Goal: Information Seeking & Learning: Learn about a topic

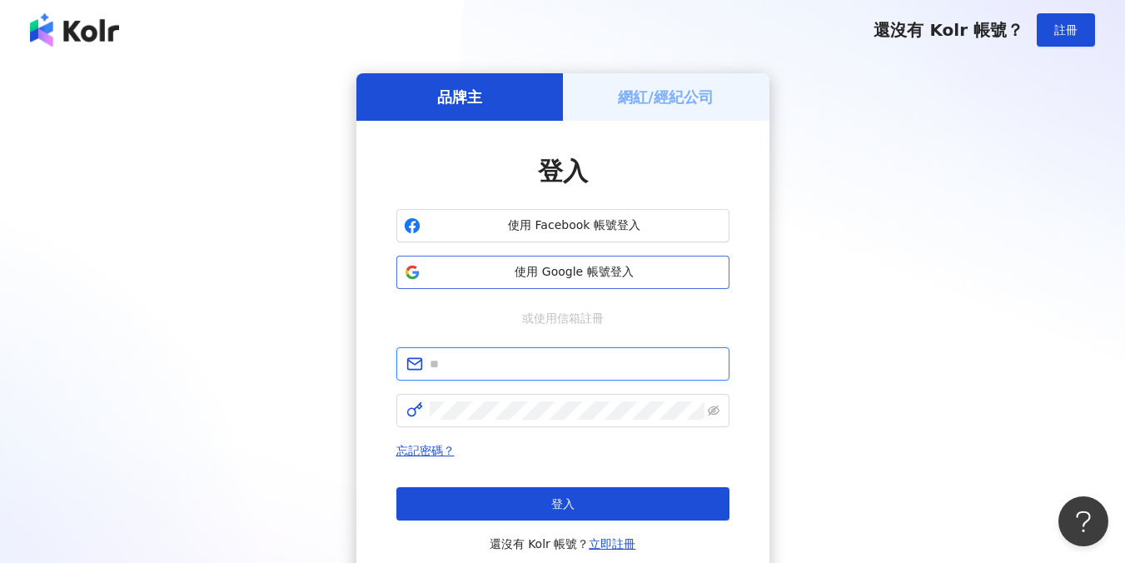
type input "**********"
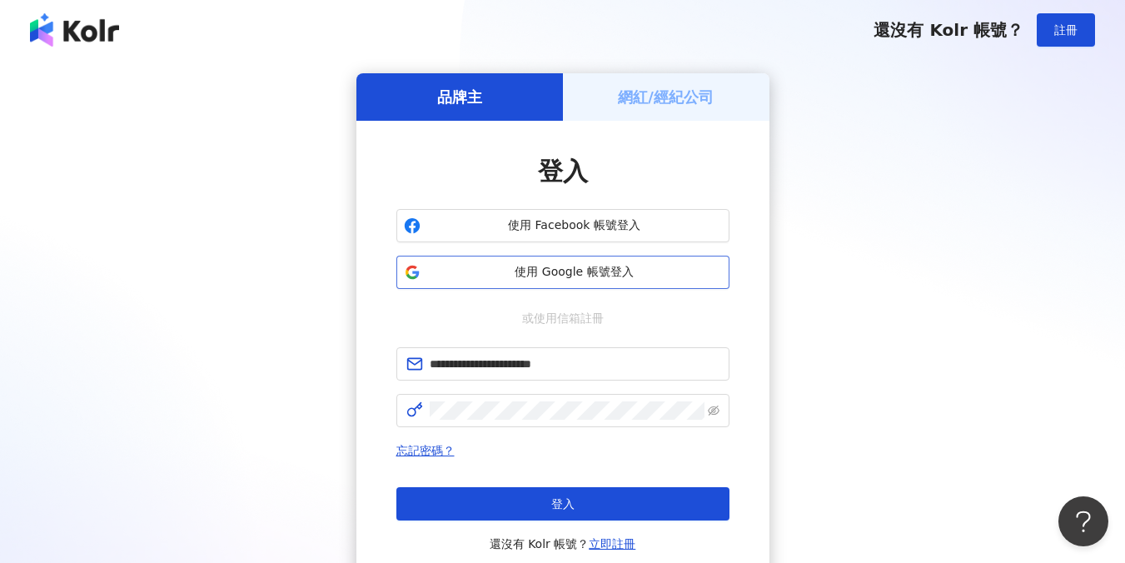
click at [631, 272] on span "使用 Google 帳號登入" at bounding box center [574, 272] width 295 height 17
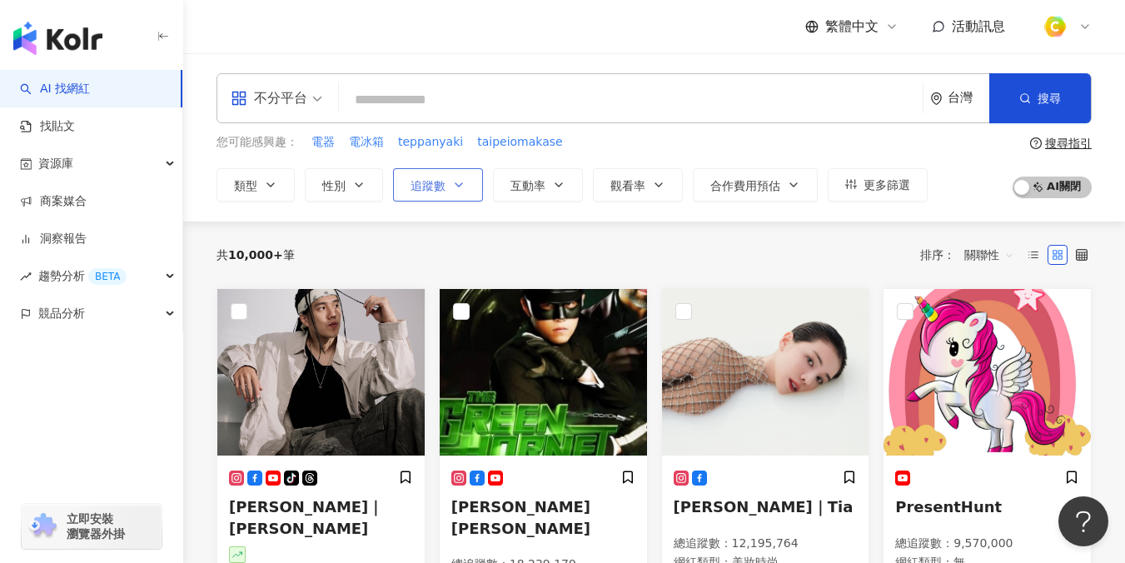
click at [433, 193] on button "追蹤數" at bounding box center [438, 184] width 90 height 33
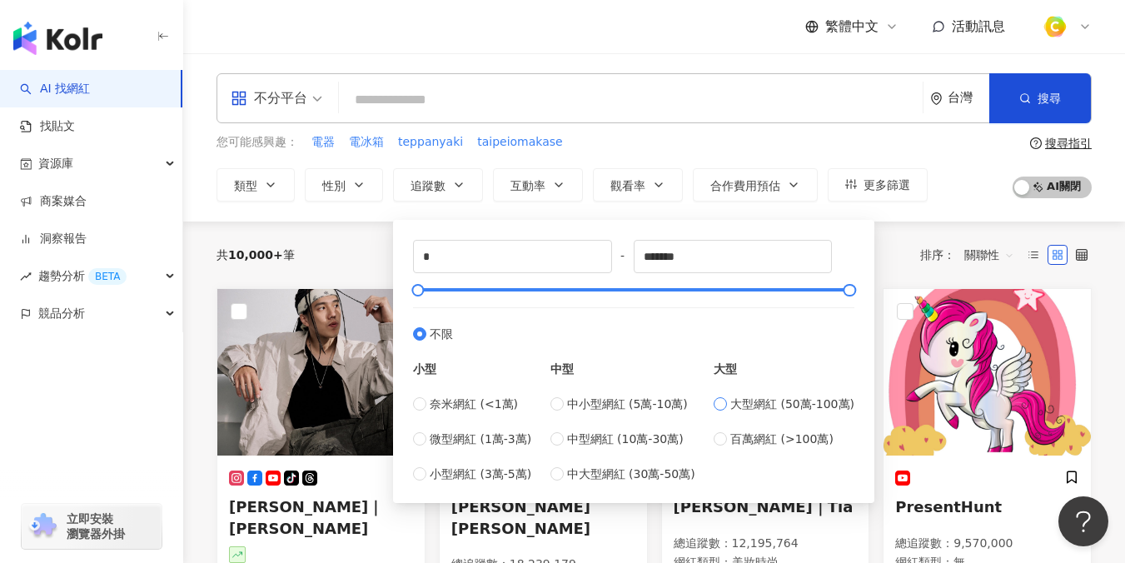
click at [742, 408] on span "大型網紅 (50萬-100萬)" at bounding box center [792, 404] width 124 height 18
type input "******"
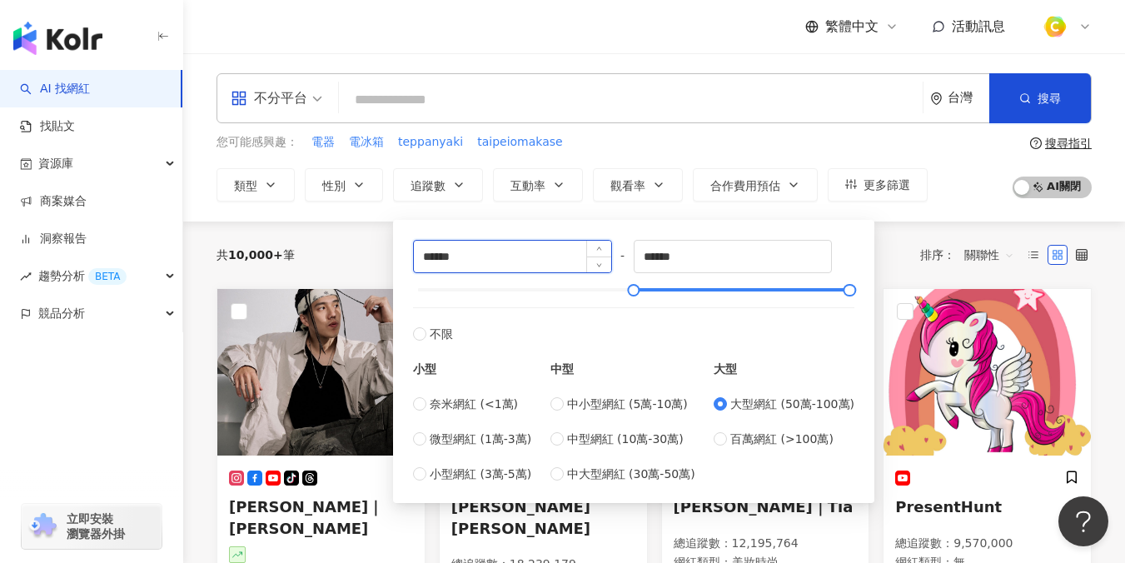
click at [544, 251] on input "******" at bounding box center [512, 257] width 197 height 32
drag, startPoint x: 524, startPoint y: 256, endPoint x: 295, endPoint y: 243, distance: 229.3
type input "*"
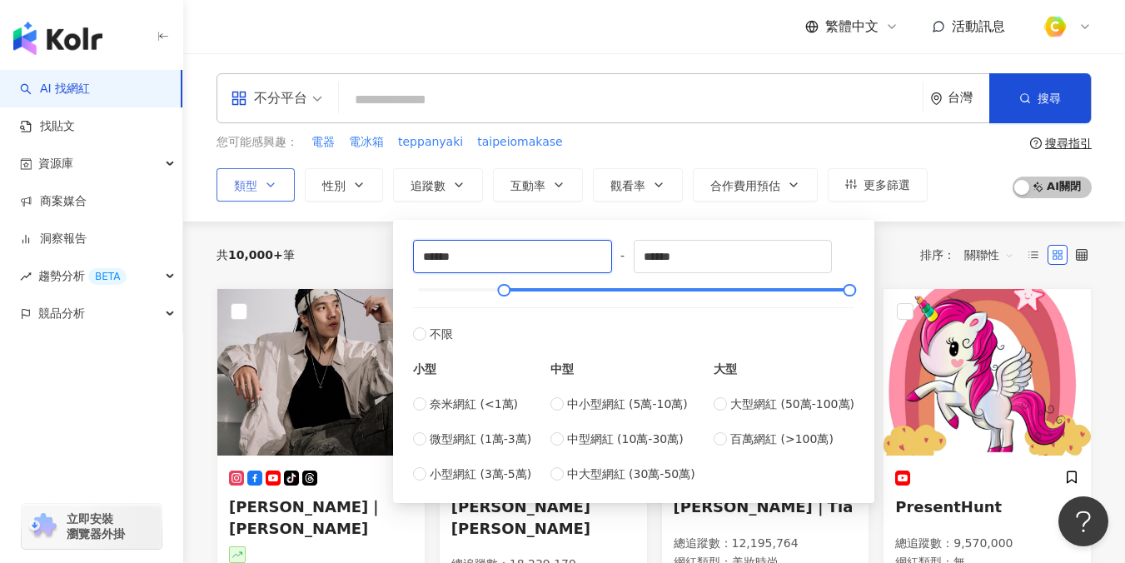
type input "******"
click at [254, 191] on span "類型" at bounding box center [245, 185] width 23 height 13
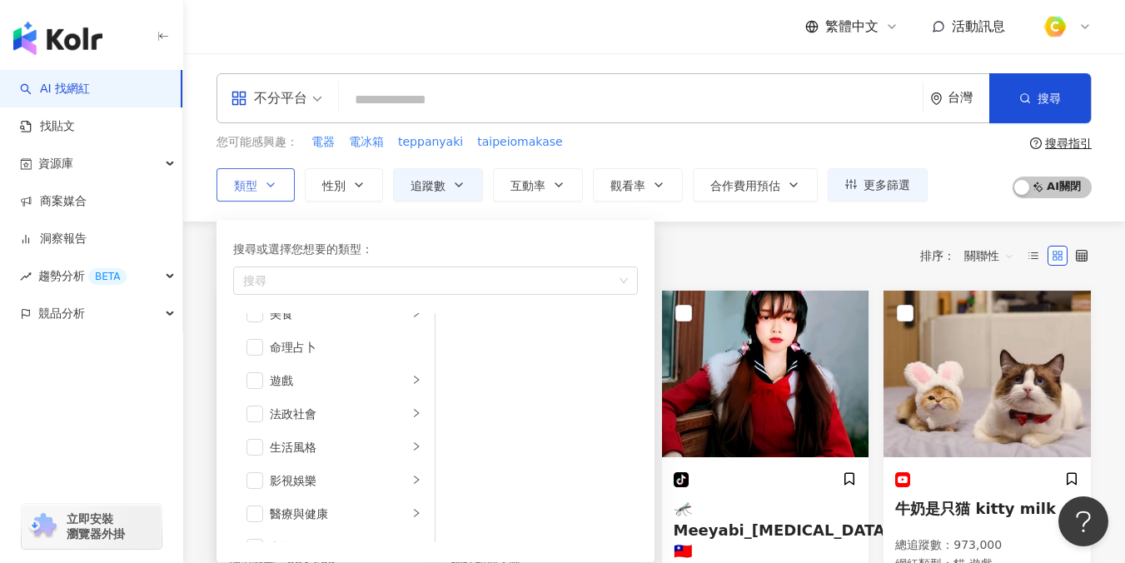
scroll to position [256, 0]
click at [333, 445] on div "生活風格" at bounding box center [339, 444] width 138 height 18
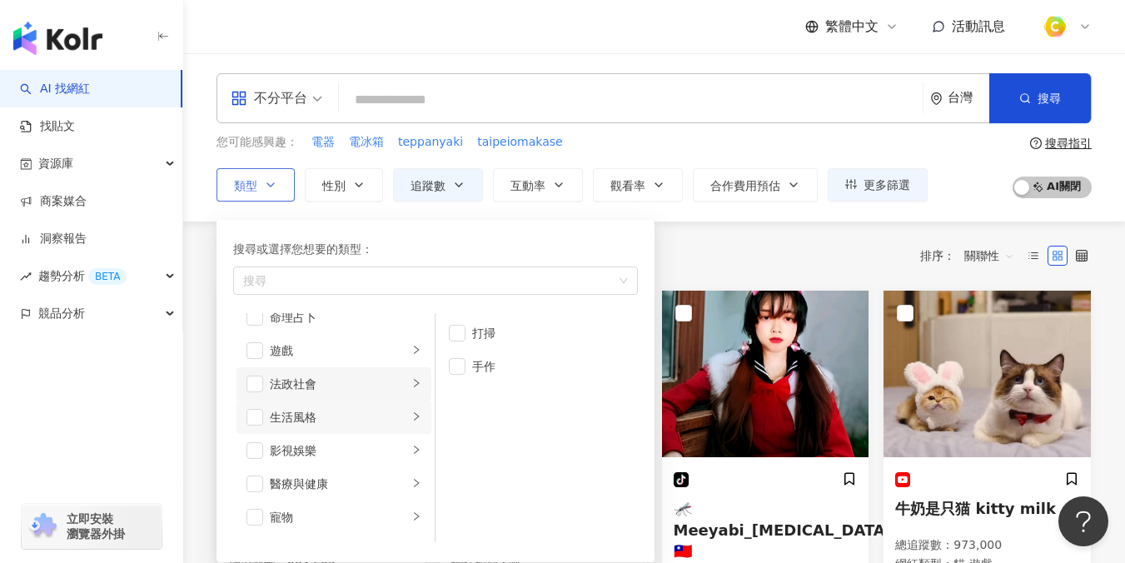
scroll to position [284, 0]
click at [348, 452] on div "影視娛樂" at bounding box center [339, 449] width 138 height 18
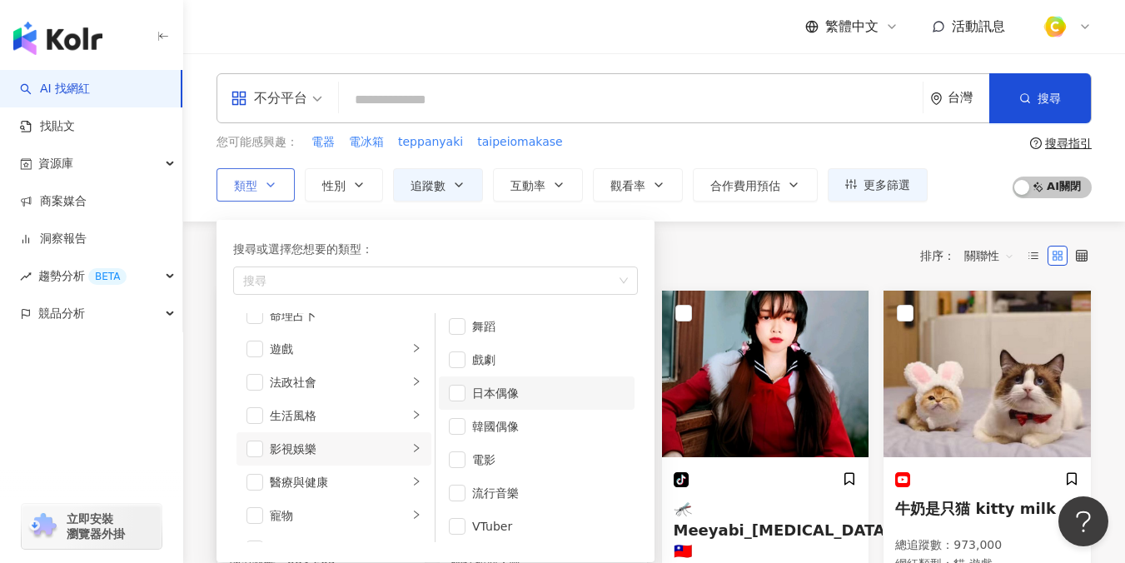
scroll to position [44, 0]
click at [460, 527] on span "button" at bounding box center [457, 522] width 17 height 17
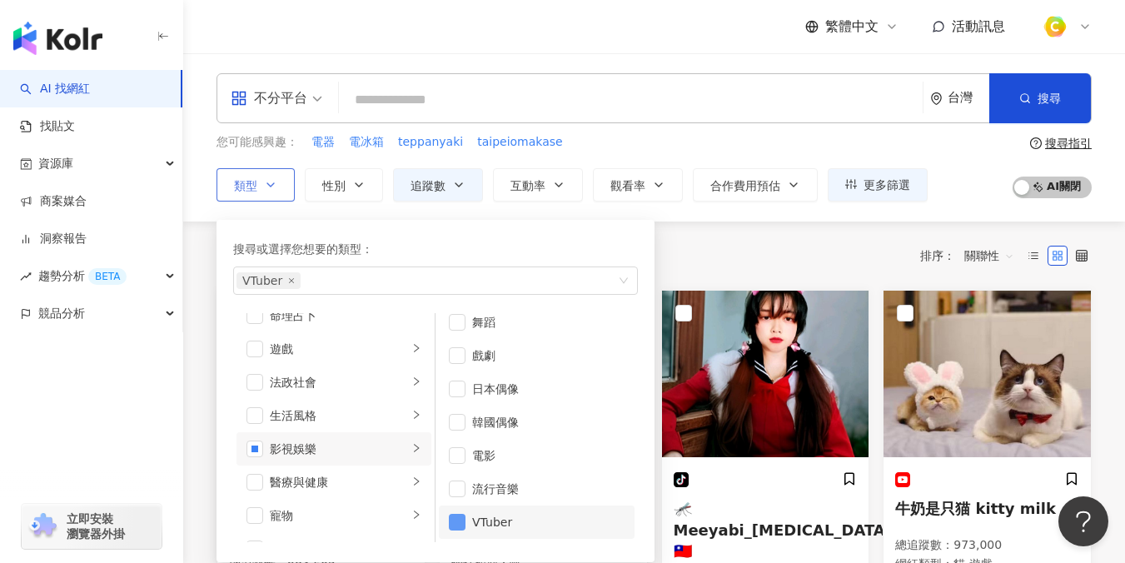
click at [455, 522] on span "button" at bounding box center [457, 522] width 17 height 17
click at [456, 493] on span "button" at bounding box center [457, 488] width 17 height 17
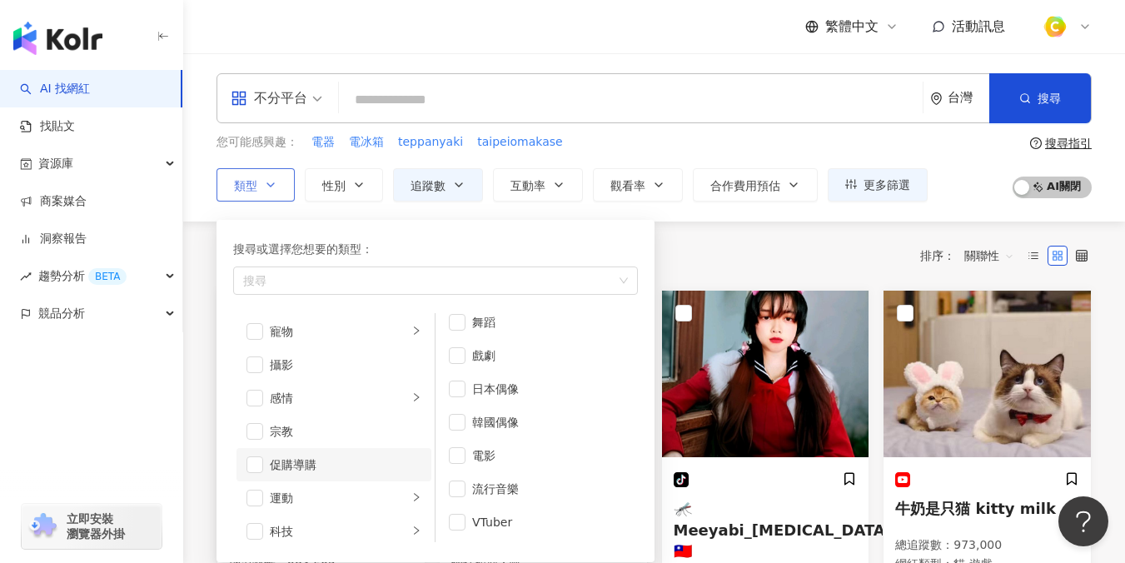
click at [303, 460] on div "促購導購" at bounding box center [346, 464] width 152 height 18
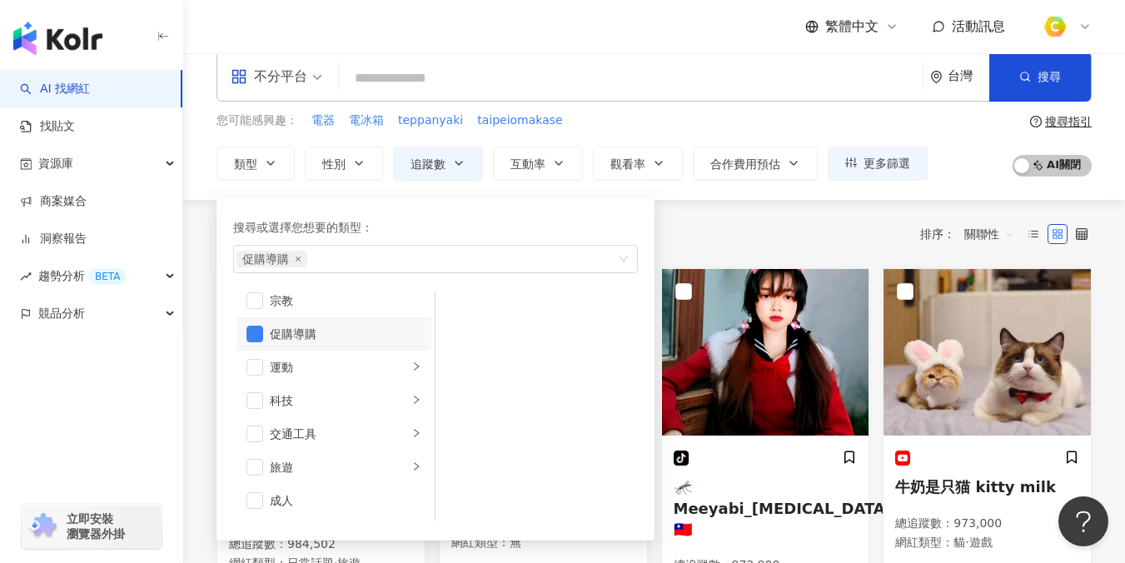
scroll to position [171, 0]
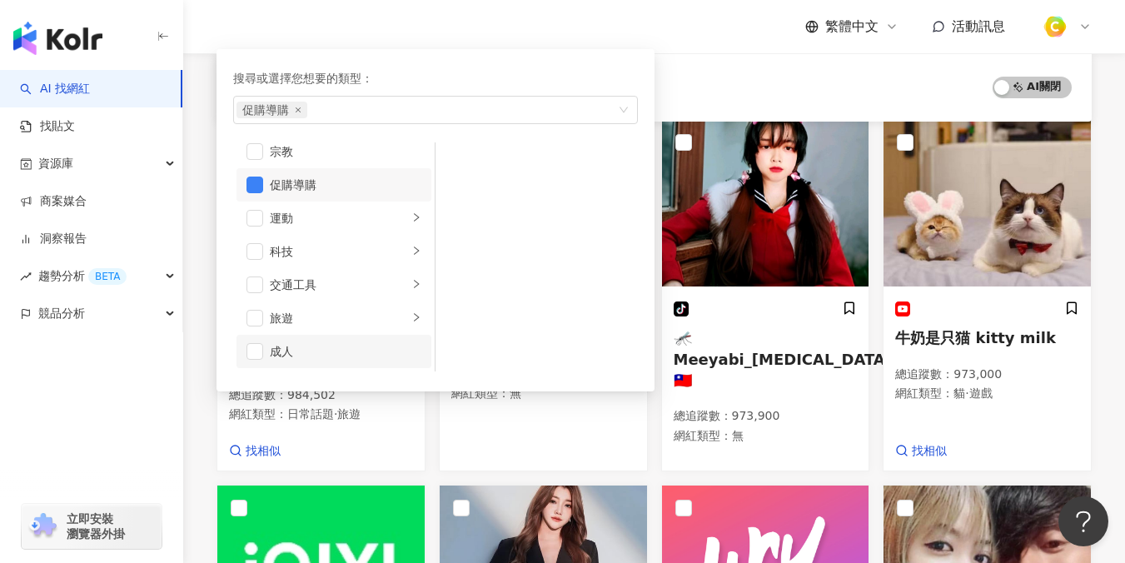
click at [265, 349] on li "成人" at bounding box center [333, 351] width 195 height 33
click at [285, 350] on div "成人" at bounding box center [346, 351] width 152 height 18
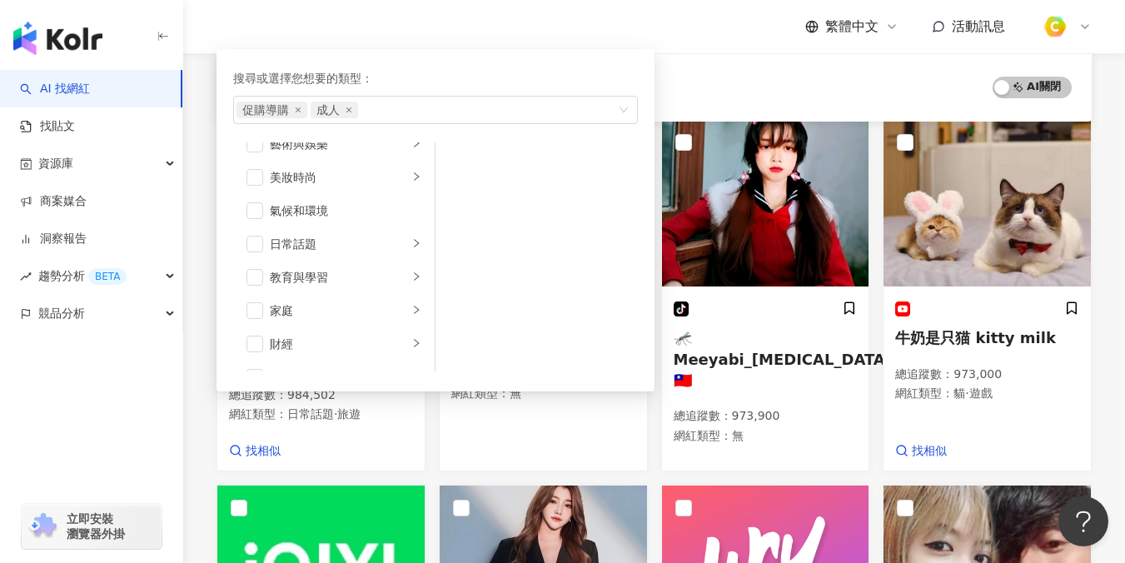
scroll to position [0, 0]
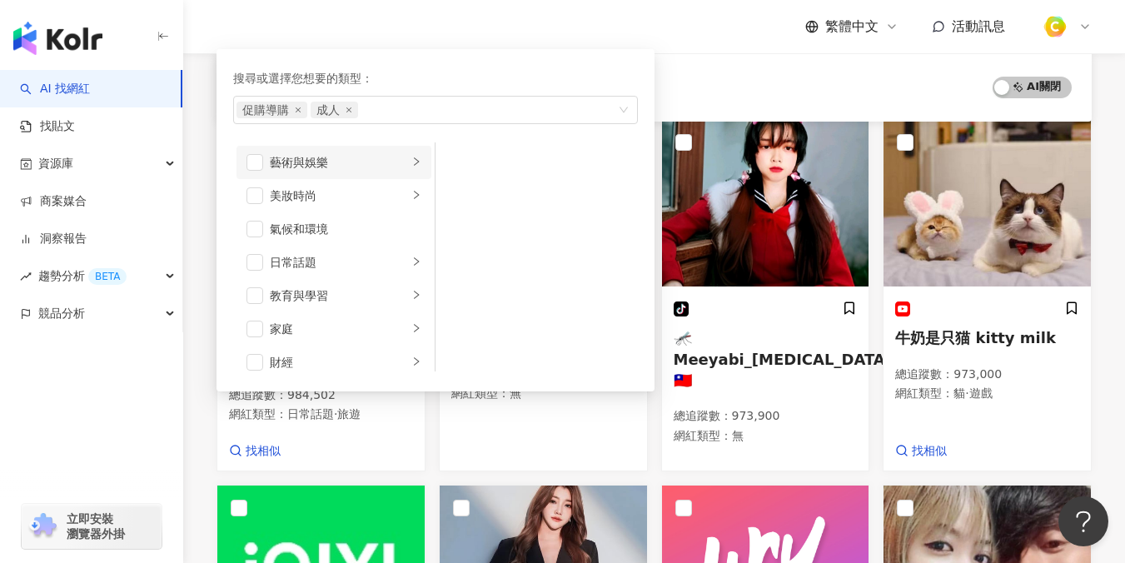
click at [411, 166] on icon "right" at bounding box center [416, 162] width 10 height 10
click at [503, 263] on div "Podcast" at bounding box center [548, 262] width 152 height 18
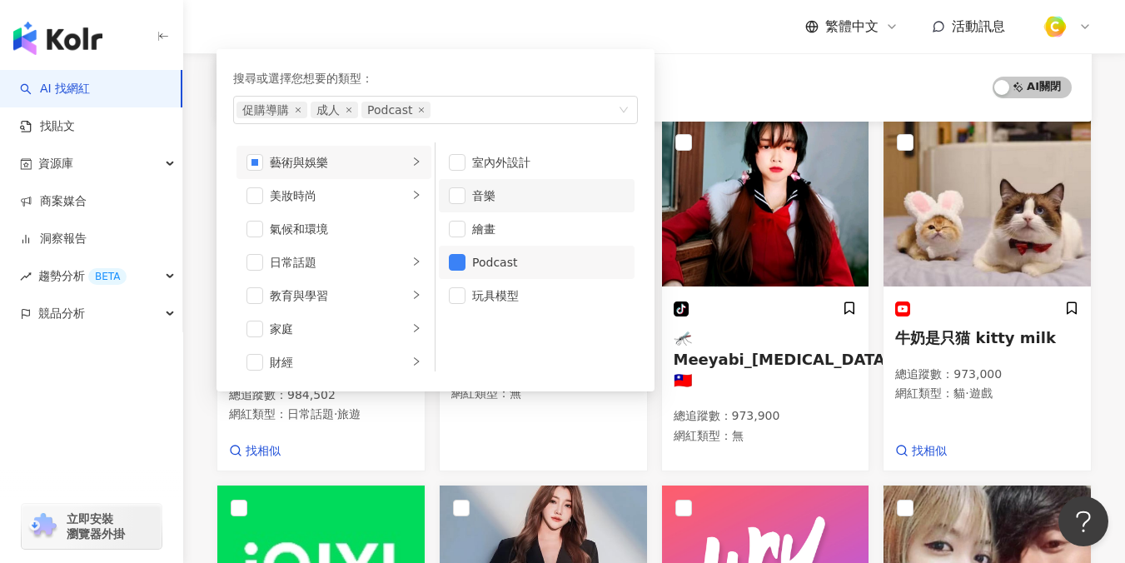
click at [465, 197] on li "音樂" at bounding box center [537, 195] width 196 height 33
click at [346, 195] on div "美妝時尚" at bounding box center [339, 195] width 138 height 18
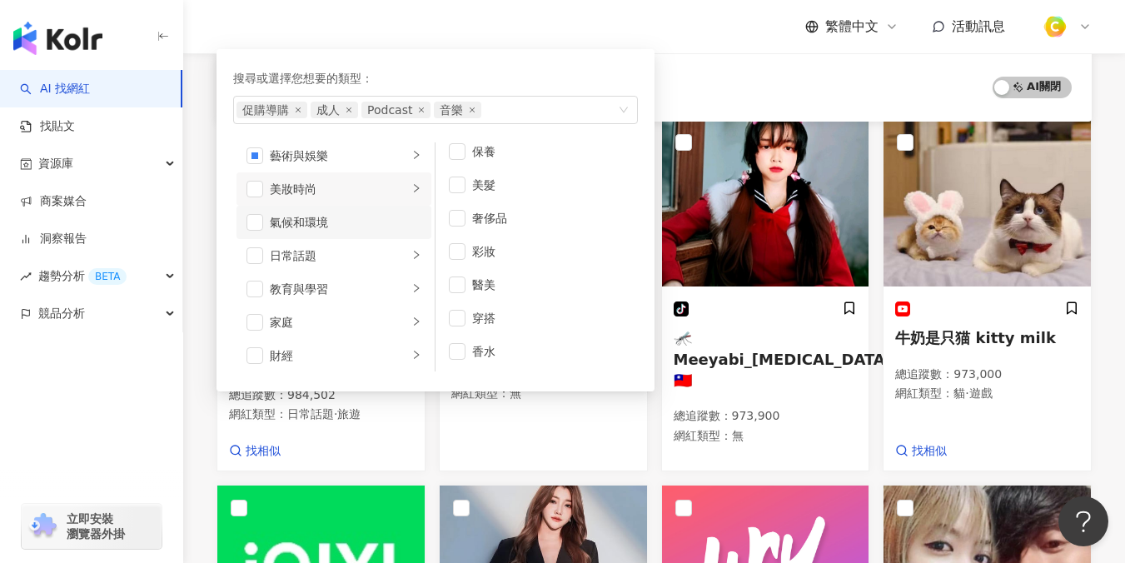
scroll to position [42, 0]
click at [363, 211] on div "日常話題" at bounding box center [339, 220] width 138 height 18
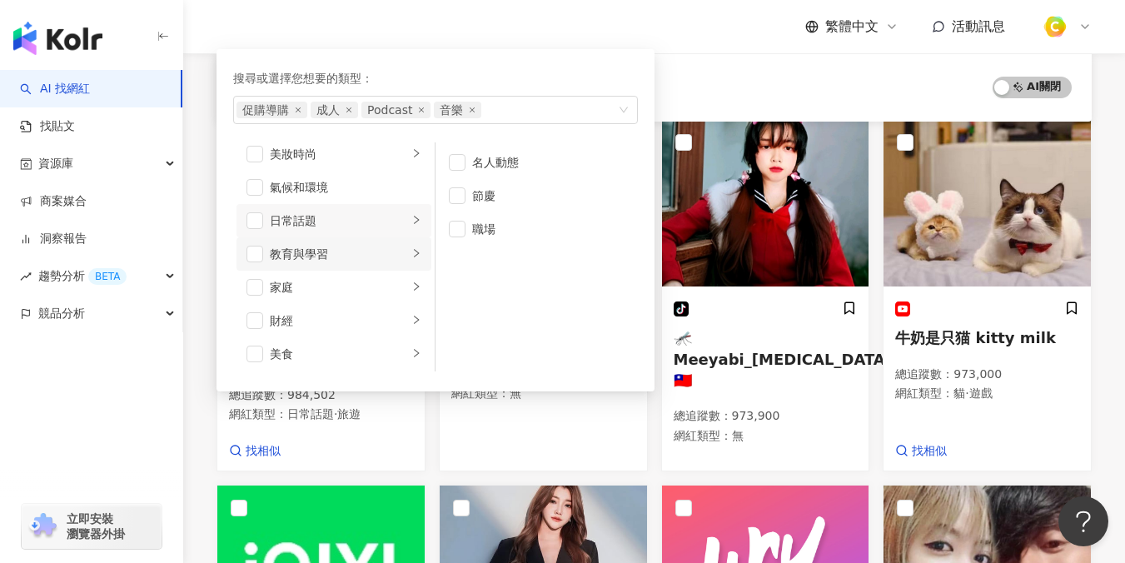
click at [370, 250] on div "教育與學習" at bounding box center [339, 254] width 138 height 18
click at [358, 293] on div "家庭" at bounding box center [339, 287] width 138 height 18
click at [529, 107] on div "促購導購 成人 Podcast 音樂" at bounding box center [426, 110] width 380 height 17
click at [744, 81] on div "正在搜尋 ： 追蹤數：200,000-999,999 重置 AI 開啟 AI 關閉" at bounding box center [653, 87] width 835 height 28
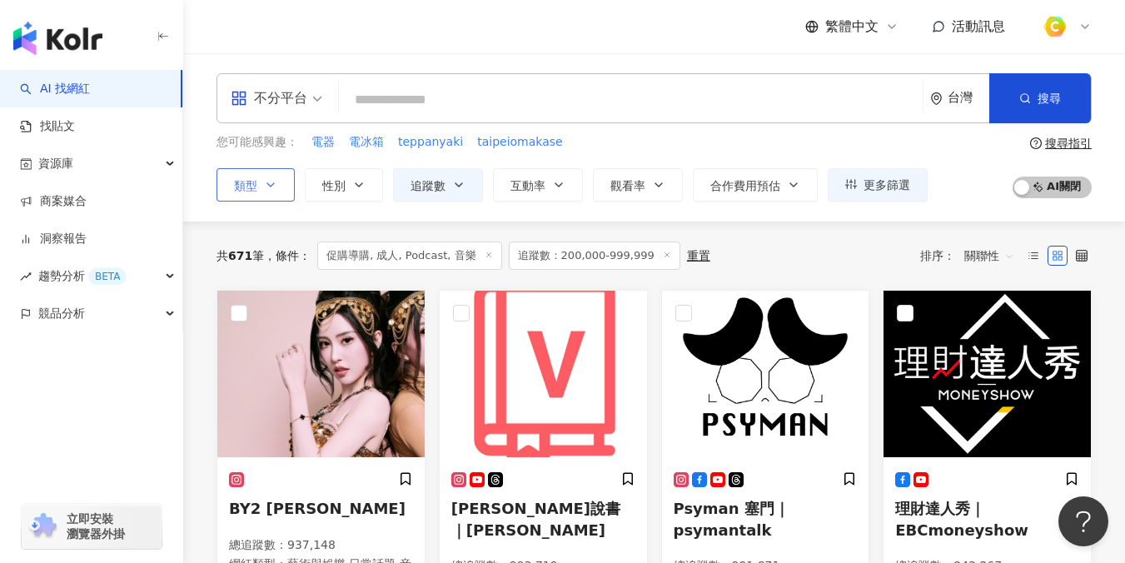
click at [282, 185] on button "類型" at bounding box center [255, 184] width 78 height 33
click at [837, 246] on div "共 671 筆 條件 ： 促購導購, 成人, Podcast, 音樂 追蹤數：200,000-999,999 重置 排序： 關聯性" at bounding box center [653, 255] width 875 height 28
click at [302, 110] on div "不分平台" at bounding box center [269, 98] width 77 height 27
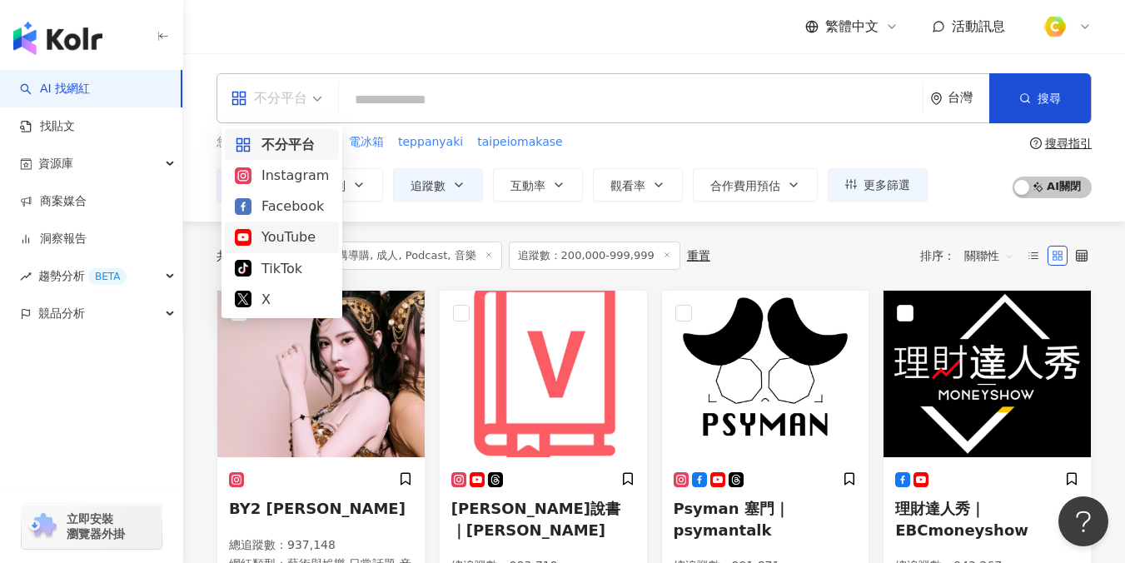
click at [275, 246] on div "YouTube" at bounding box center [282, 236] width 94 height 21
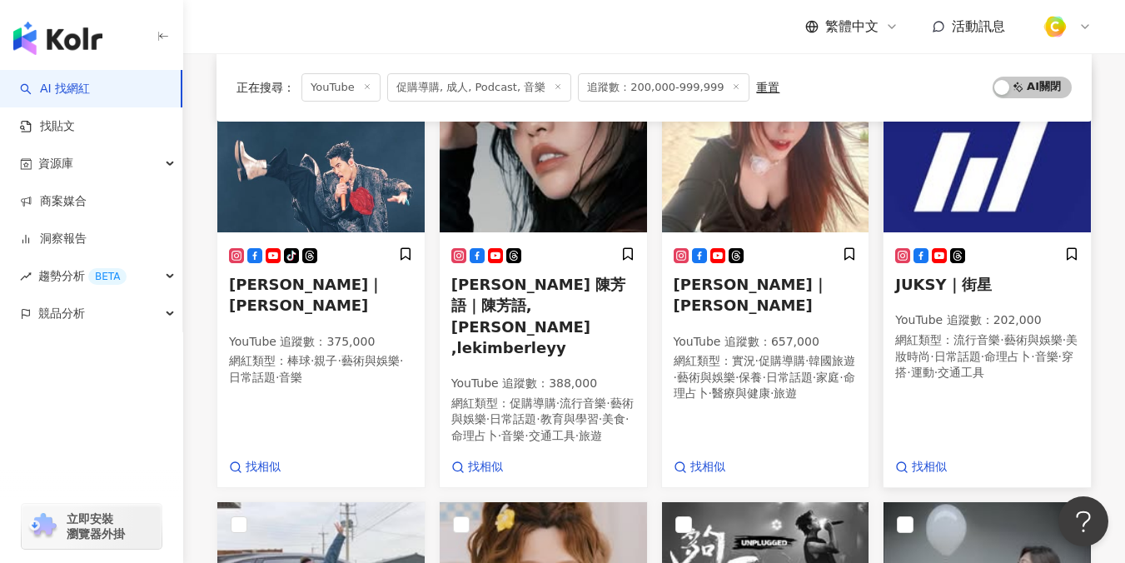
scroll to position [621, 0]
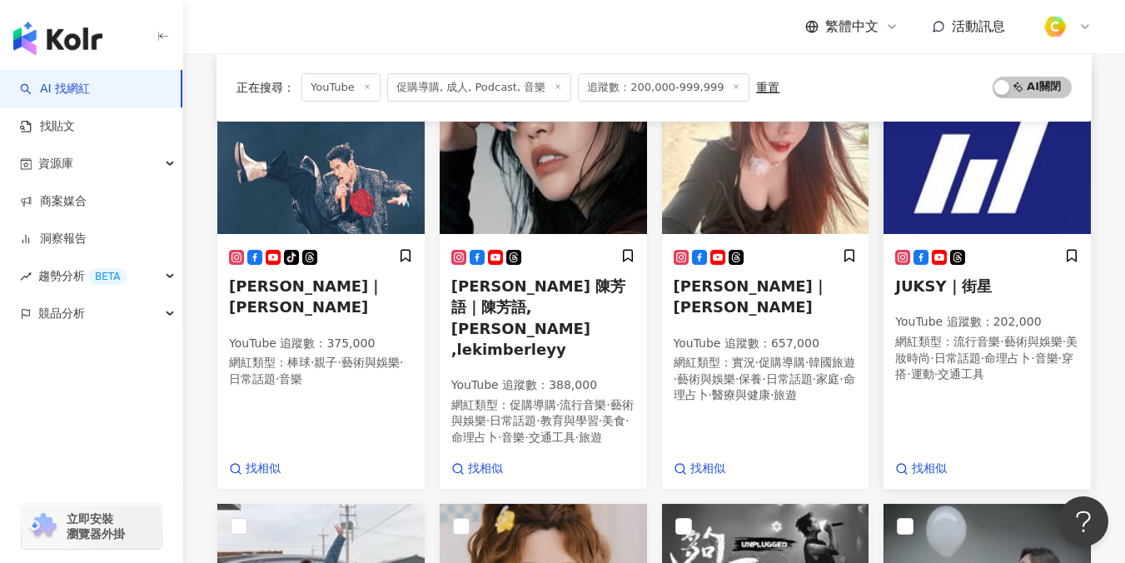
click at [925, 277] on span "JUKSY｜街星" at bounding box center [943, 285] width 96 height 17
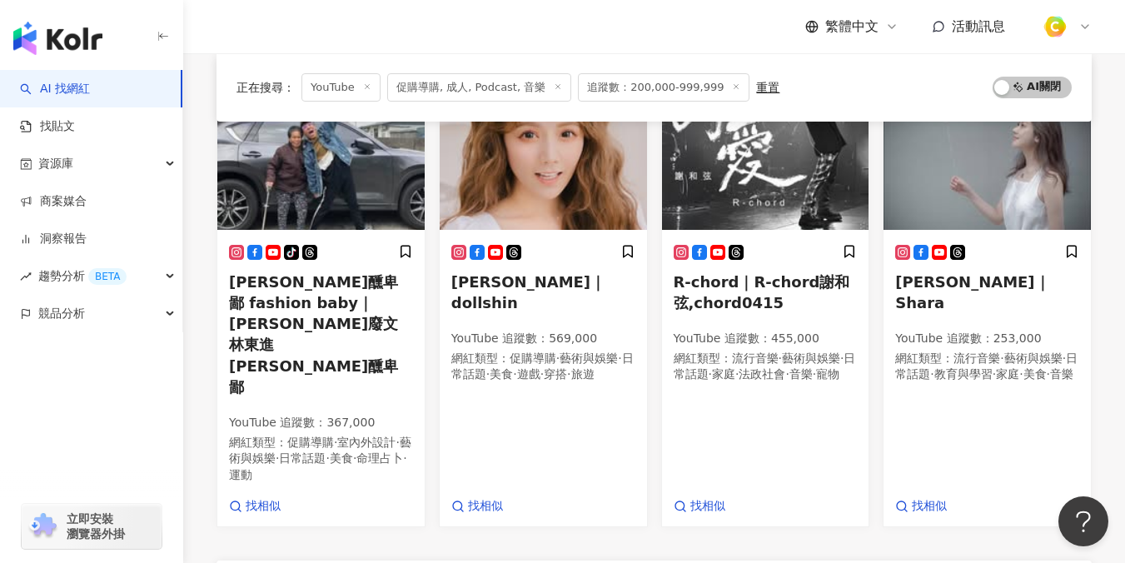
scroll to position [1315, 0]
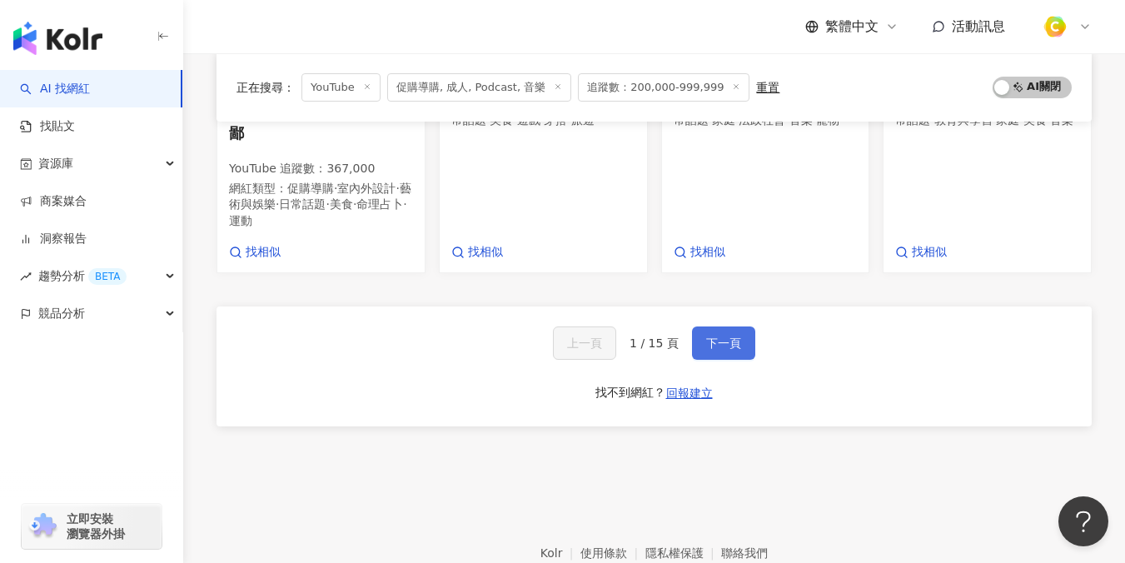
click at [748, 326] on button "下一頁" at bounding box center [723, 342] width 63 height 33
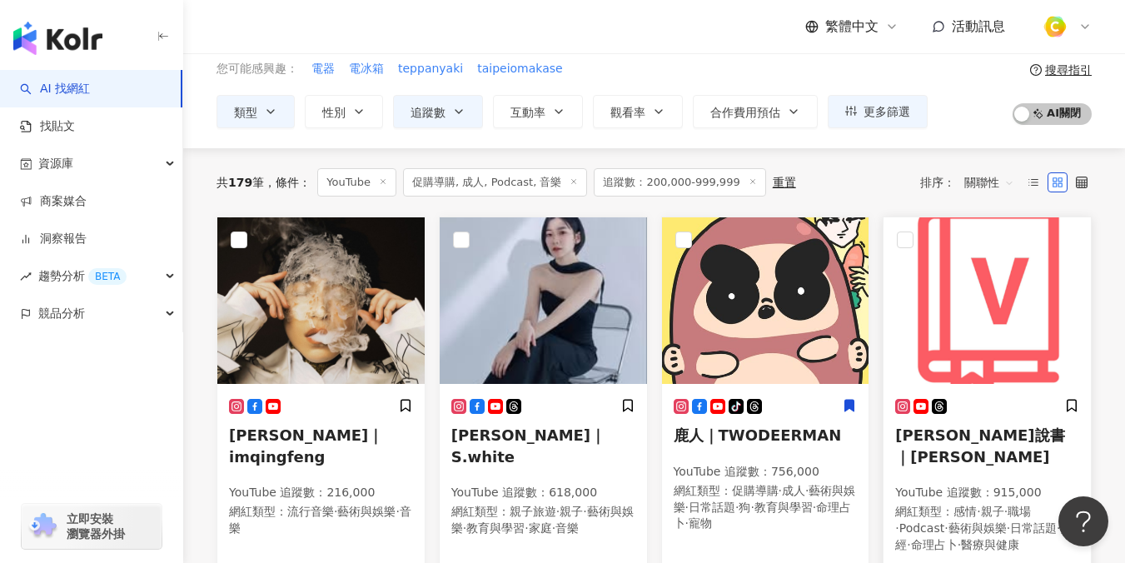
scroll to position [93, 0]
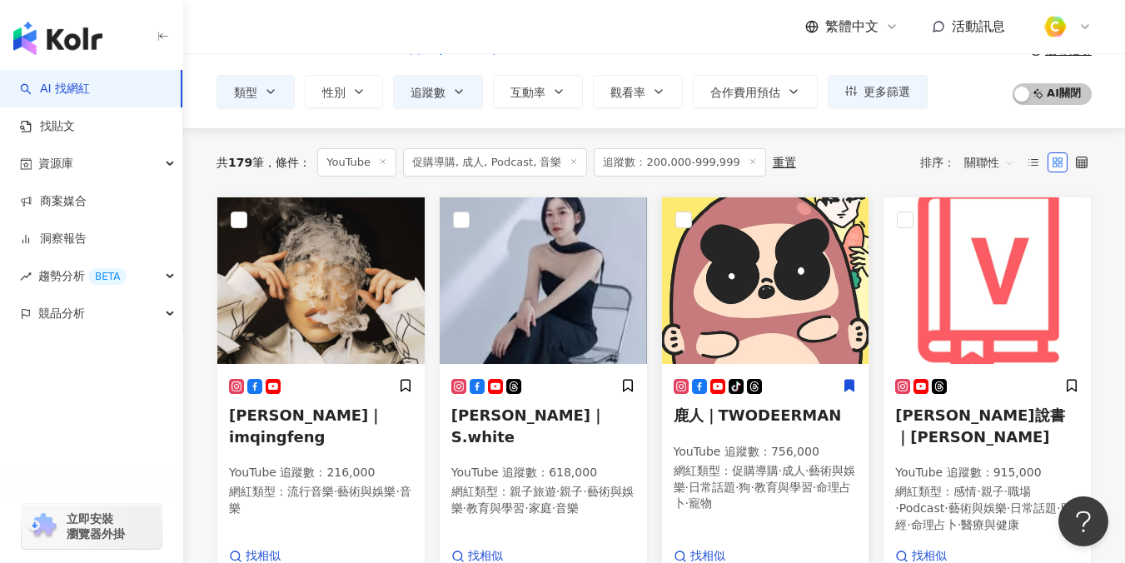
click at [795, 489] on span "教育與學習" at bounding box center [783, 486] width 58 height 13
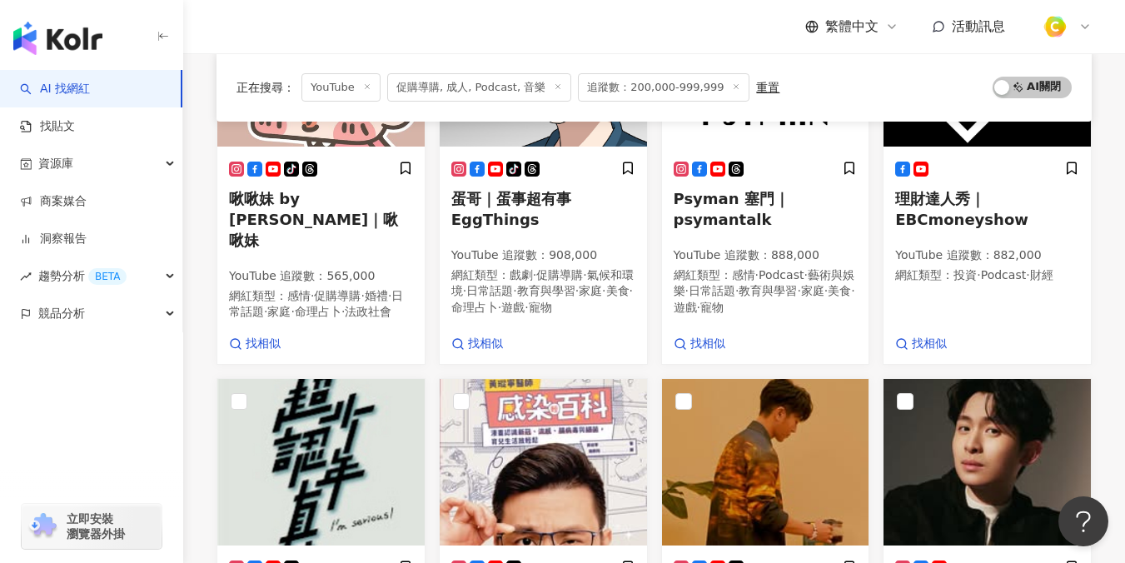
scroll to position [525, 0]
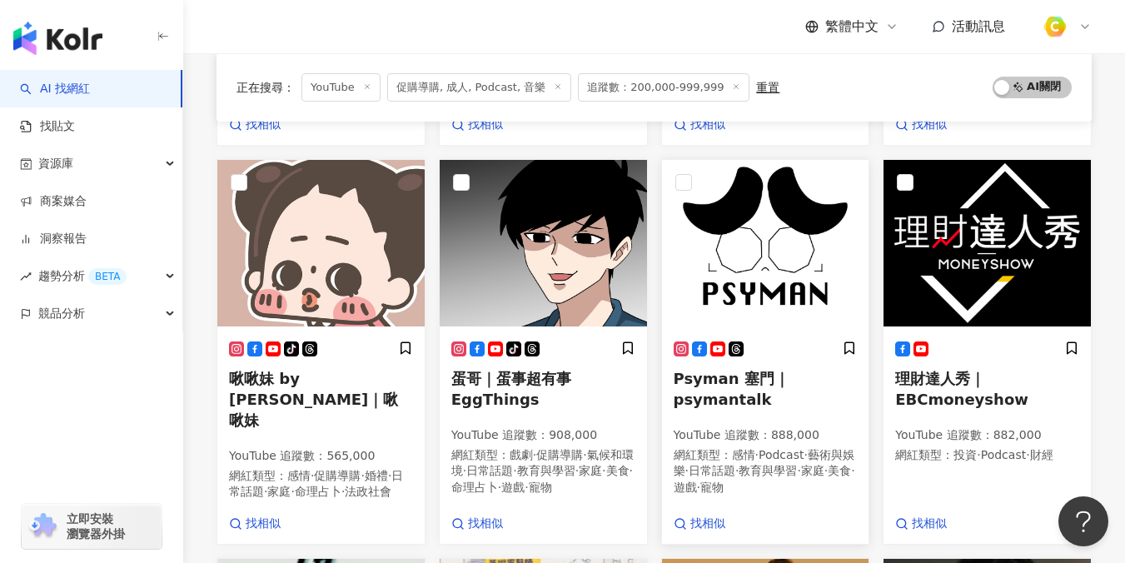
click at [730, 382] on span "Psyman 塞門｜psymantalk" at bounding box center [732, 389] width 116 height 38
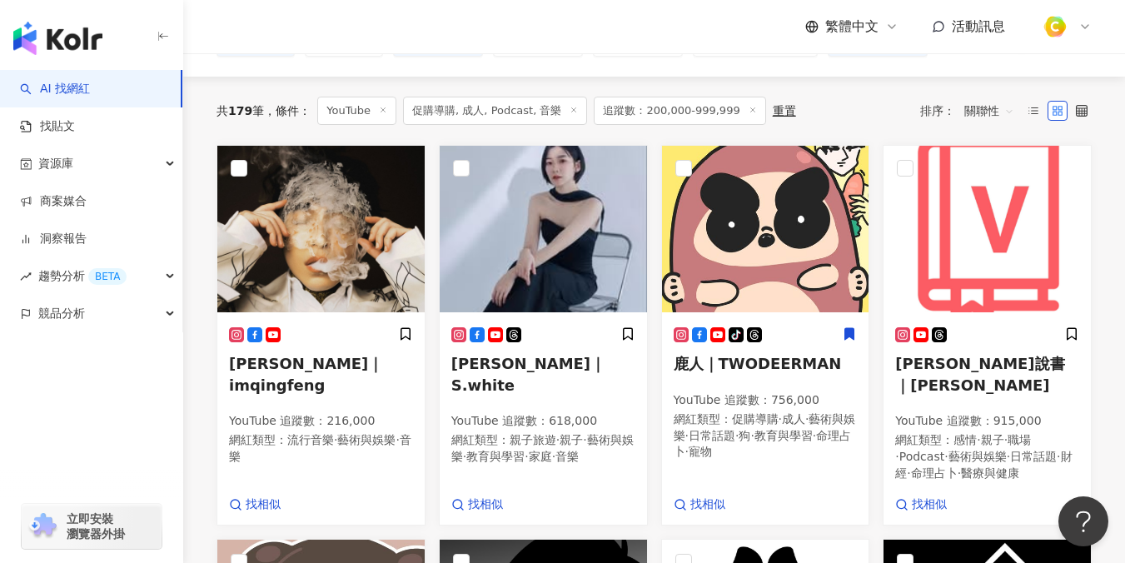
scroll to position [0, 0]
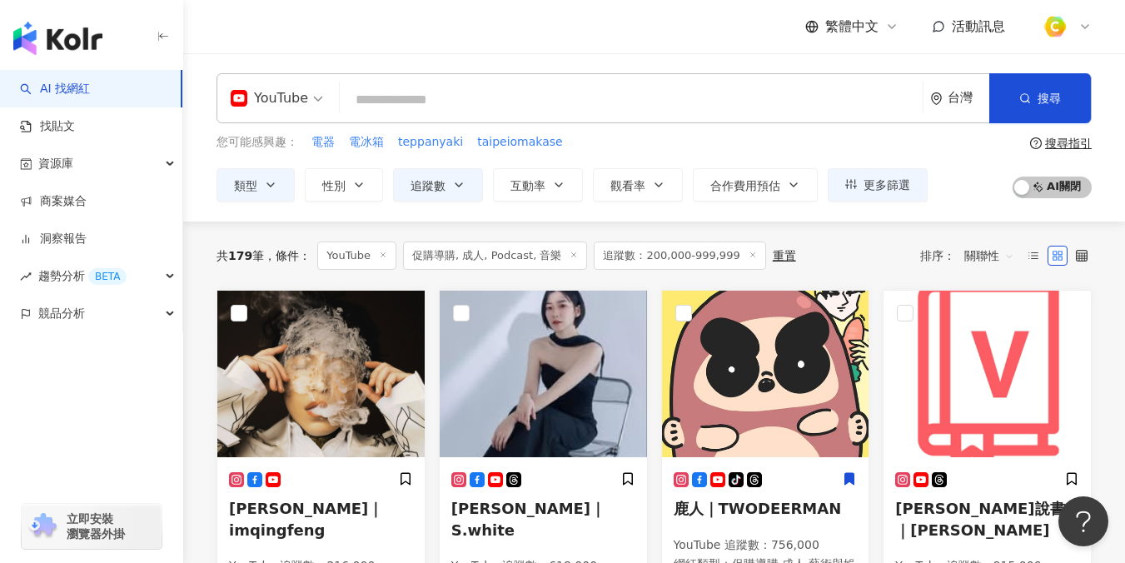
click at [364, 92] on input "search" at bounding box center [630, 100] width 569 height 32
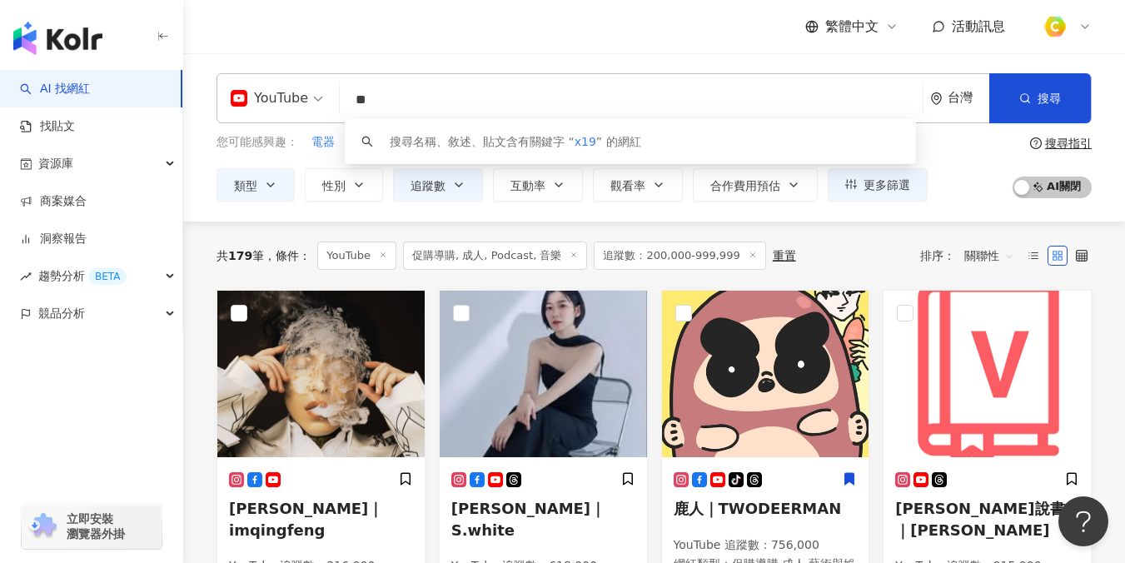
type input "*"
type input "***"
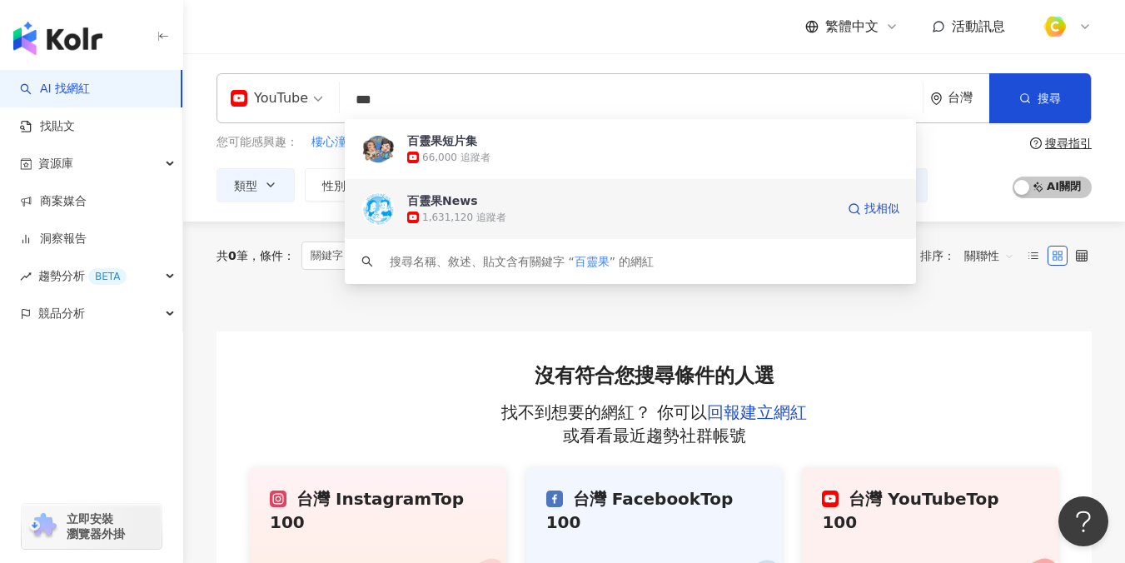
click at [442, 203] on div "百靈果News" at bounding box center [442, 200] width 70 height 17
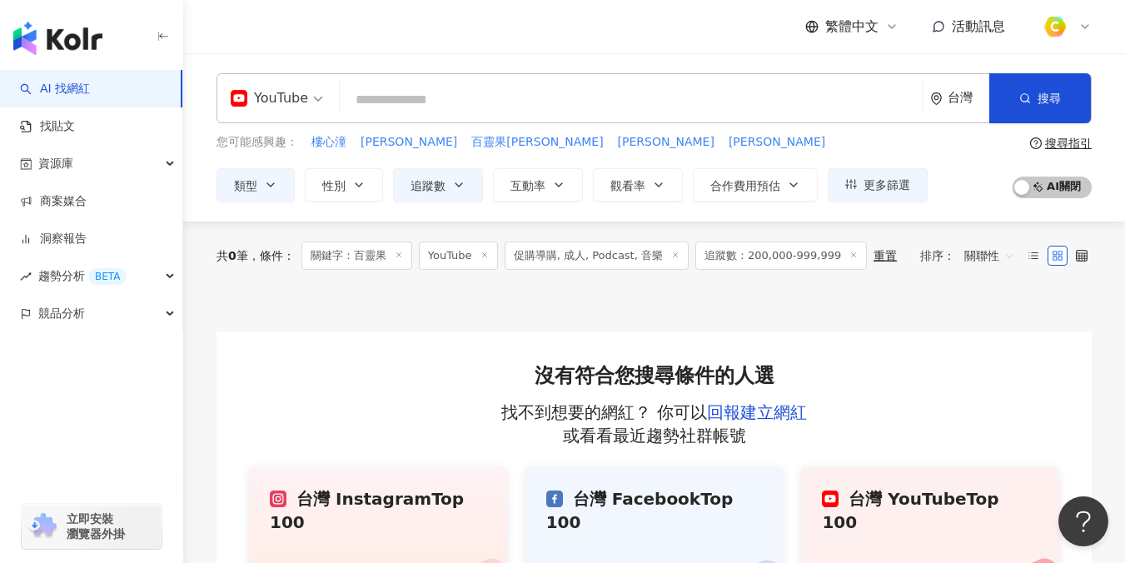
click at [299, 87] on div "YouTube" at bounding box center [269, 98] width 77 height 27
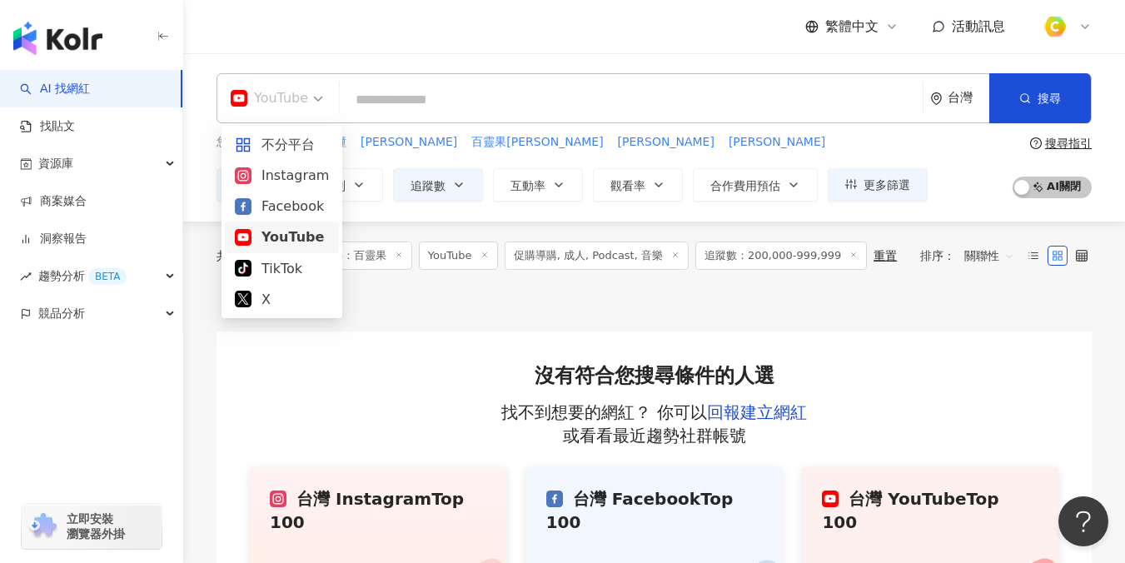
click at [299, 87] on div "YouTube" at bounding box center [269, 98] width 77 height 27
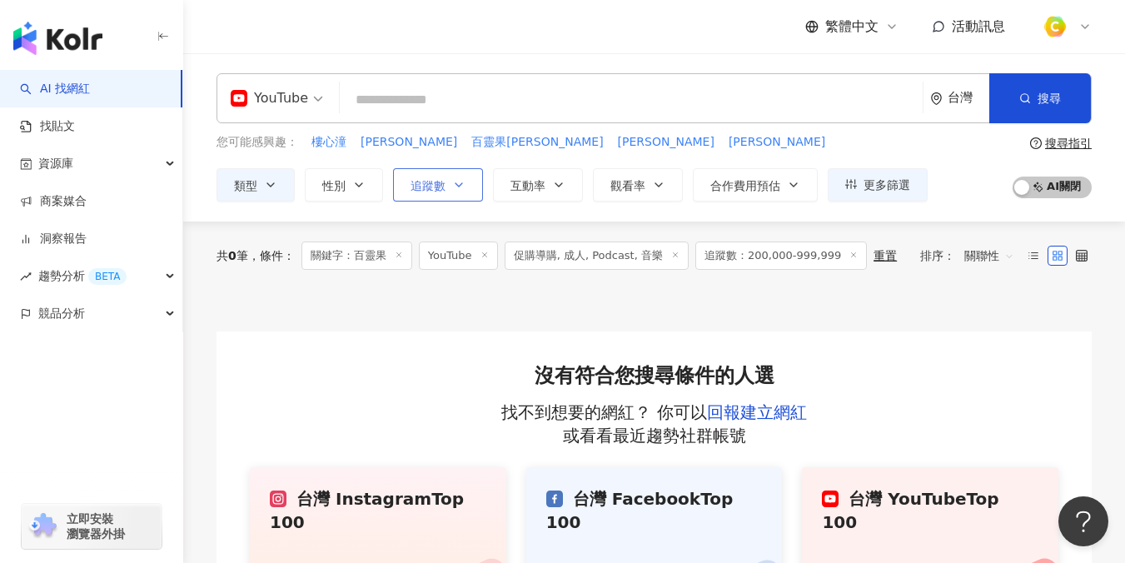
click at [450, 195] on button "追蹤數" at bounding box center [438, 184] width 90 height 33
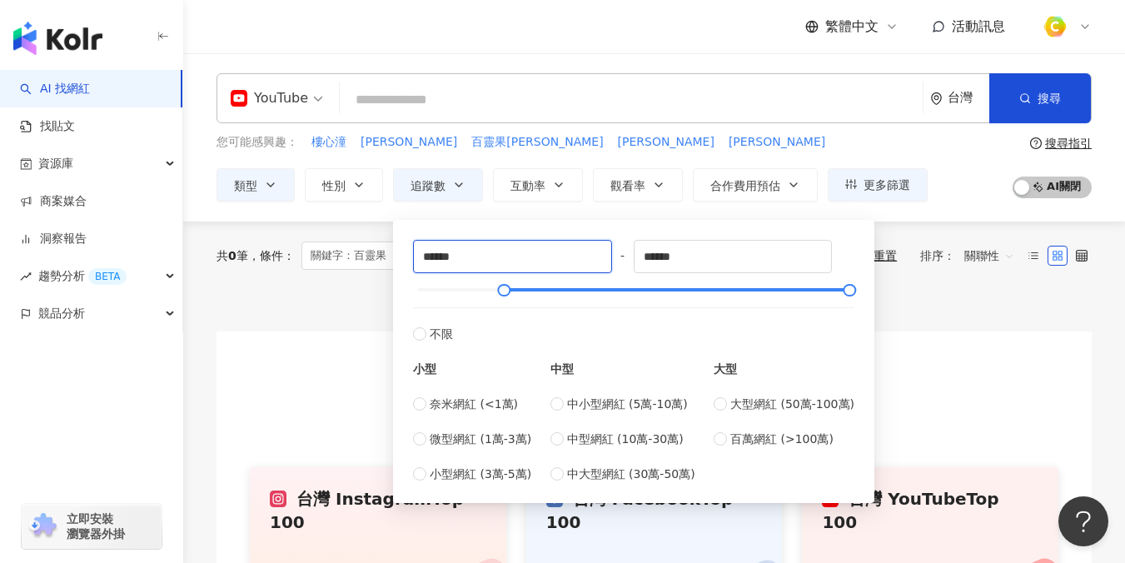
drag, startPoint x: 545, startPoint y: 256, endPoint x: 301, endPoint y: 254, distance: 243.1
click at [301, 254] on main "YouTube 台灣 搜尋 3559df82-8622-4c74-b9f4-d11047b4d8d1 百靈果短片集 66,000 追蹤者 百靈果News 1,…" at bounding box center [654, 353] width 942 height 600
type input "*"
type input "******"
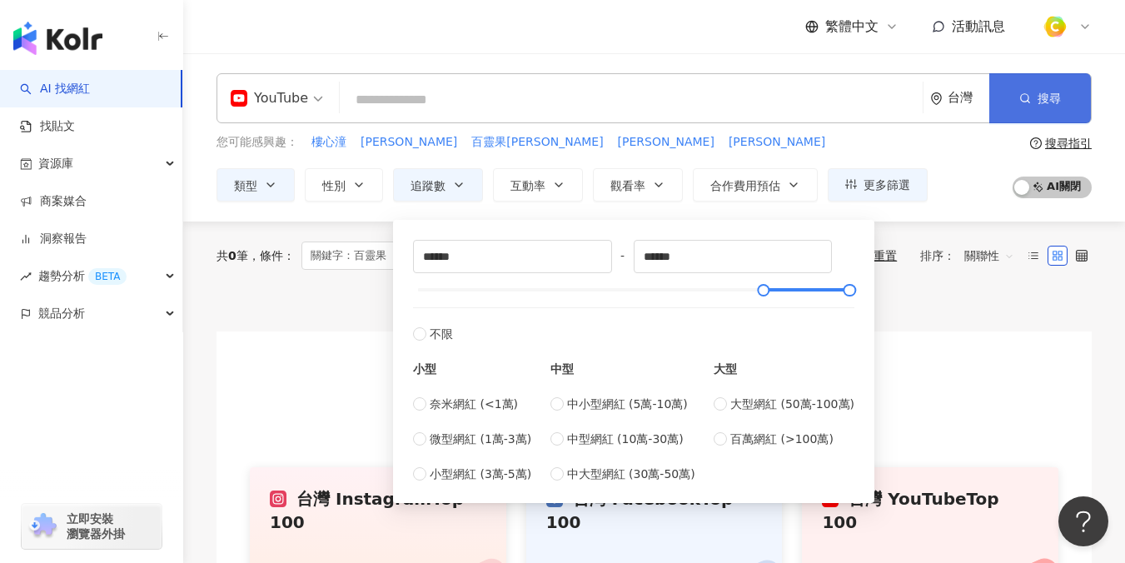
click at [1036, 91] on button "搜尋" at bounding box center [1040, 98] width 102 height 50
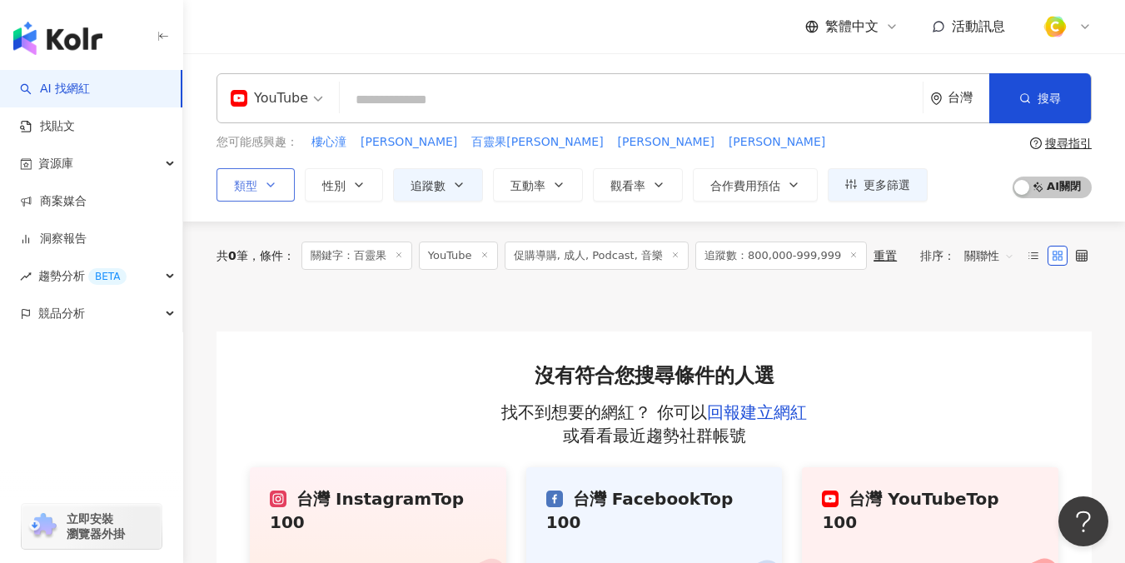
click at [267, 183] on icon "button" at bounding box center [270, 184] width 7 height 3
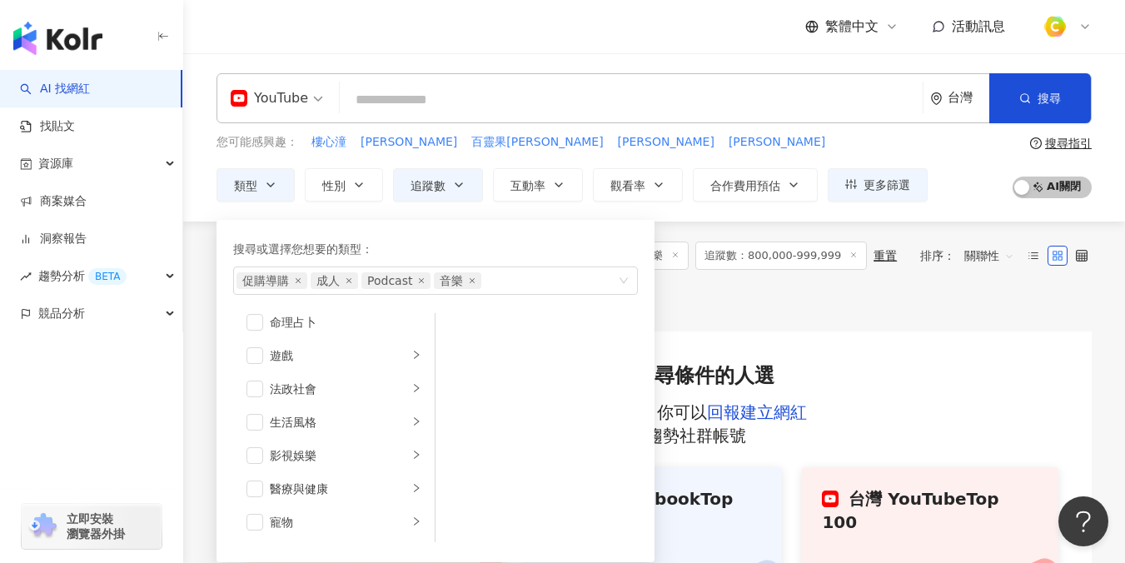
click at [888, 306] on div at bounding box center [653, 311] width 875 height 42
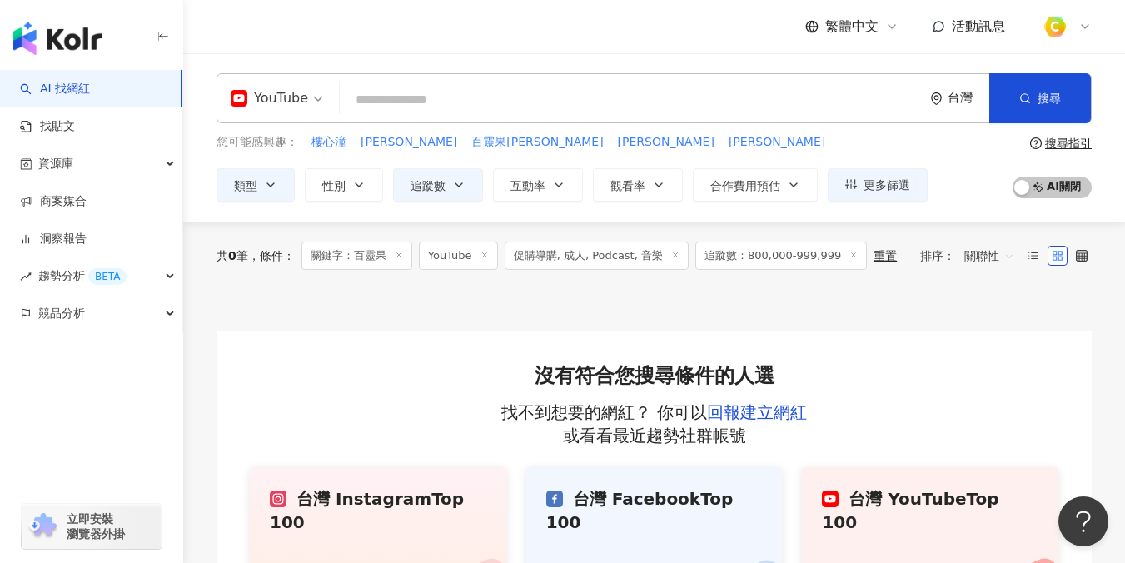
click at [763, 253] on span "追蹤數：800,000-999,999" at bounding box center [781, 255] width 172 height 28
click at [758, 258] on span "追蹤數：800,000-999,999" at bounding box center [781, 255] width 172 height 28
click at [459, 186] on icon "button" at bounding box center [458, 184] width 13 height 13
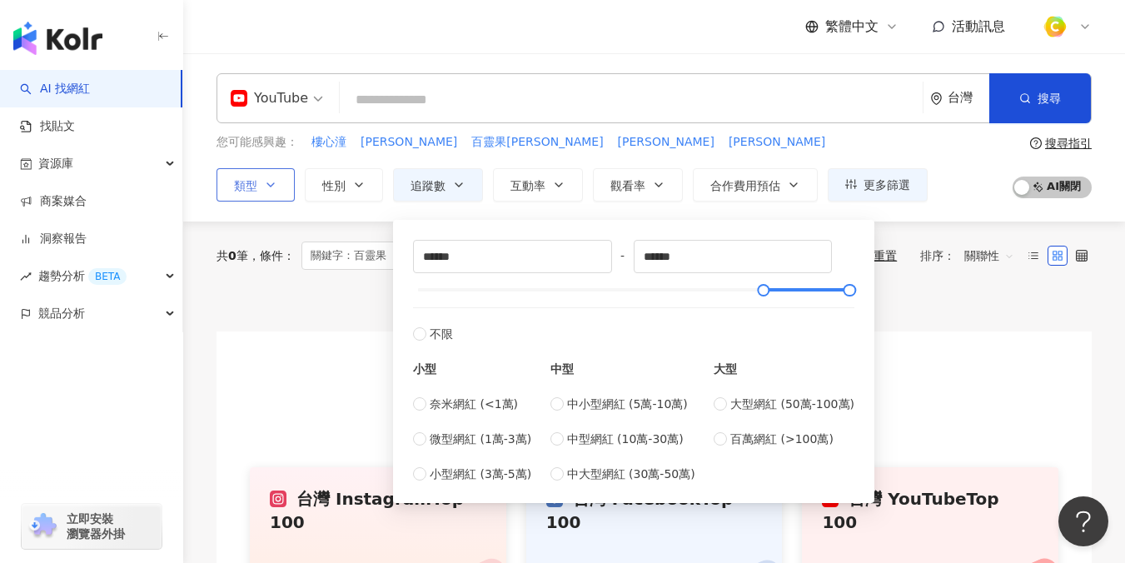
click at [276, 190] on icon "button" at bounding box center [270, 184] width 13 height 13
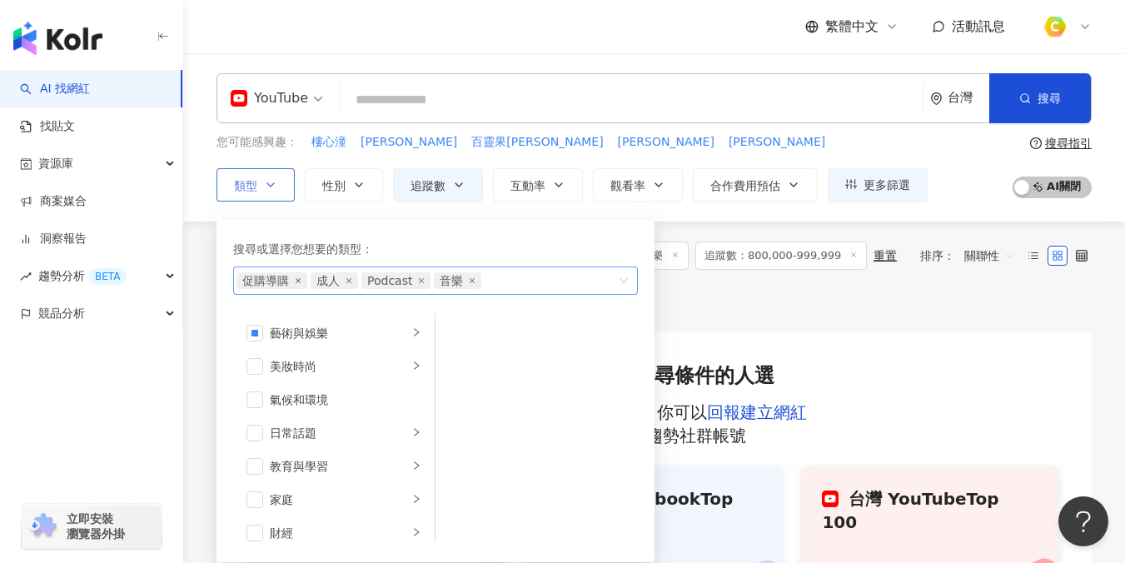
click at [297, 279] on icon "close" at bounding box center [298, 280] width 7 height 7
click at [297, 279] on span "Podcast" at bounding box center [315, 280] width 45 height 17
click at [277, 281] on icon "close" at bounding box center [274, 280] width 7 height 7
click at [295, 277] on icon "close" at bounding box center [296, 280] width 7 height 7
click at [276, 277] on icon "close" at bounding box center [274, 280] width 7 height 7
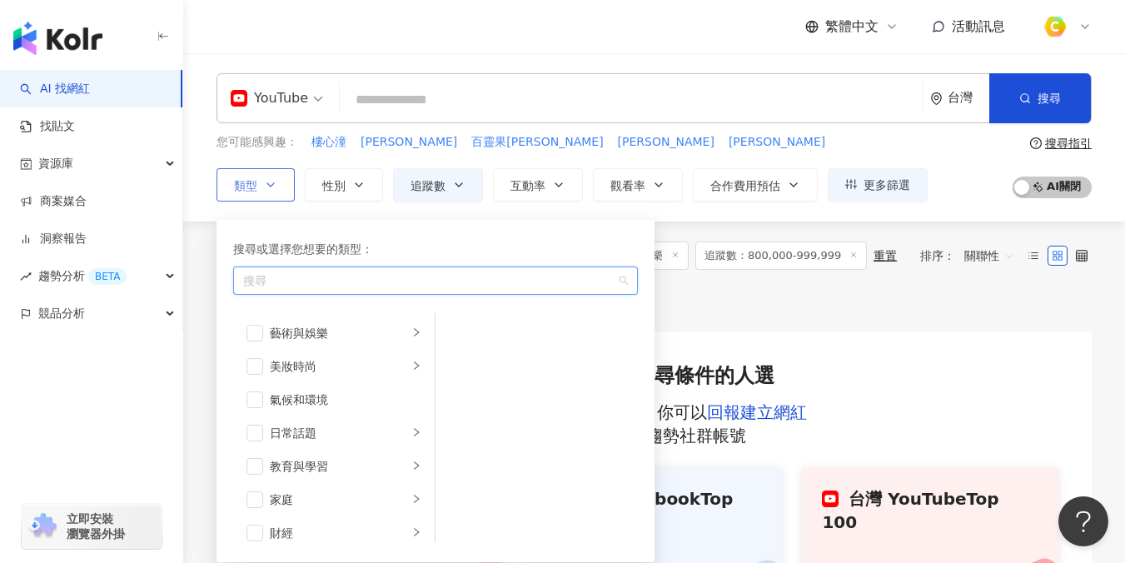
click at [654, 147] on div "您可能感興趣： 樓心潼 解偉苓 百靈果凱莉 全世煌 唐湘龍" at bounding box center [571, 142] width 711 height 18
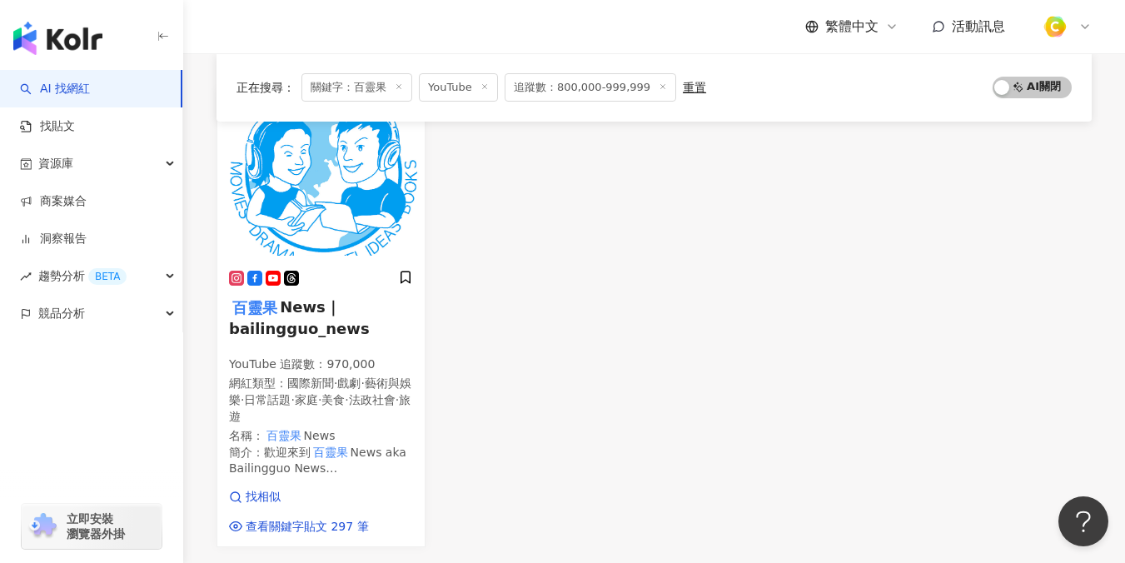
scroll to position [200, 0]
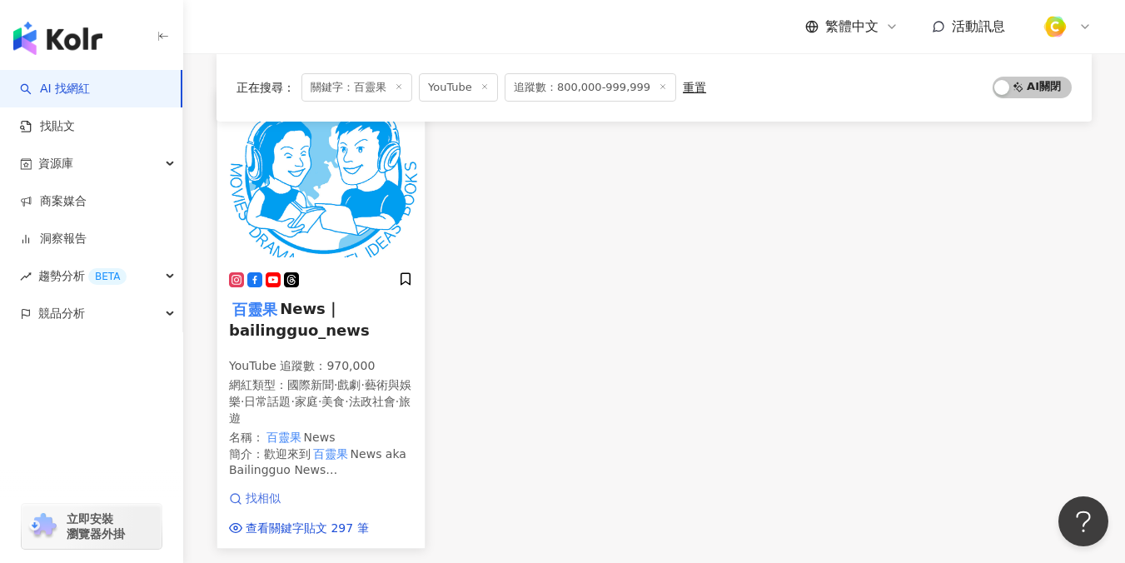
click at [254, 499] on span "找相似" at bounding box center [263, 498] width 35 height 17
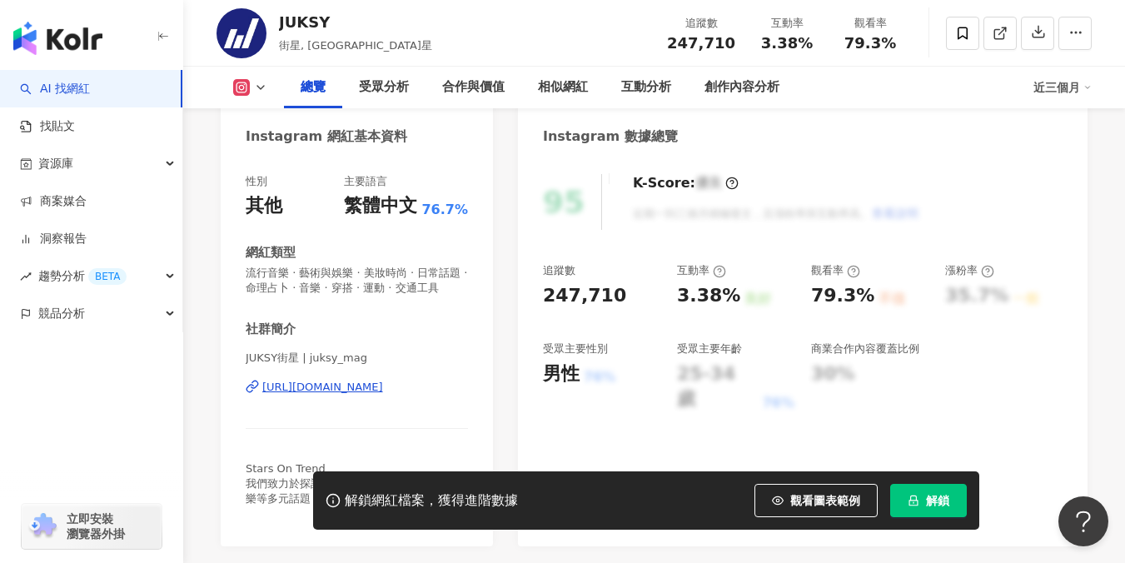
scroll to position [10, 0]
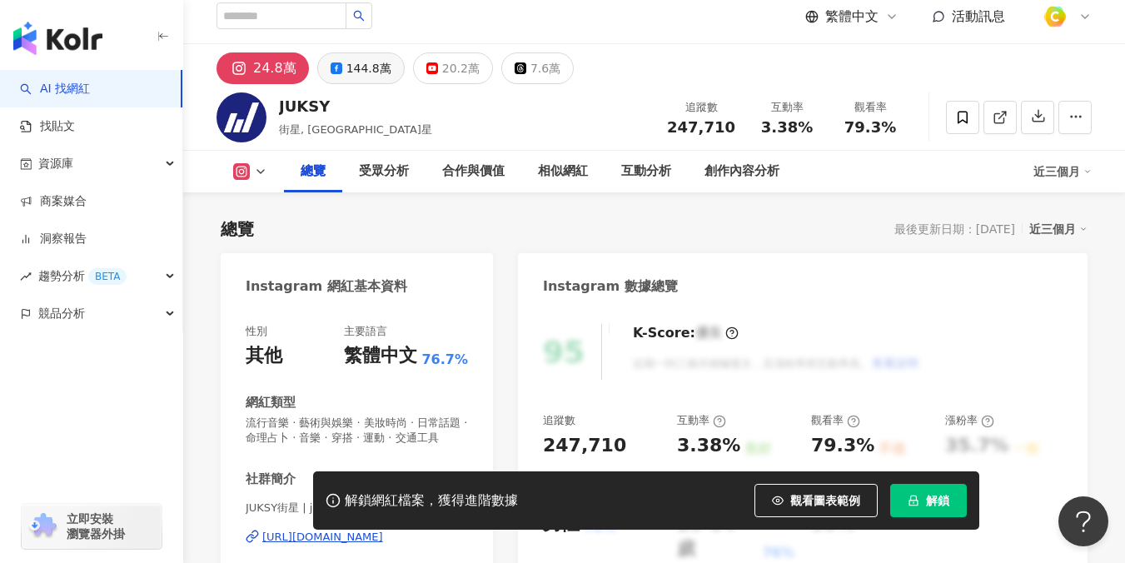
click at [348, 70] on div "144.8萬" at bounding box center [368, 68] width 45 height 23
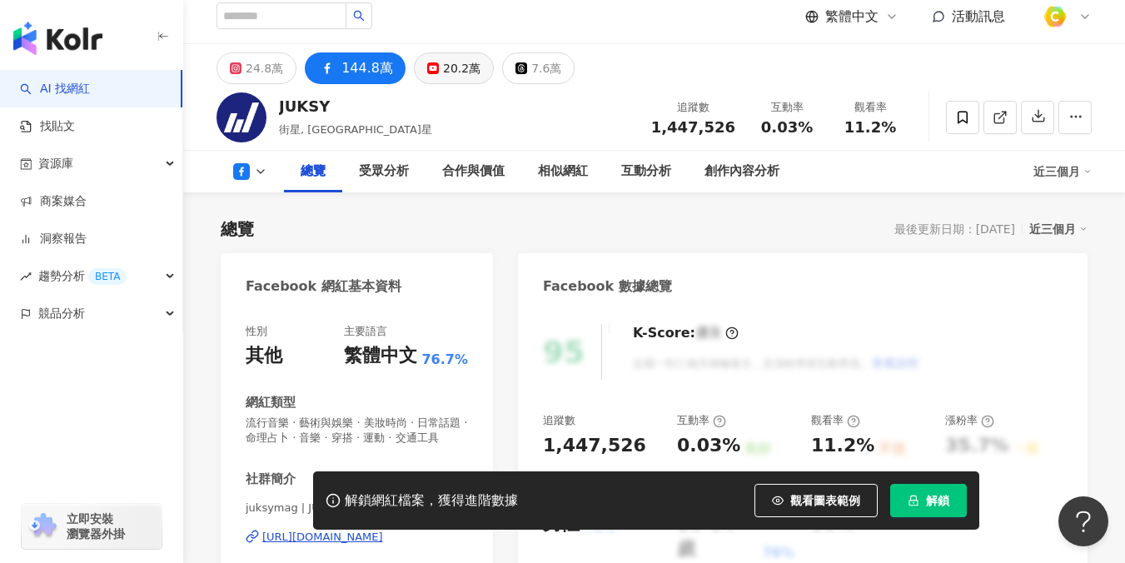
click at [451, 78] on div "20.2萬" at bounding box center [461, 68] width 37 height 23
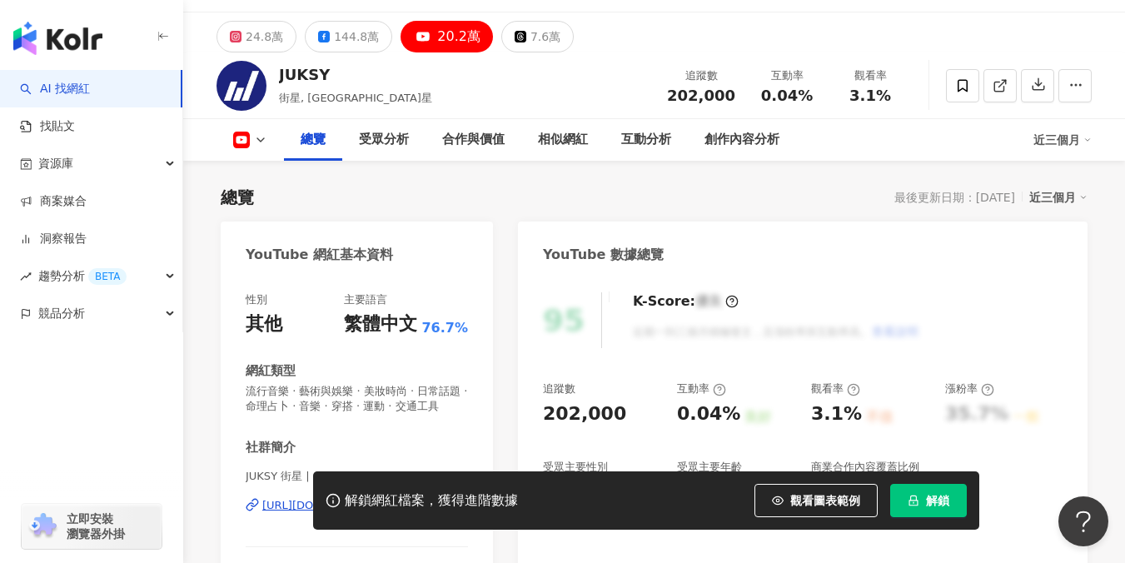
scroll to position [42, 0]
click at [352, 497] on div "https://www.youtube.com/channel/UCVDlbsa0hZqGTmUTPlPRvLw" at bounding box center [322, 504] width 121 height 15
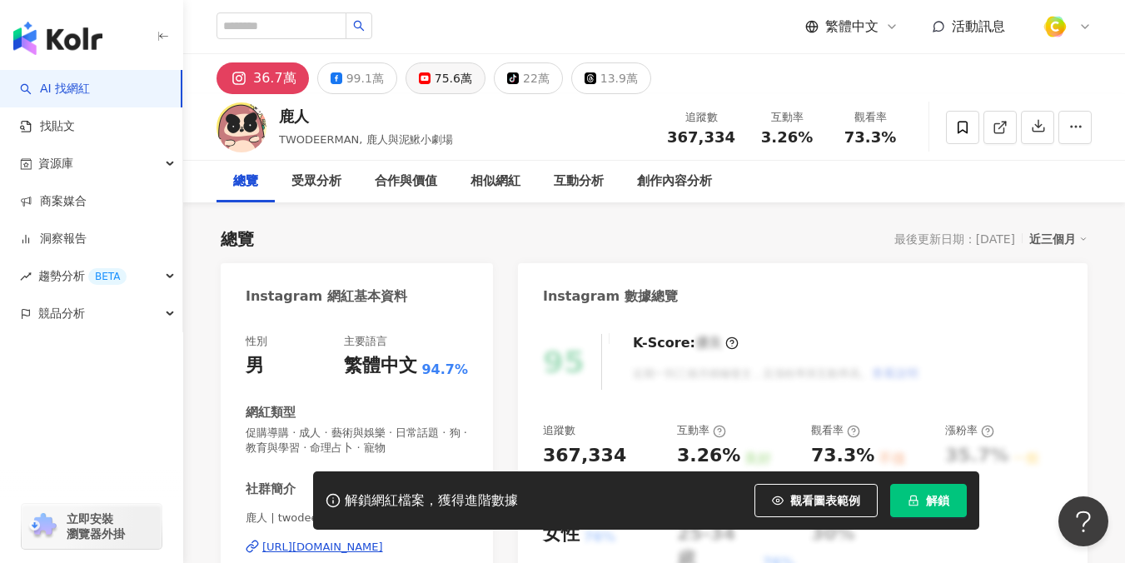
click at [450, 83] on div "75.6萬" at bounding box center [453, 78] width 37 height 23
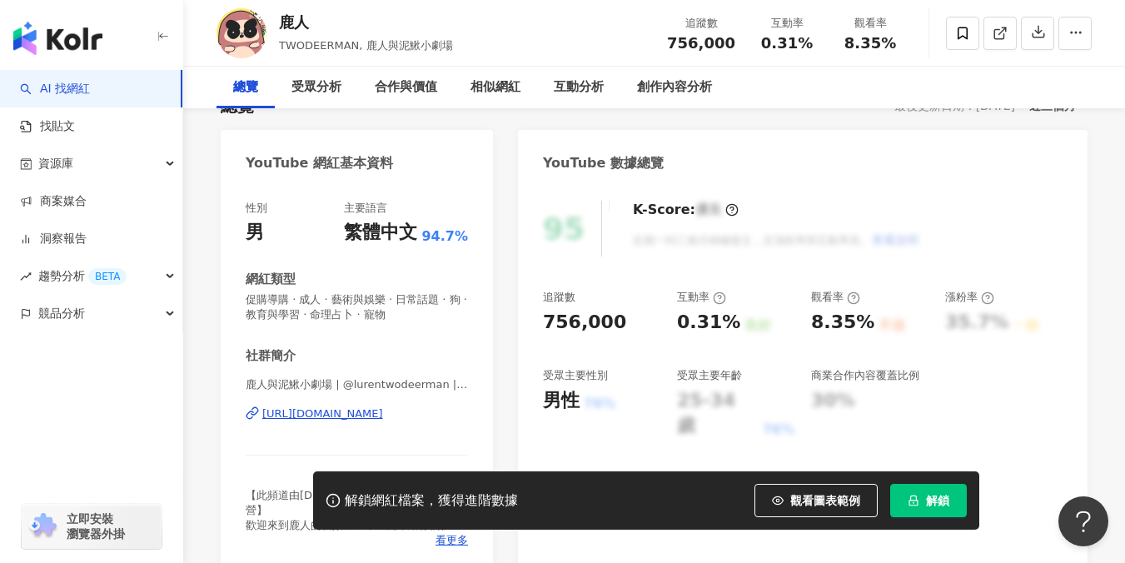
scroll to position [316, 0]
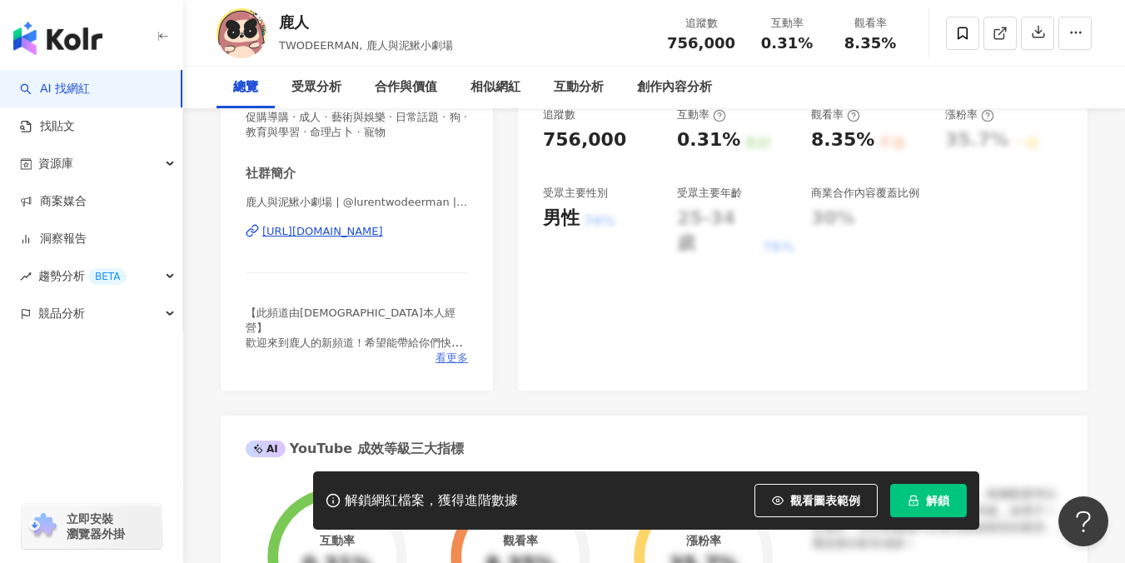
click at [455, 359] on span "看更多" at bounding box center [451, 358] width 32 height 15
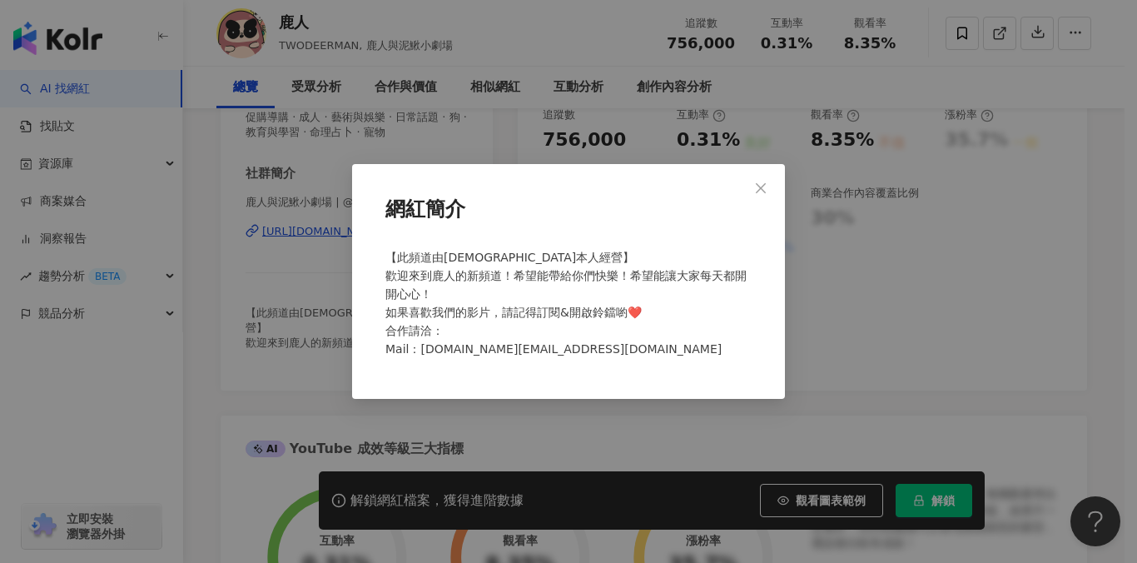
click at [920, 309] on div "網紅簡介 【此頻道由鹿人本人經營】 歡迎來到鹿人的新頻道！希望能帶給你們快樂！希望能讓大家每天都開開心心！ 如果喜歡我們的影片，請記得訂閱&開啟鈴鐺喲❤️ 合…" at bounding box center [568, 281] width 1137 height 563
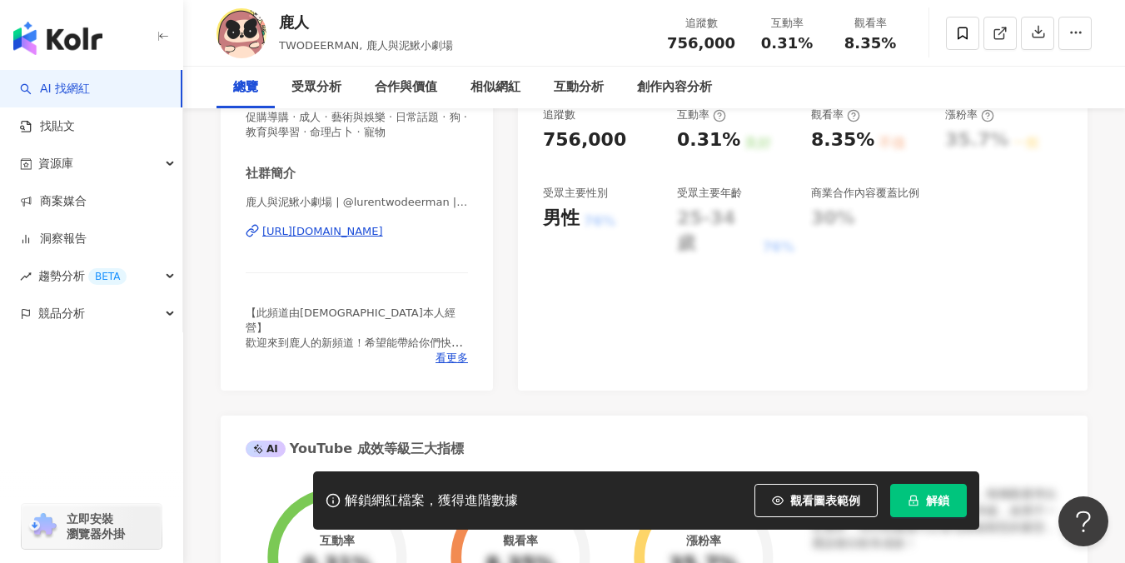
click at [383, 235] on div "https://www.youtube.com/channel/UClE9_aBRzxYdg59Ub3zL_zQ" at bounding box center [322, 231] width 121 height 15
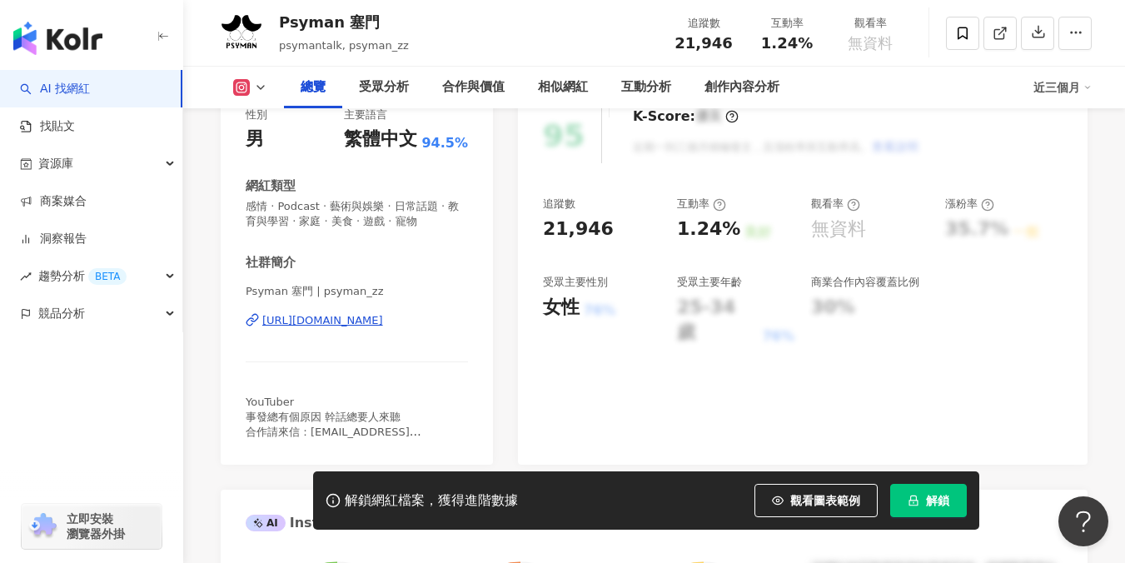
click at [383, 316] on div "https://www.instagram.com/psyman_zz/" at bounding box center [322, 320] width 121 height 15
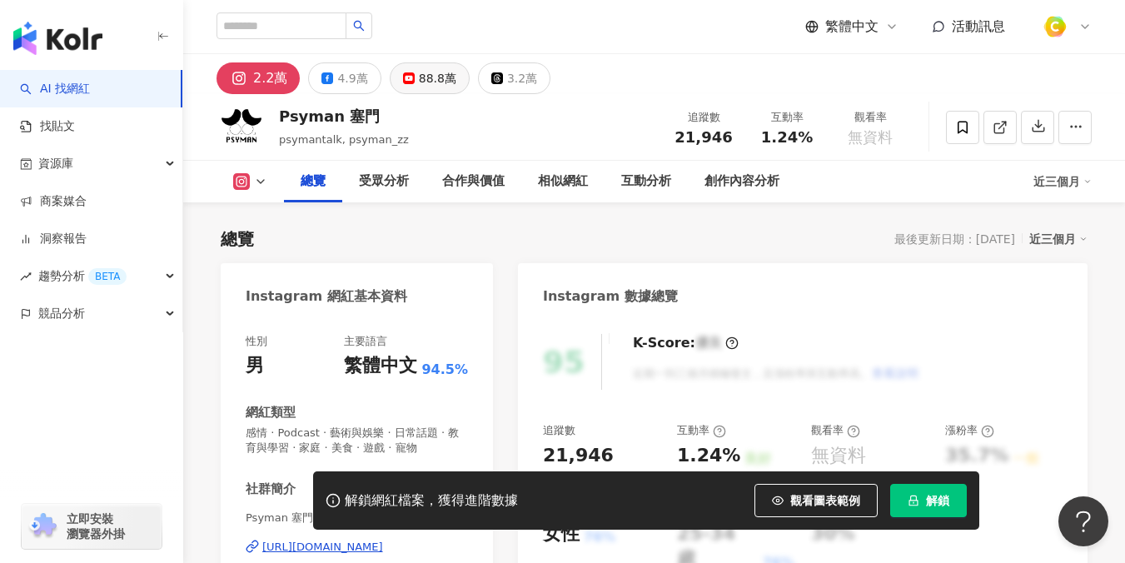
click at [421, 84] on div "88.8萬" at bounding box center [437, 78] width 37 height 23
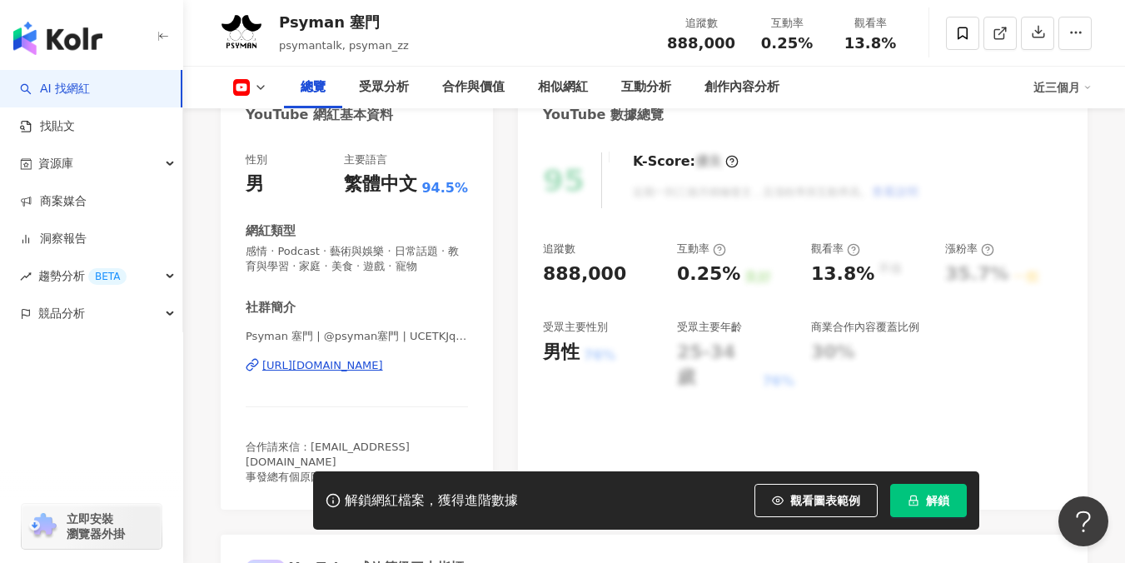
scroll to position [191, 0]
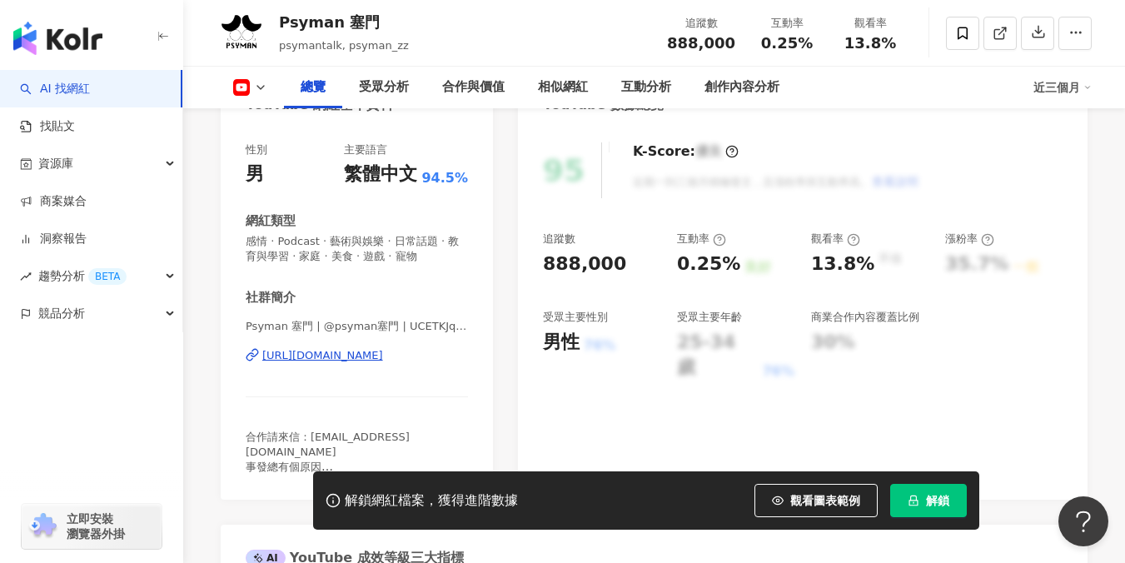
click at [303, 361] on div "https://www.youtube.com/channel/UCETKJquzRBMqvRPJru5_SHw" at bounding box center [322, 355] width 121 height 15
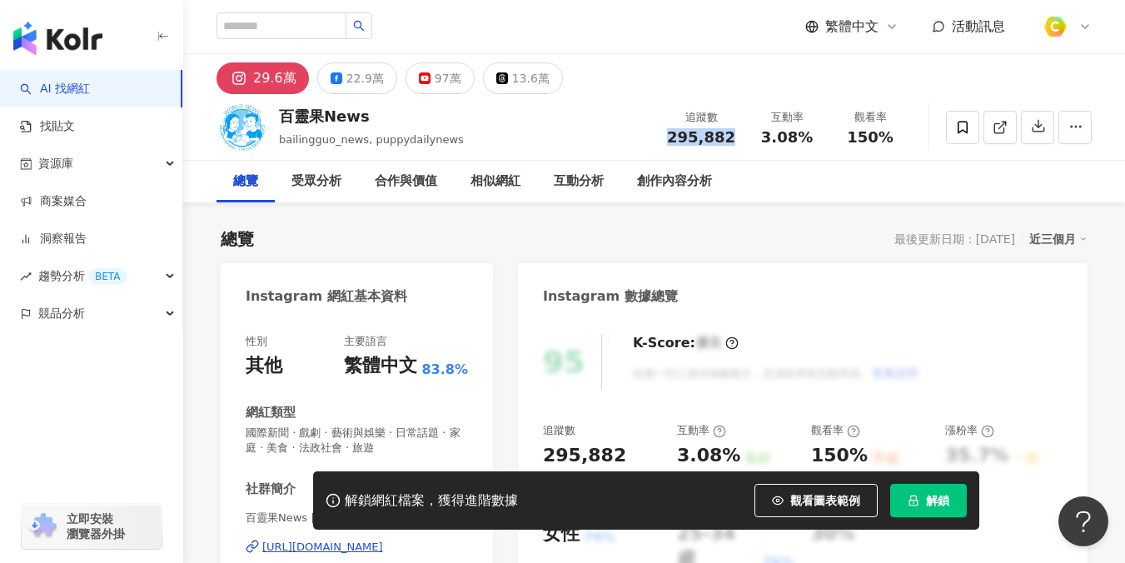
drag, startPoint x: 671, startPoint y: 135, endPoint x: 743, endPoint y: 142, distance: 72.8
click at [743, 142] on div "追蹤數 295,882" at bounding box center [701, 127] width 88 height 36
copy span "295,882"
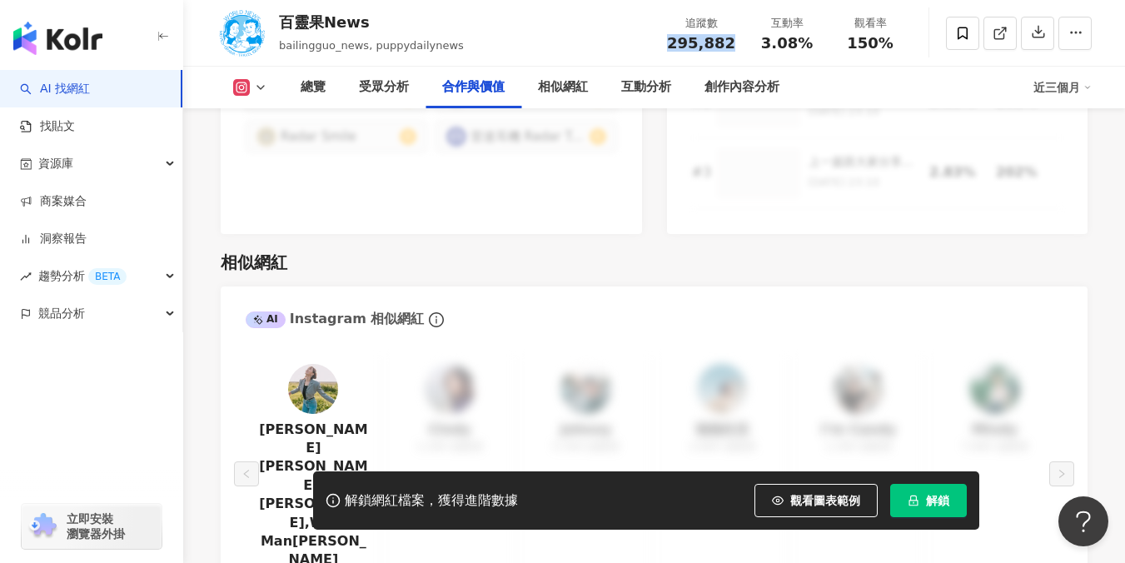
scroll to position [2465, 0]
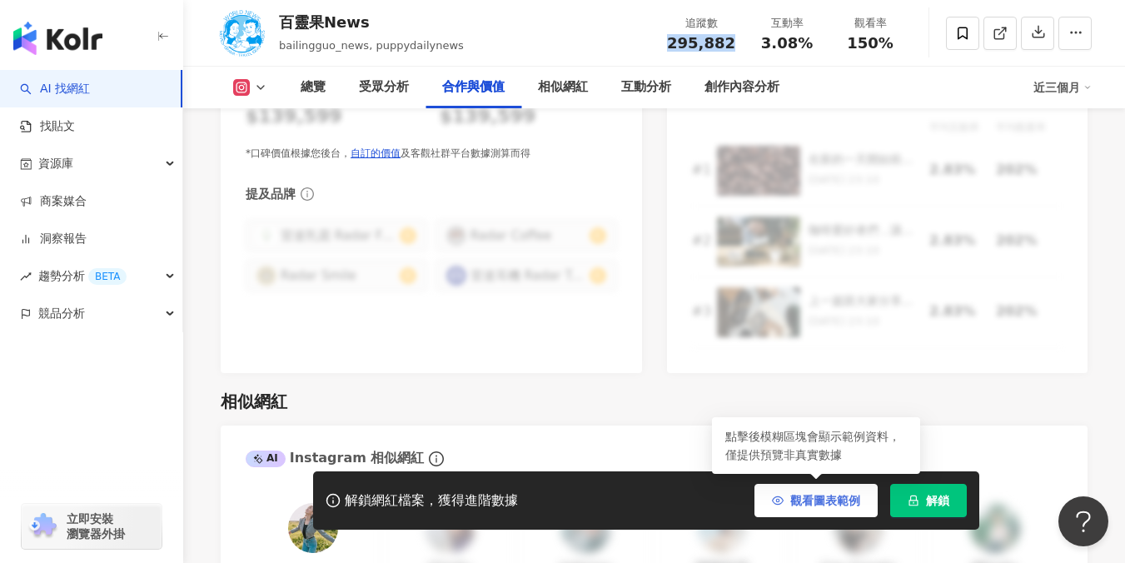
click at [796, 511] on button "觀看圖表範例" at bounding box center [815, 500] width 123 height 33
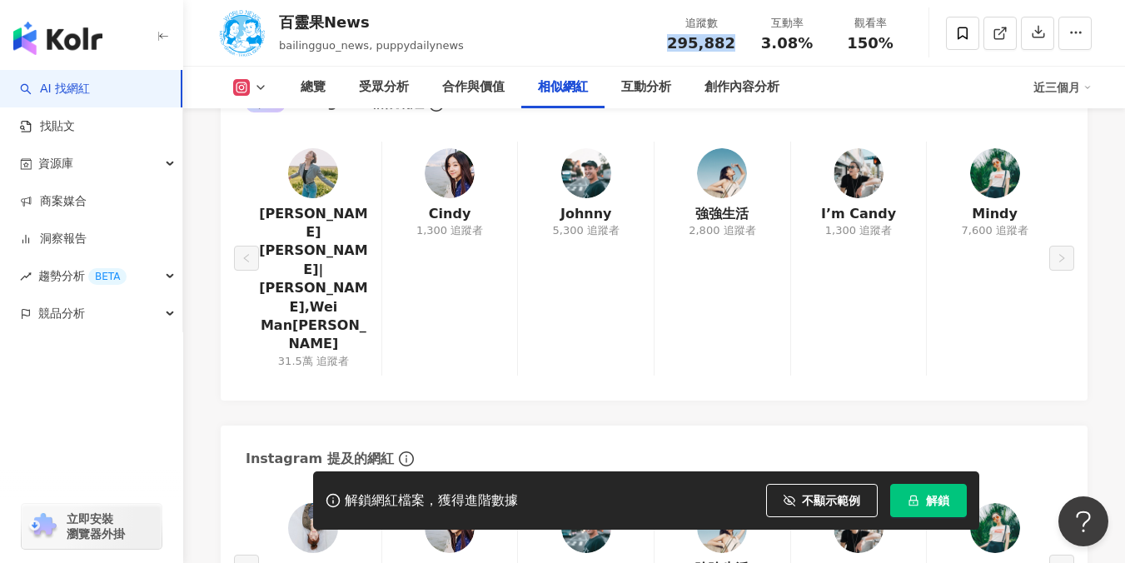
scroll to position [2897, 0]
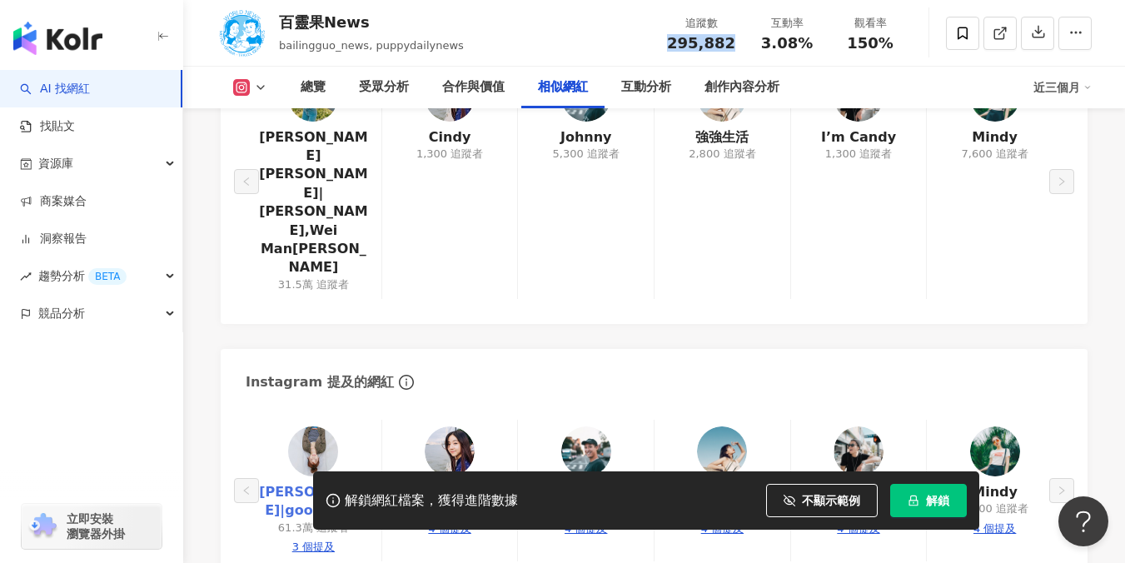
click at [321, 483] on link "愛莉莎莎 Alisasa|goodalicia" at bounding box center [313, 501] width 109 height 37
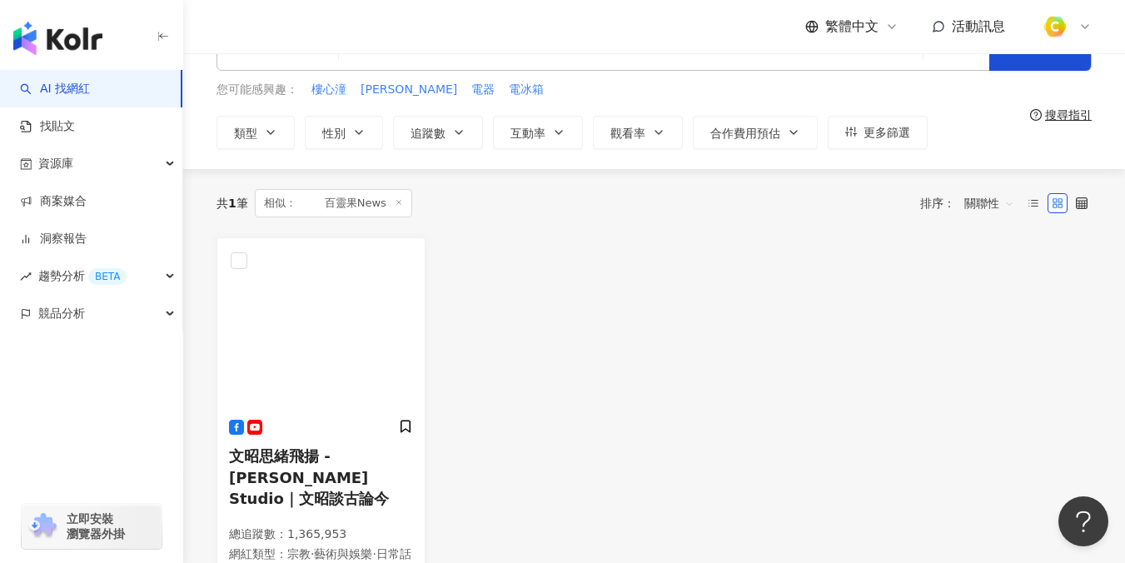
scroll to position [77, 0]
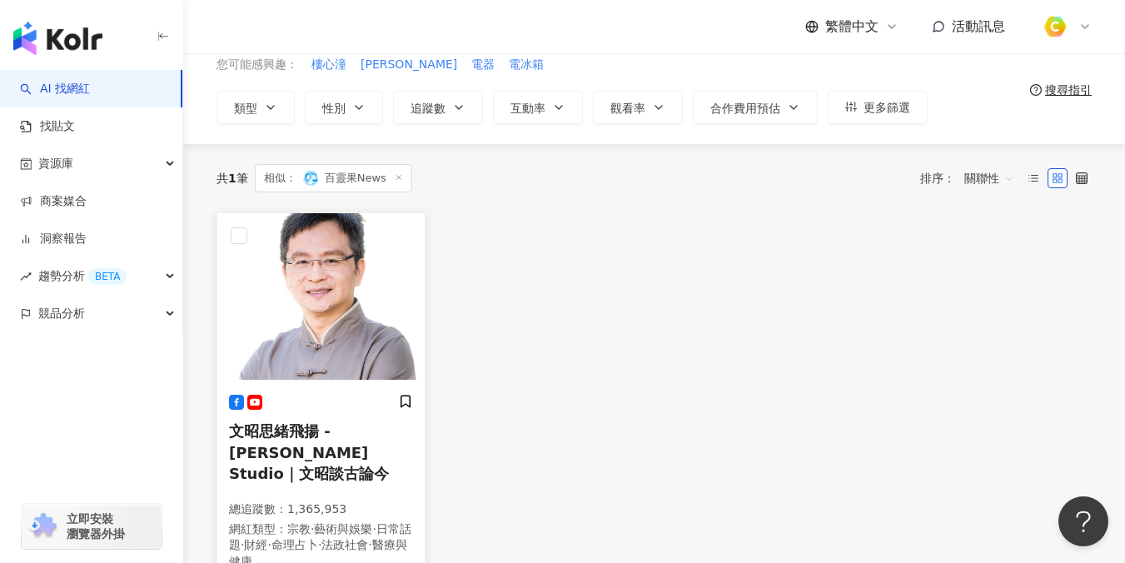
click at [323, 435] on span "文昭思緒飛揚 - [PERSON_NAME] Studio｜文昭談古論今" at bounding box center [309, 451] width 160 height 59
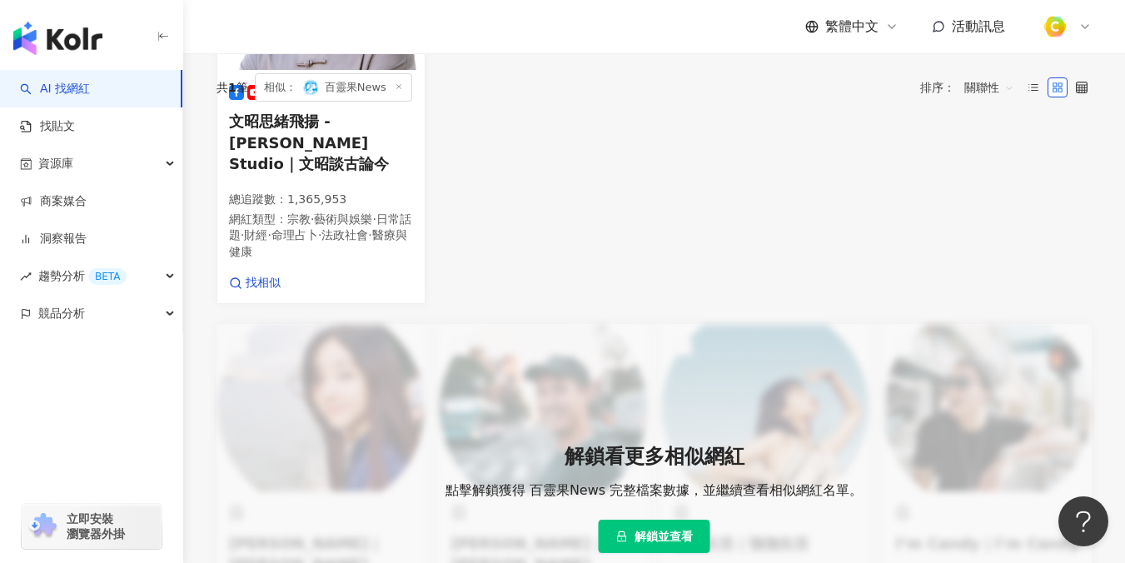
scroll to position [395, 0]
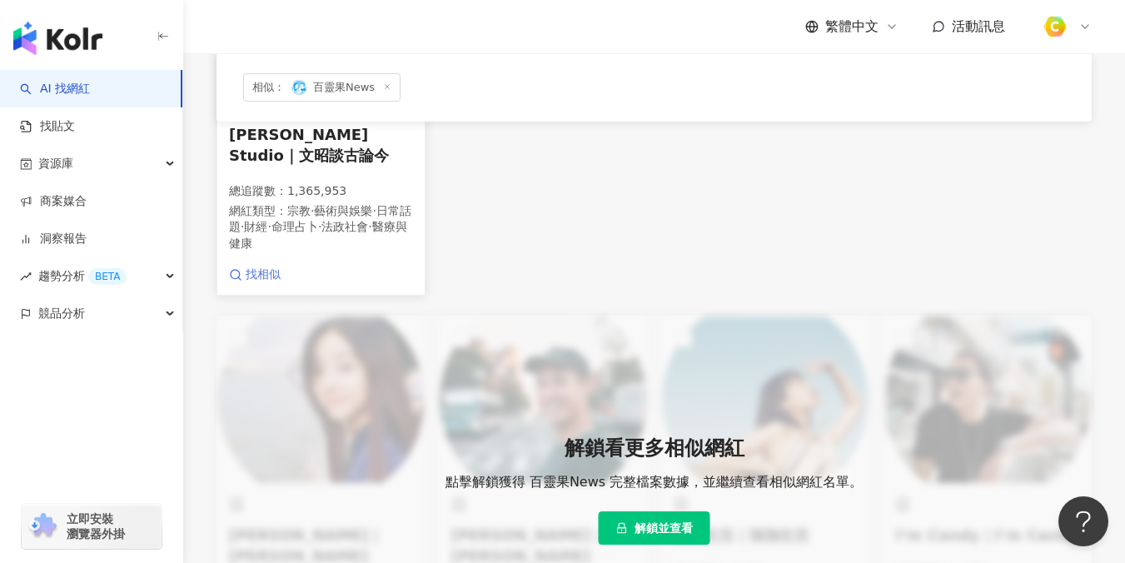
click at [246, 266] on span "找相似" at bounding box center [263, 274] width 35 height 17
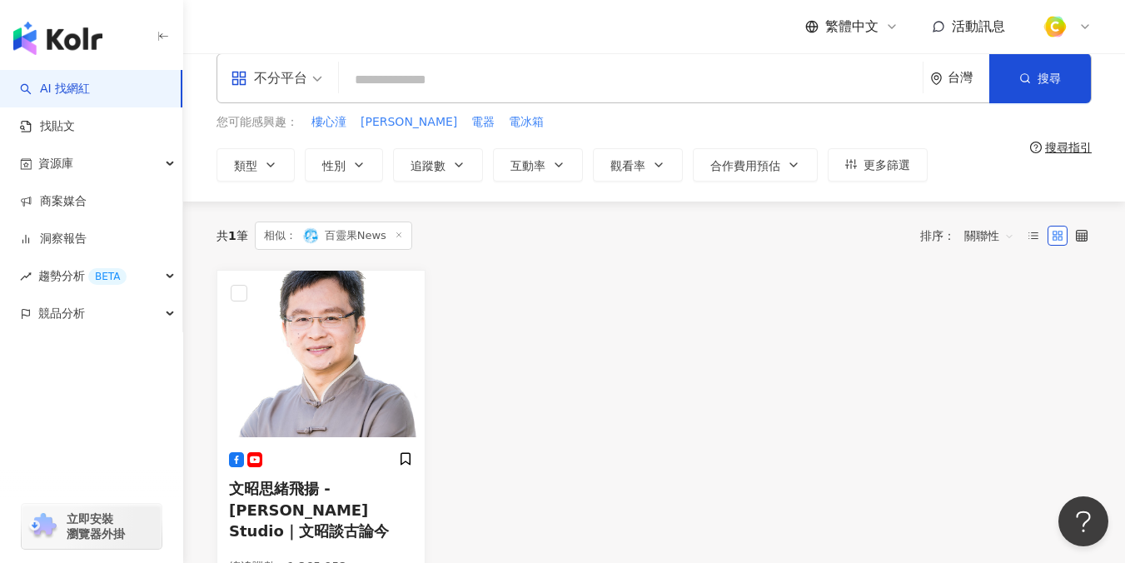
scroll to position [53, 0]
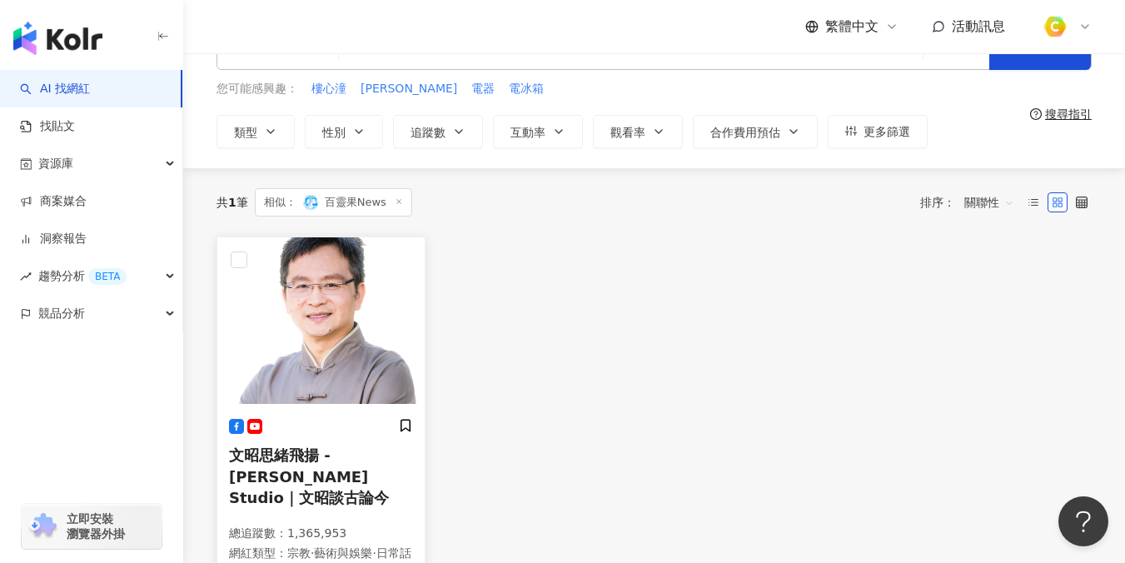
click at [299, 464] on h5 "文昭思緒飛揚 - [PERSON_NAME] Studio｜文昭談古論今" at bounding box center [321, 476] width 184 height 63
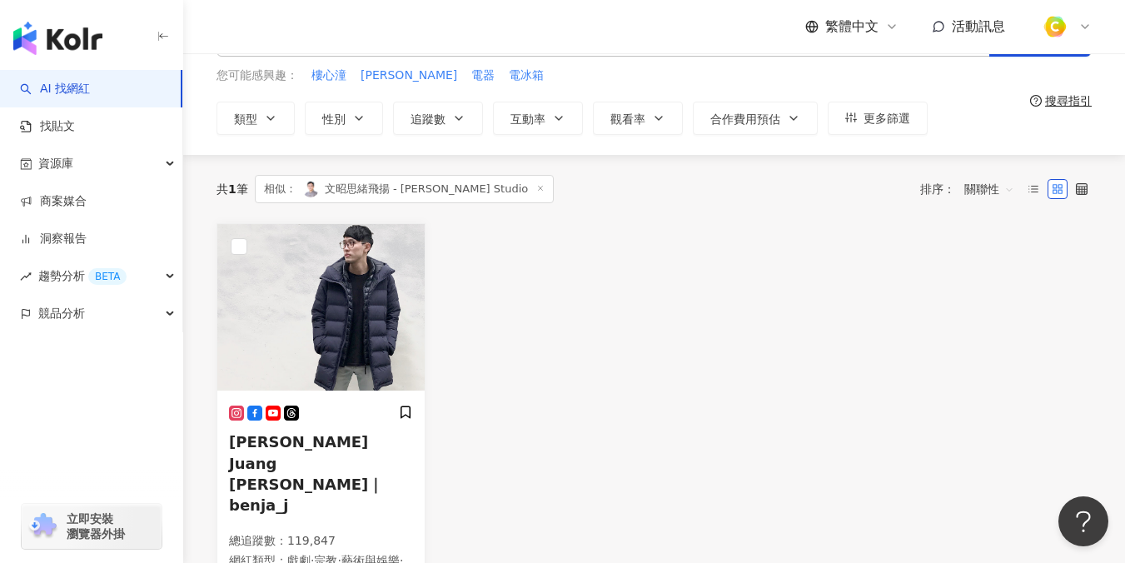
scroll to position [71, 0]
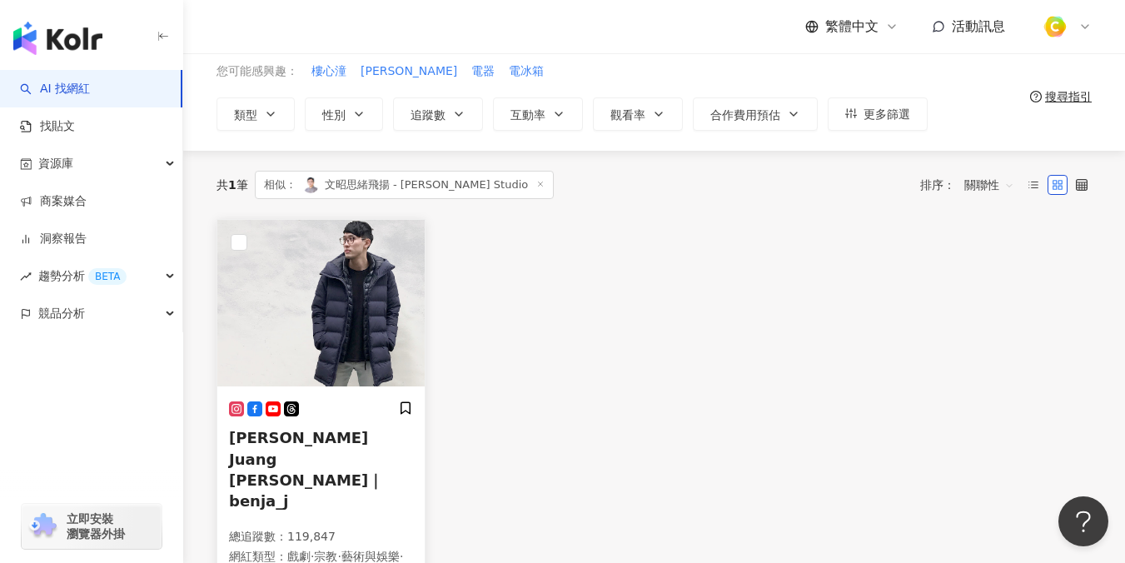
click at [313, 437] on span "[PERSON_NAME] Juang [PERSON_NAME]｜benja_j" at bounding box center [306, 469] width 154 height 81
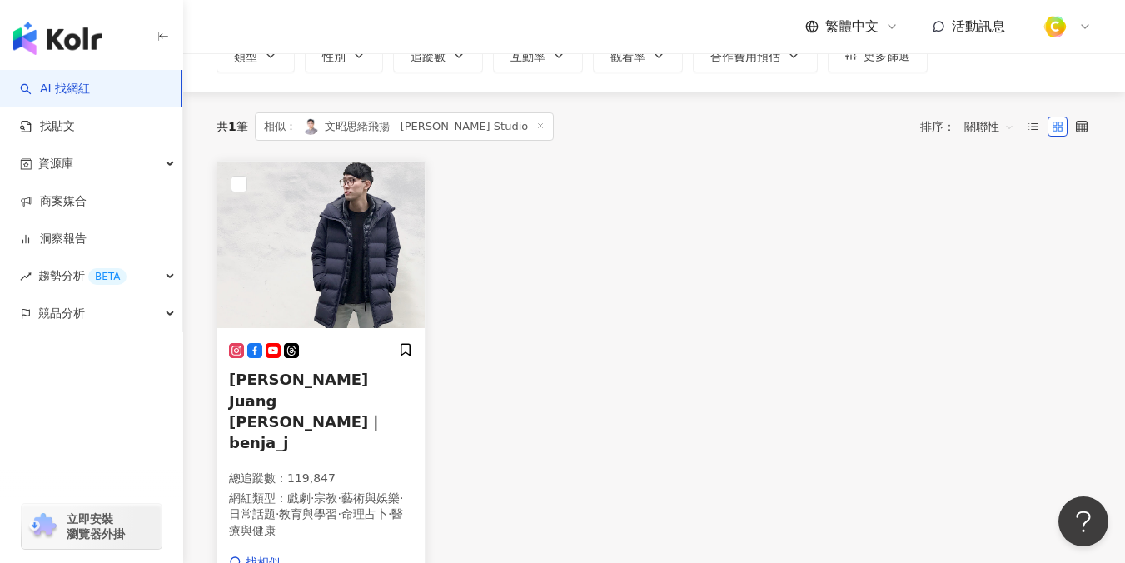
scroll to position [148, 0]
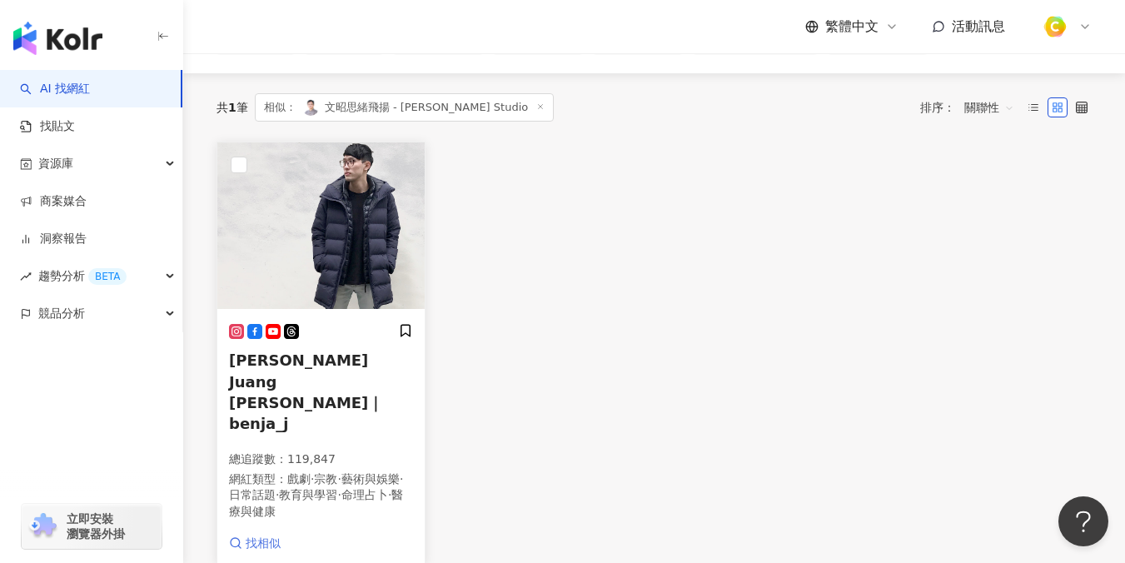
click at [263, 535] on span "找相似" at bounding box center [263, 543] width 35 height 17
click at [289, 365] on span "Benjamin Juang 莊迺民｜benja_j" at bounding box center [306, 391] width 154 height 81
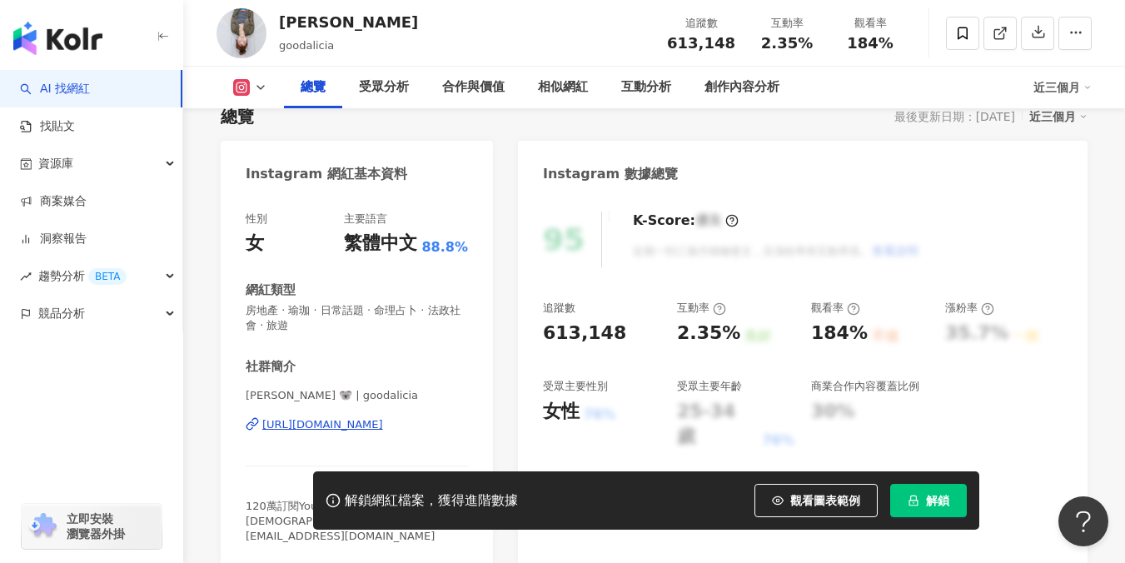
scroll to position [138, 0]
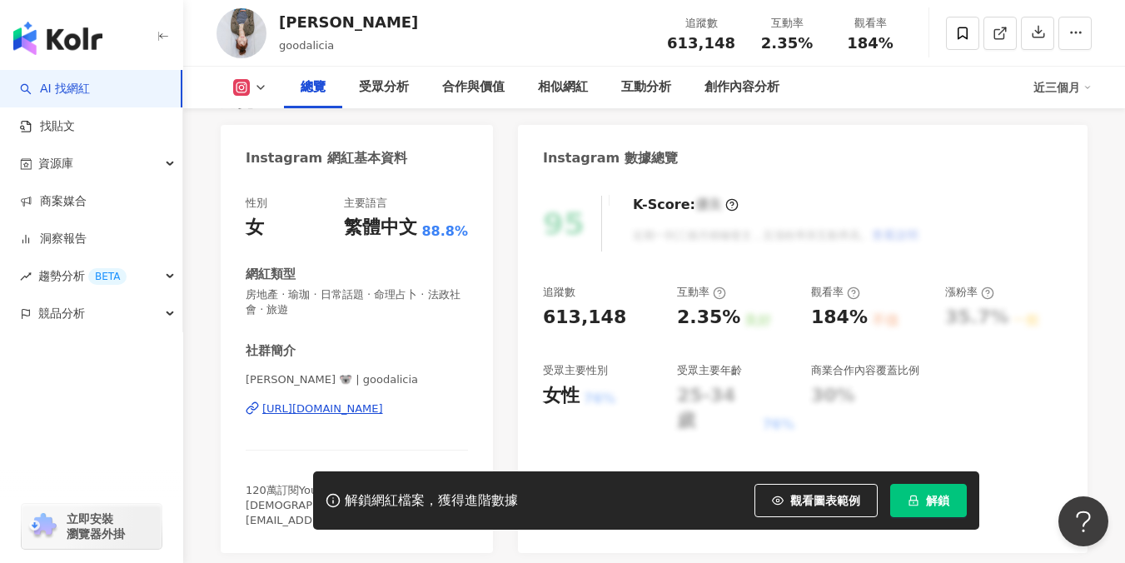
click at [293, 407] on div "https://www.instagram.com/goodalicia/" at bounding box center [322, 408] width 121 height 15
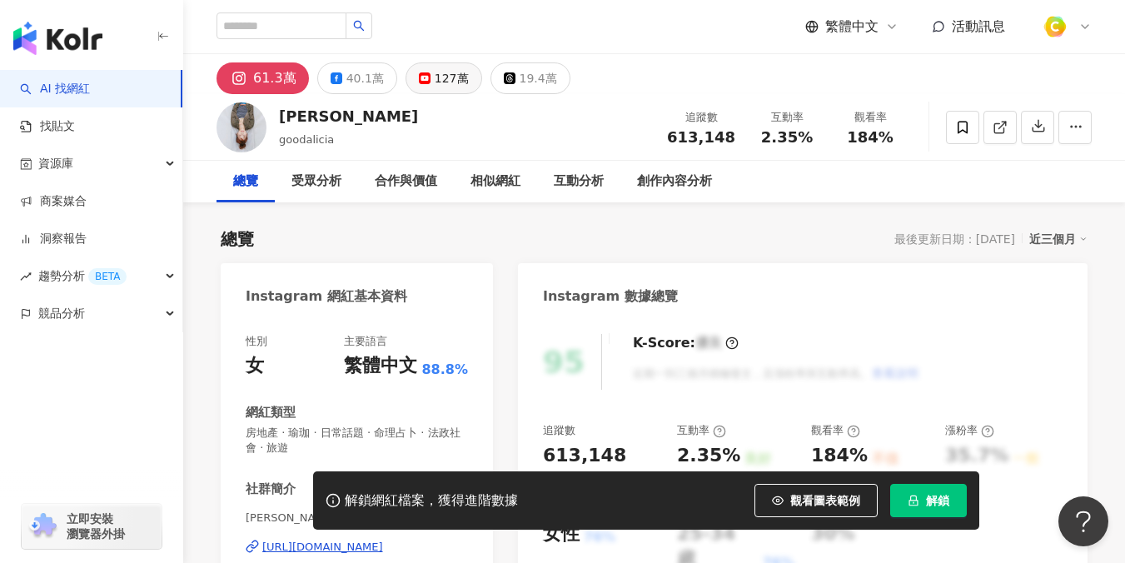
click at [424, 78] on button "127萬" at bounding box center [443, 78] width 77 height 32
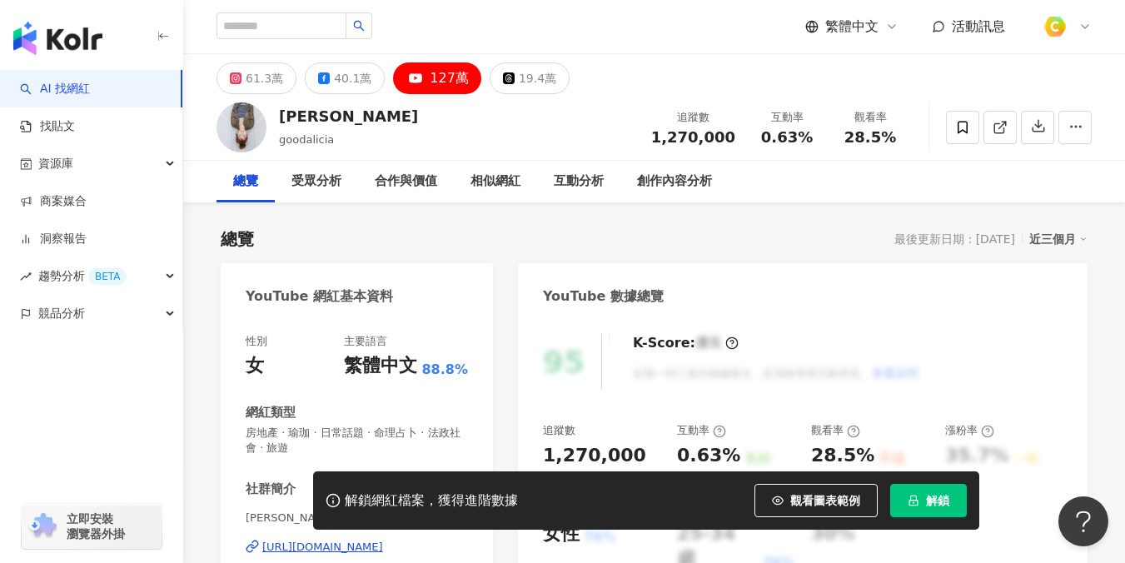
scroll to position [103, 0]
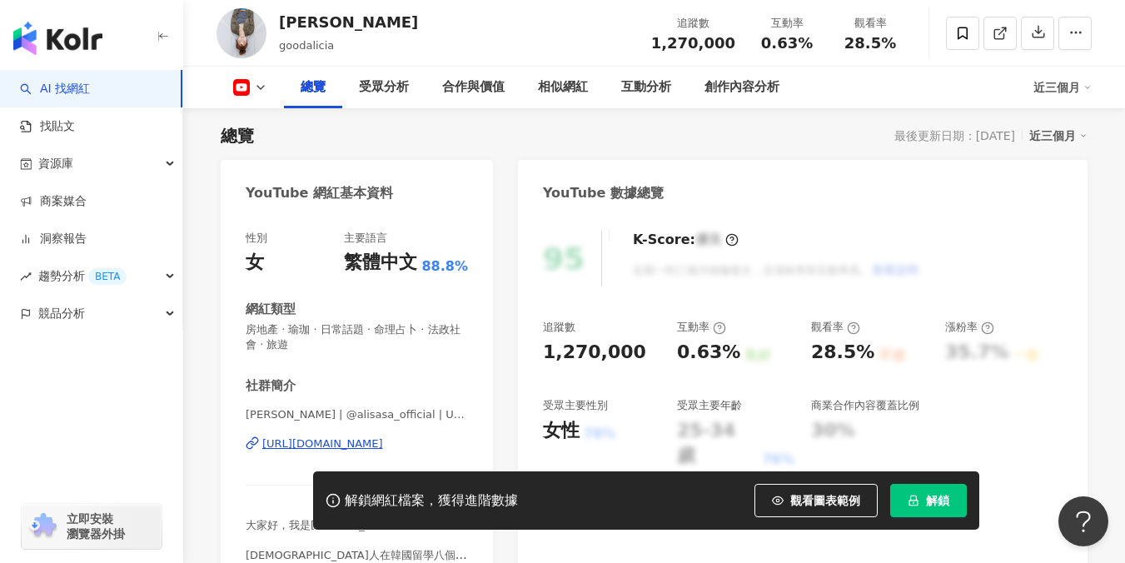
click at [276, 440] on div "https://www.youtube.com/channel/UCAKJ0tmI_RMXqTgxL_OMfIg" at bounding box center [322, 443] width 121 height 15
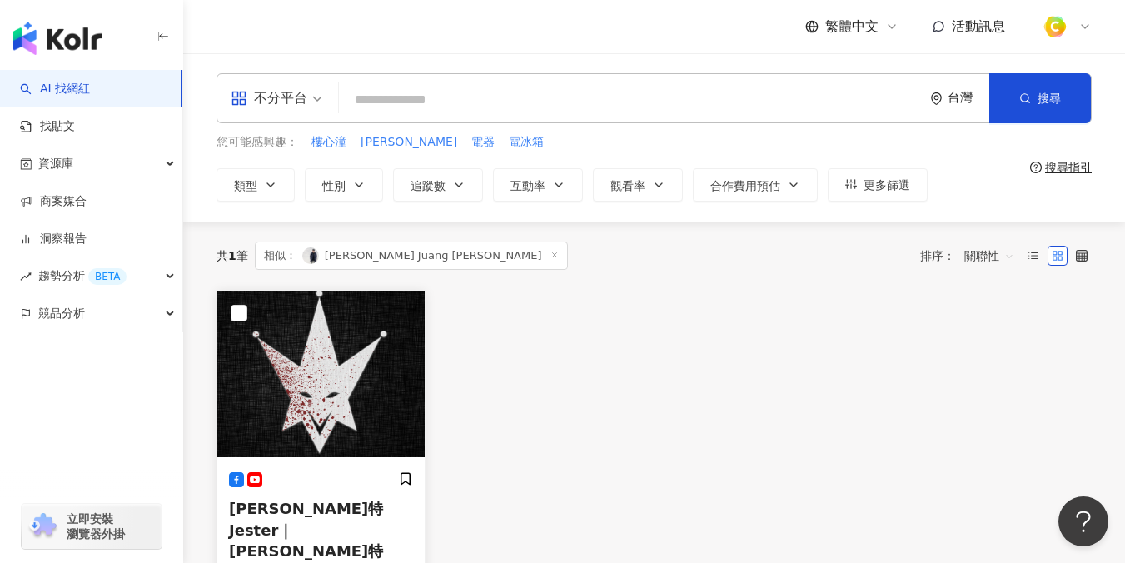
click at [263, 511] on span "傑斯特Jester｜傑斯特" at bounding box center [306, 529] width 154 height 59
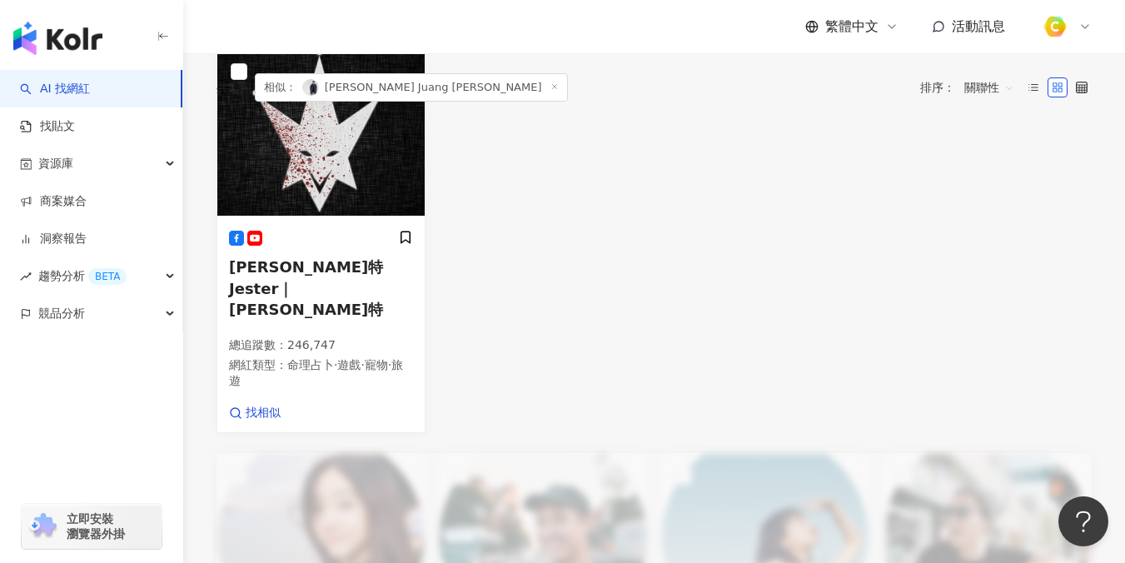
scroll to position [300, 0]
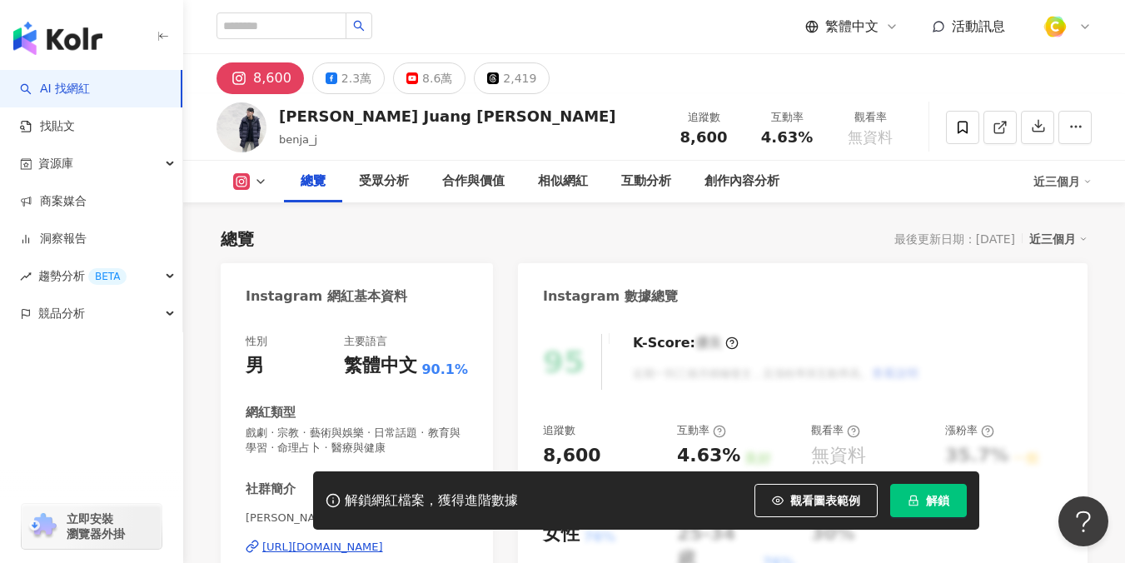
click at [435, 87] on div "8.6萬" at bounding box center [437, 78] width 30 height 23
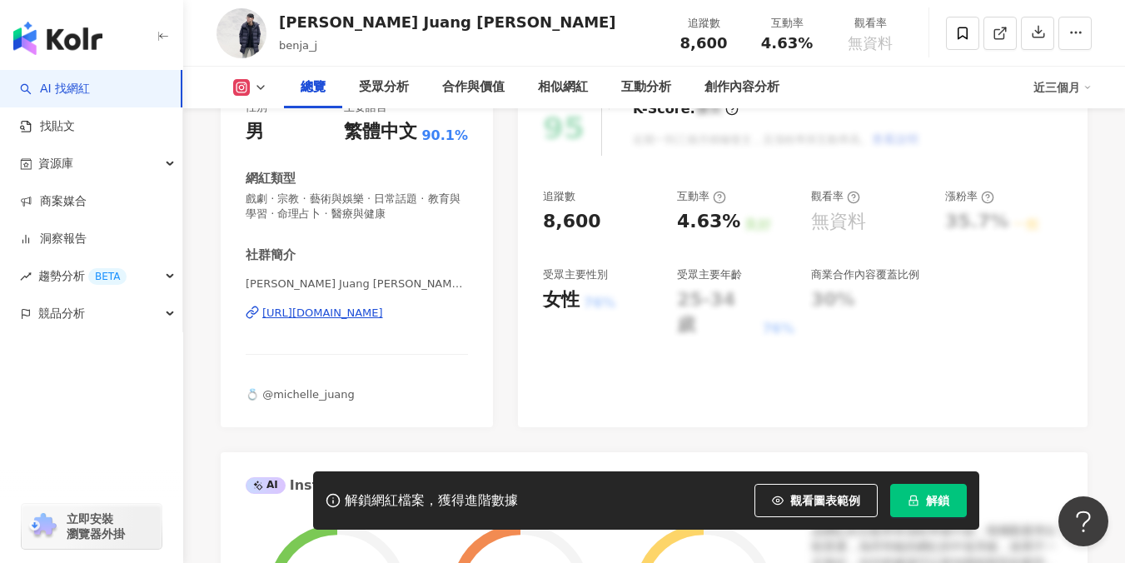
scroll to position [258, 0]
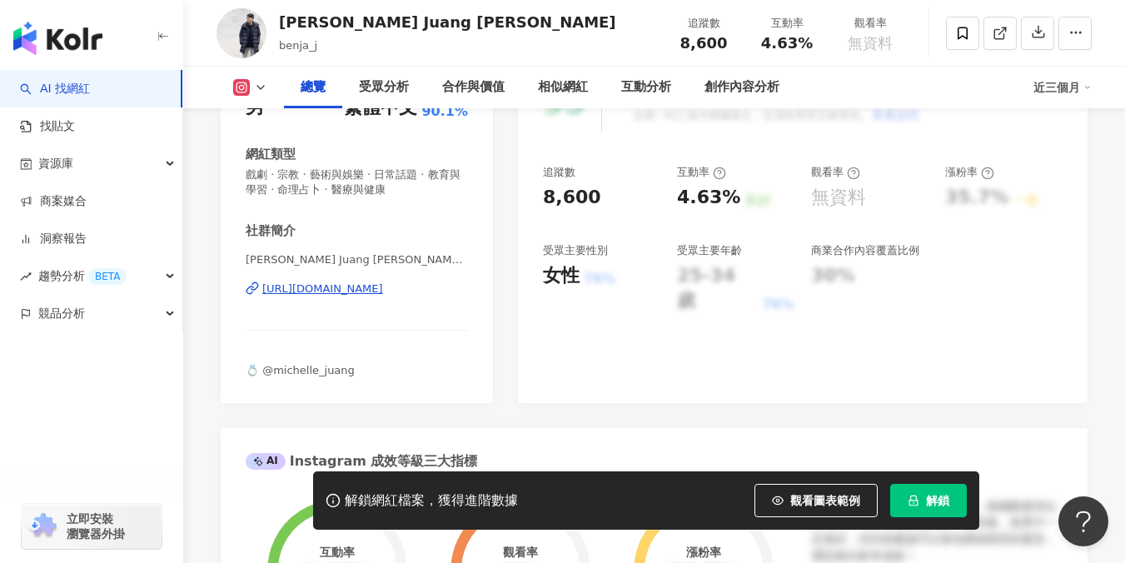
click at [383, 281] on div "https://www.instagram.com/benja_j/" at bounding box center [322, 288] width 121 height 15
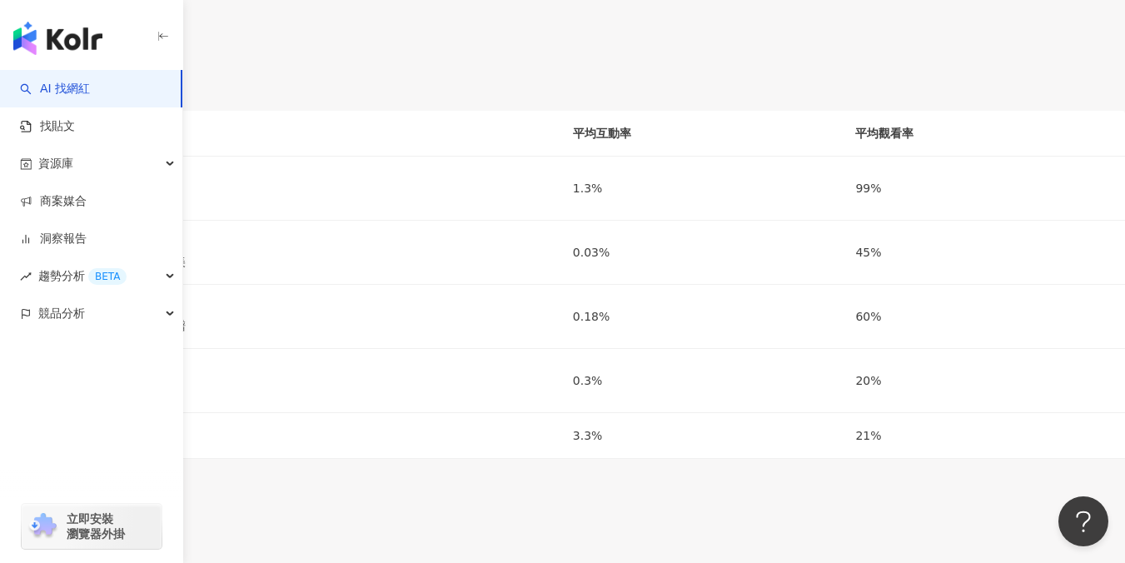
scroll to position [2382, 0]
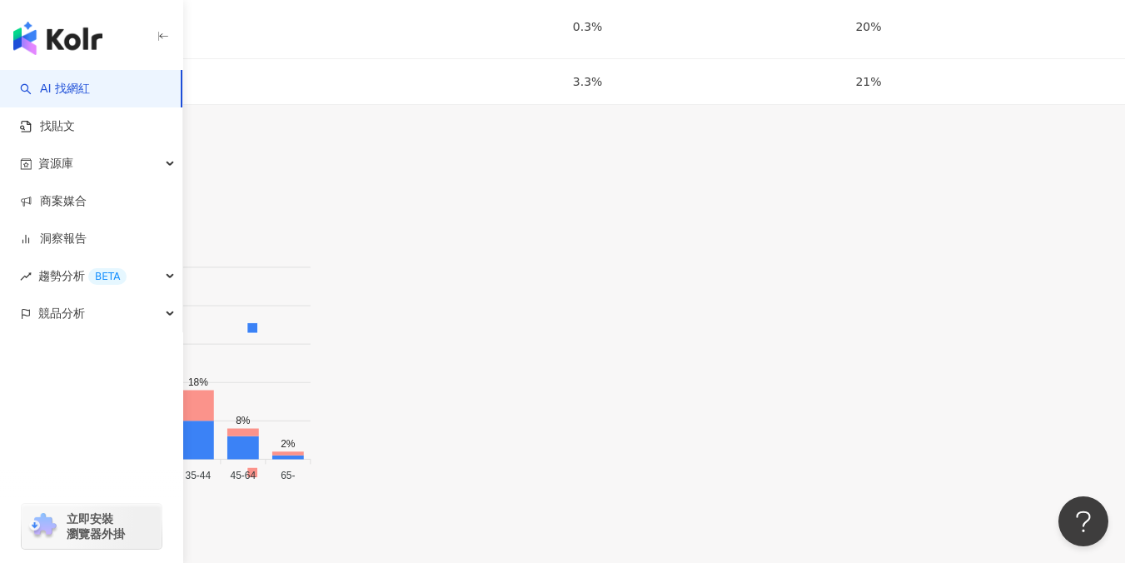
click at [88, 83] on link "AI 找網紅" at bounding box center [55, 89] width 70 height 17
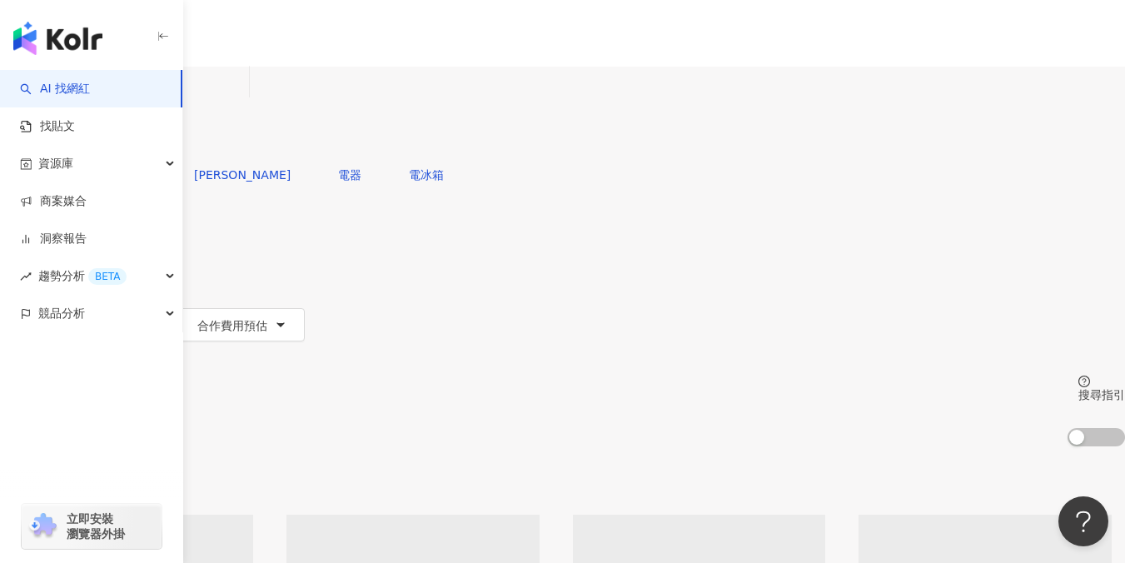
click at [242, 94] on input "search" at bounding box center [174, 83] width 135 height 32
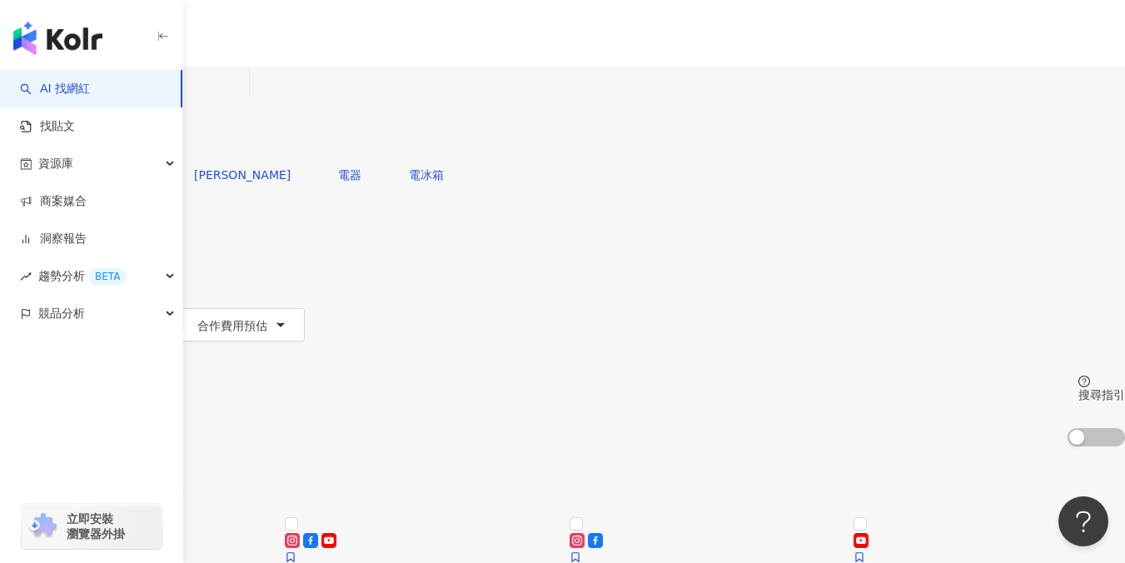
click at [52, 286] on span "追蹤數" at bounding box center [34, 292] width 35 height 13
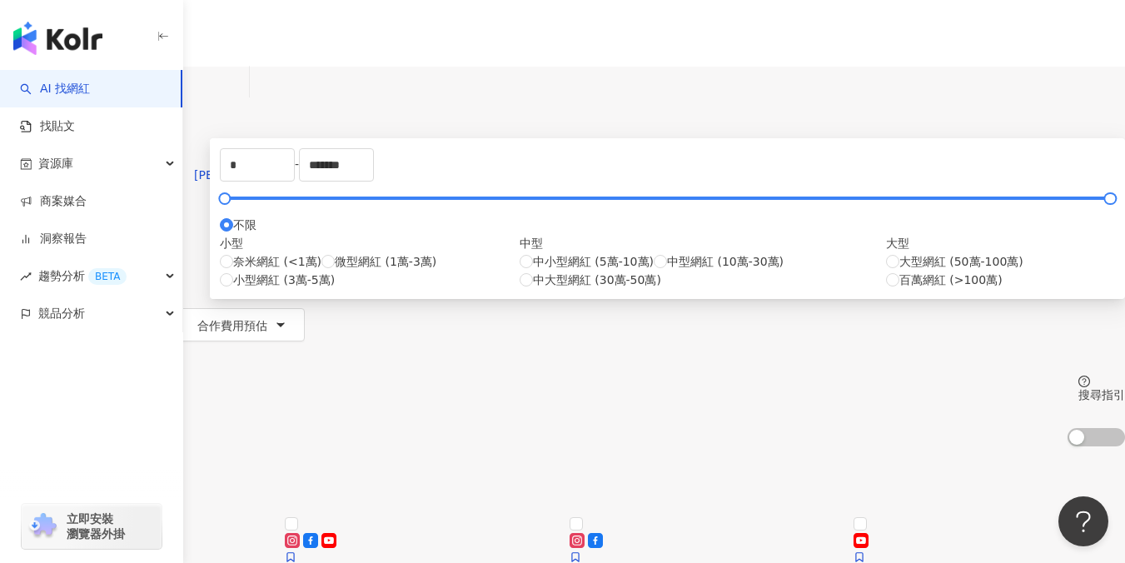
click at [52, 286] on span "追蹤數" at bounding box center [34, 292] width 35 height 13
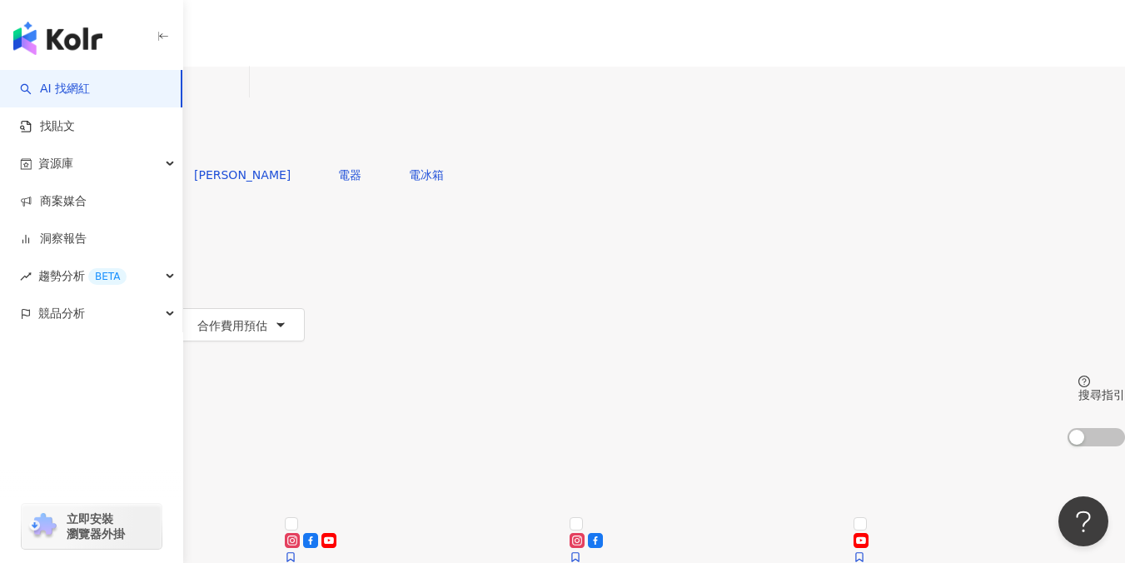
click at [68, 95] on div "不分平台" at bounding box center [39, 81] width 58 height 27
click at [276, 237] on div "YouTube" at bounding box center [276, 228] width 83 height 18
click at [72, 285] on icon "button" at bounding box center [65, 291] width 13 height 13
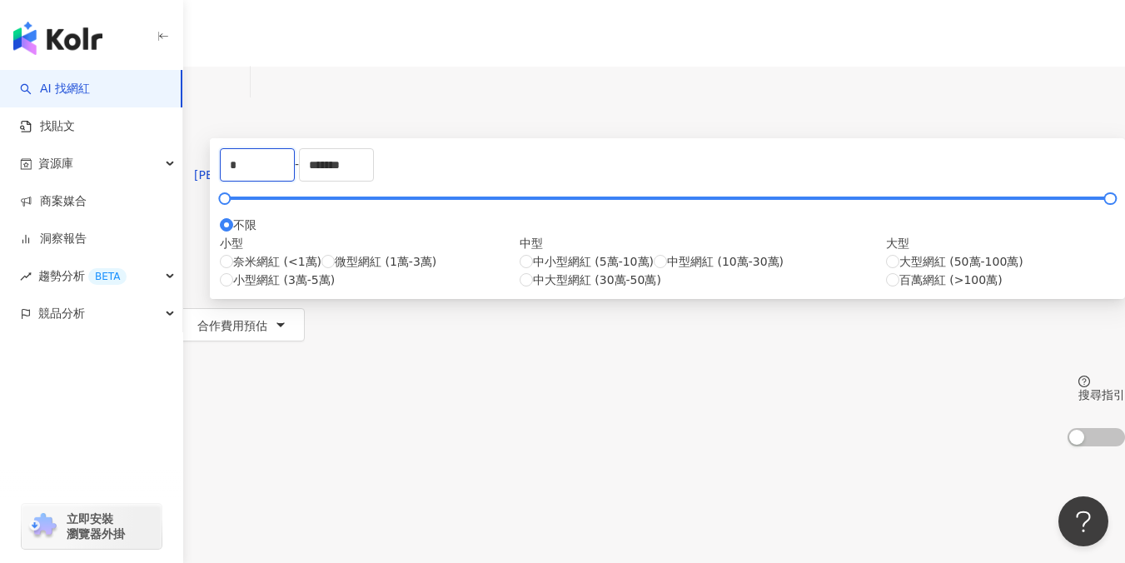
drag, startPoint x: 511, startPoint y: 267, endPoint x: 272, endPoint y: 240, distance: 240.5
click at [272, 240] on main "YouTube 台灣 搜尋 您可能感興趣： 樓心潼 解偉苓 電器 電冰箱 類型 性別 追蹤數 互動率 觀看率 合作費用預估 更多篩選 * - ******* …" at bounding box center [562, 574] width 1125 height 1015
type input "*"
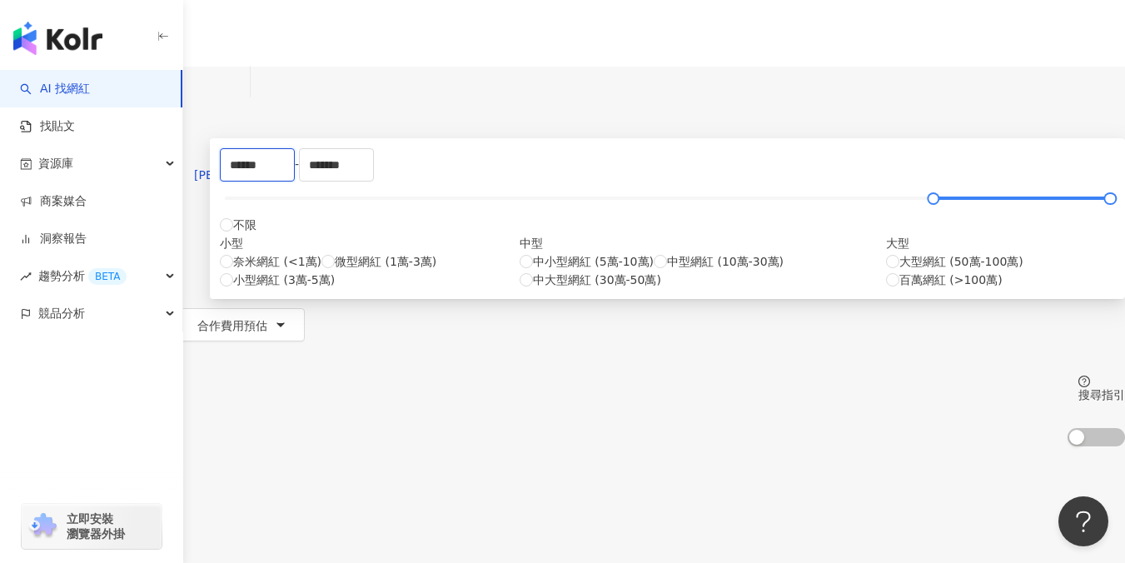
type input "******"
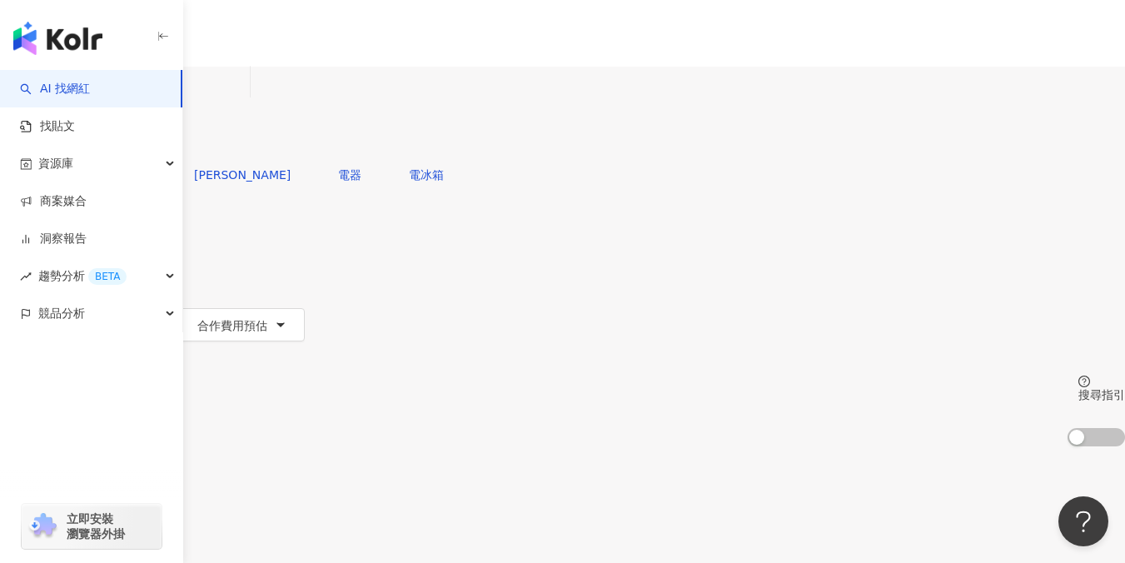
click at [773, 158] on div "您可能感興趣： 樓心潼 解偉苓 電器 電冰箱" at bounding box center [562, 174] width 1125 height 33
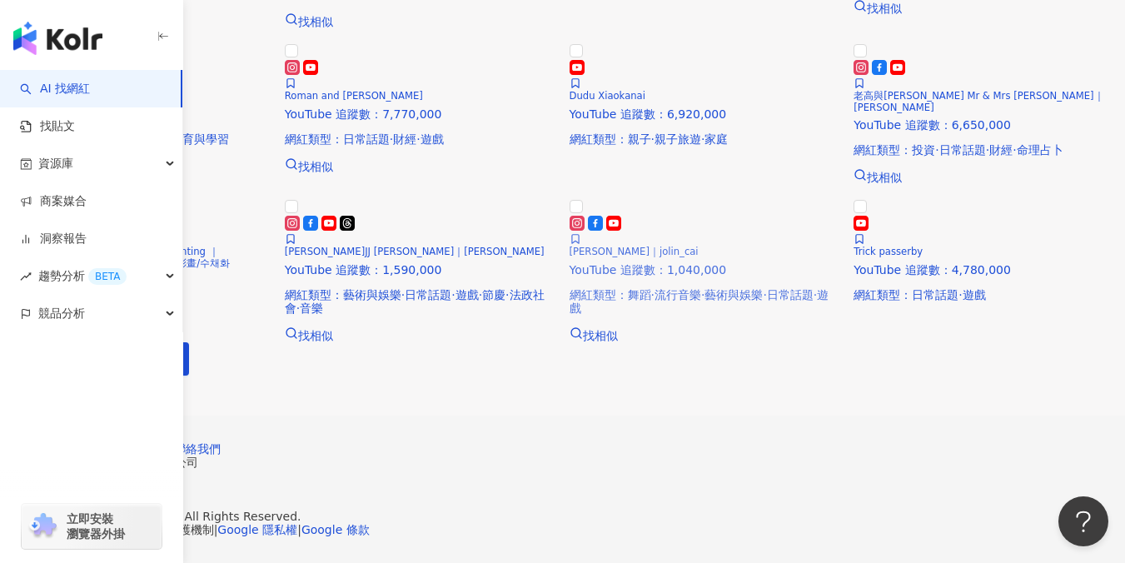
scroll to position [983, 0]
click at [189, 375] on button "下一頁" at bounding box center [154, 358] width 70 height 33
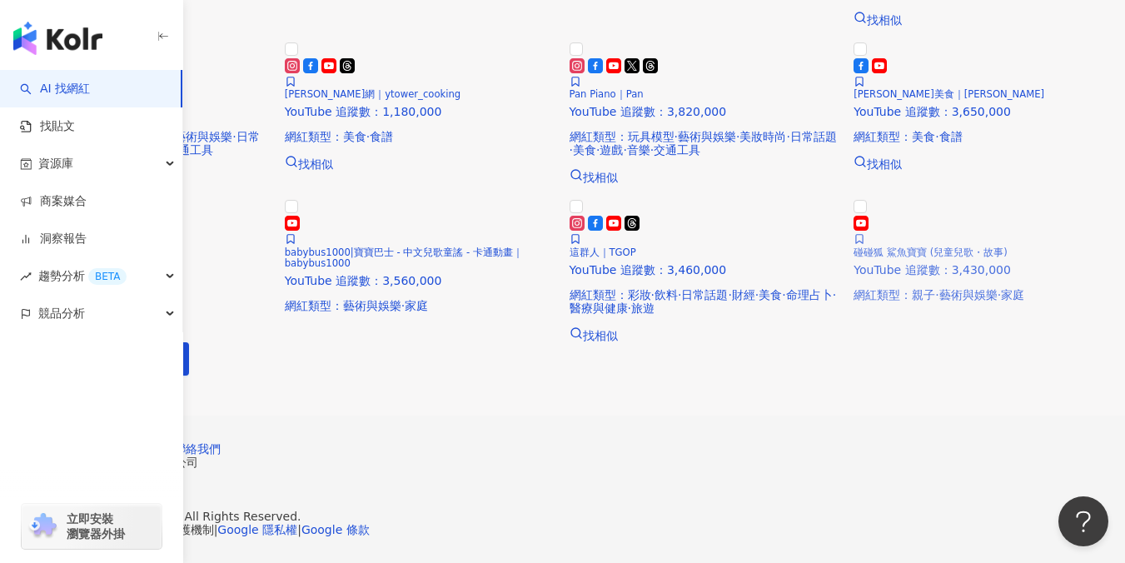
scroll to position [1236, 0]
click at [189, 342] on button "下一頁" at bounding box center [154, 358] width 70 height 33
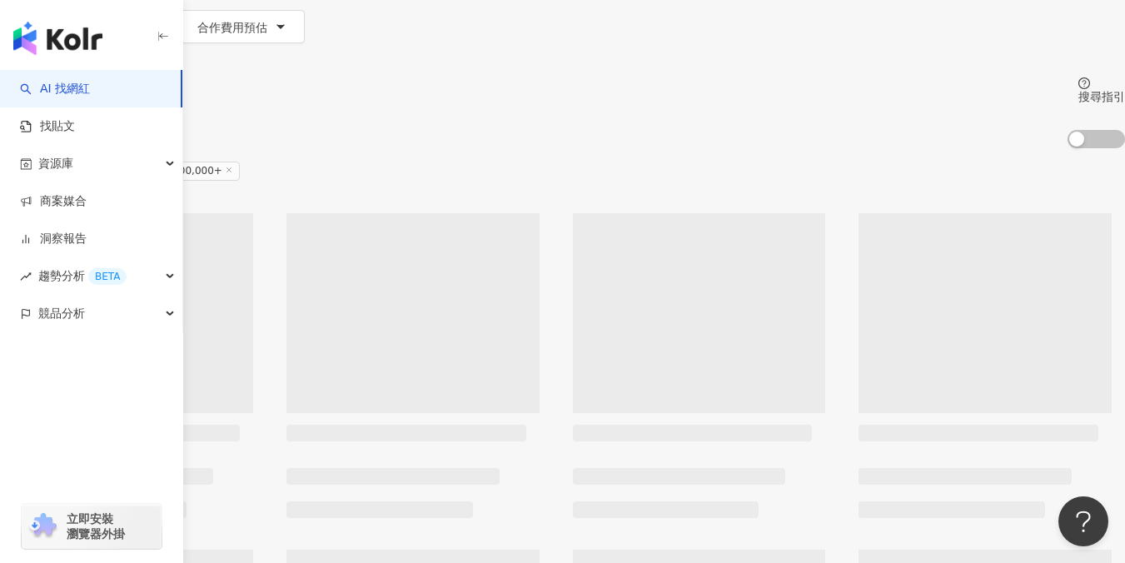
scroll to position [0, 0]
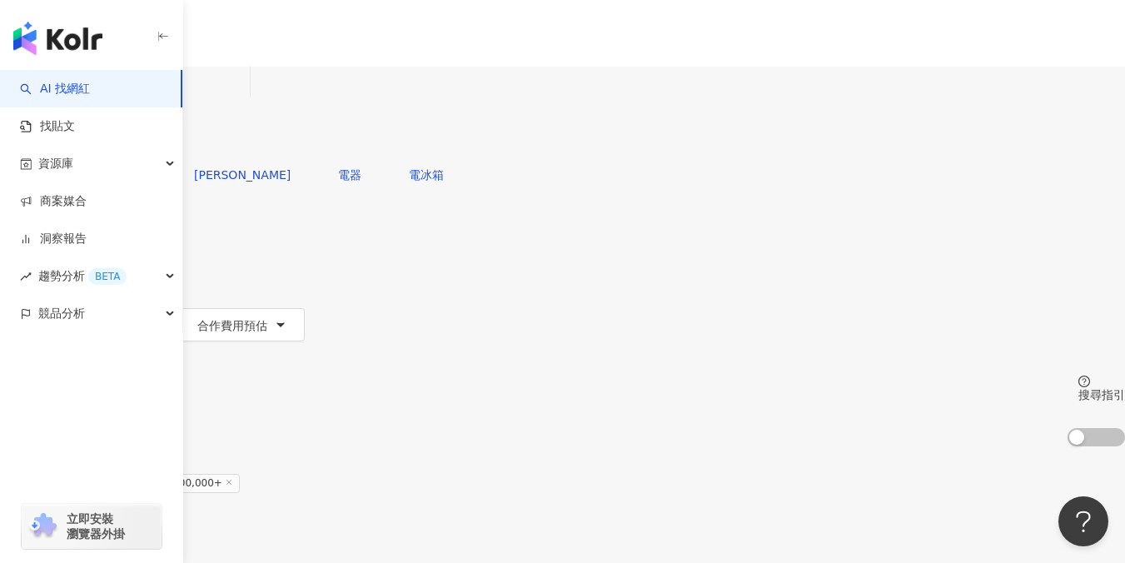
click at [240, 474] on span "追蹤數：800,000-1,000,000+" at bounding box center [156, 483] width 168 height 19
click at [72, 285] on icon "button" at bounding box center [65, 291] width 13 height 13
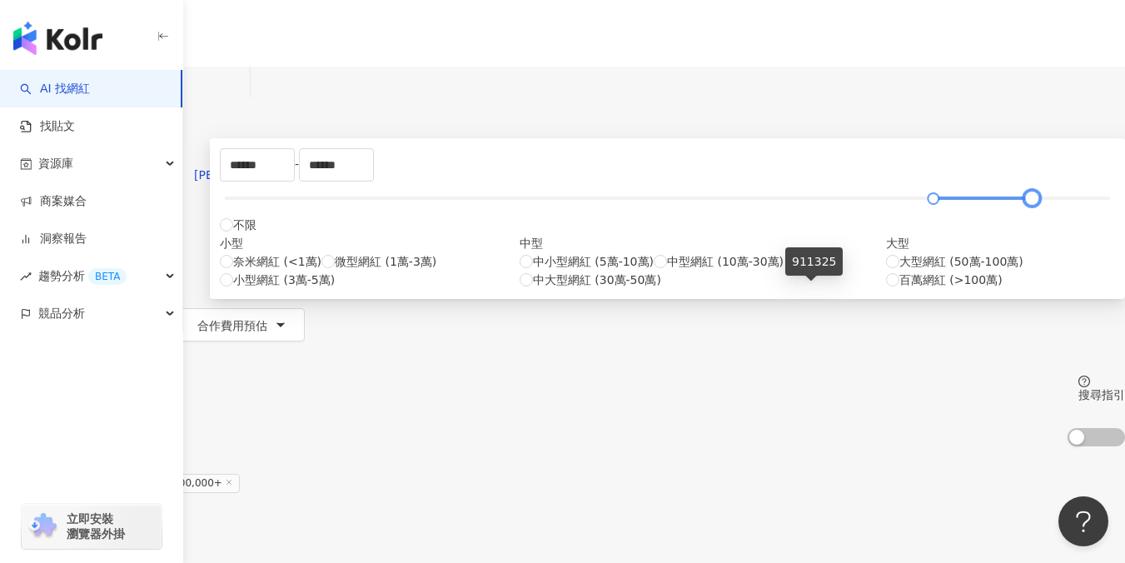
type input "******"
drag, startPoint x: 843, startPoint y: 293, endPoint x: 803, endPoint y: 290, distance: 40.1
click at [1023, 203] on div at bounding box center [1027, 198] width 9 height 9
click at [950, 209] on div "YouTube 台灣 搜尋 您可能感興趣： 樓心潼 解偉苓 電器 電冰箱 類型 性別 追蹤數 互動率 觀看率 合作費用預估 更多篩選 ****** - ***…" at bounding box center [562, 257] width 1125 height 380
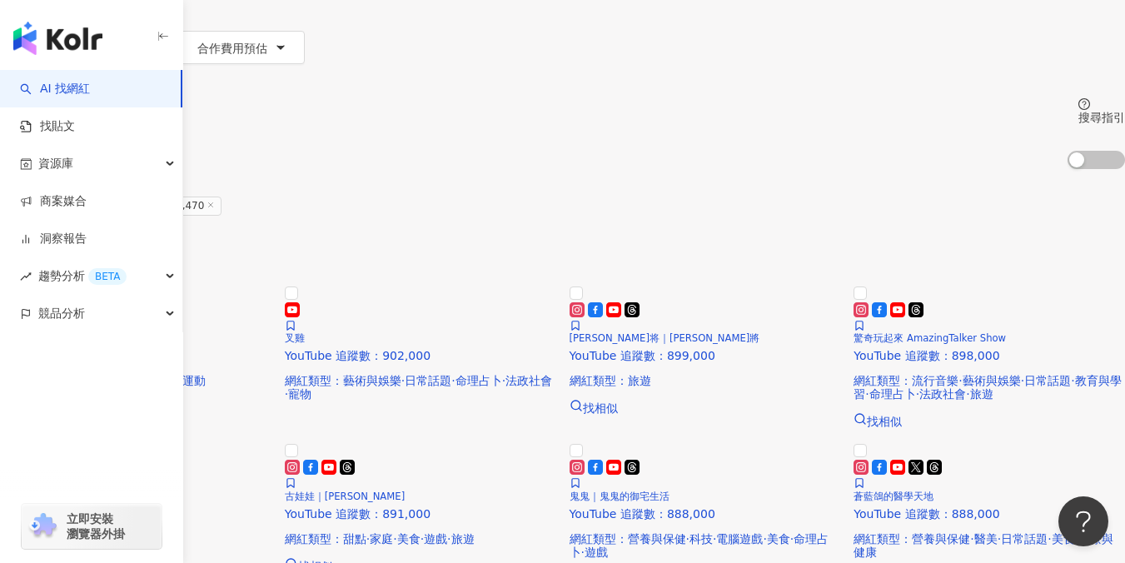
scroll to position [142, 0]
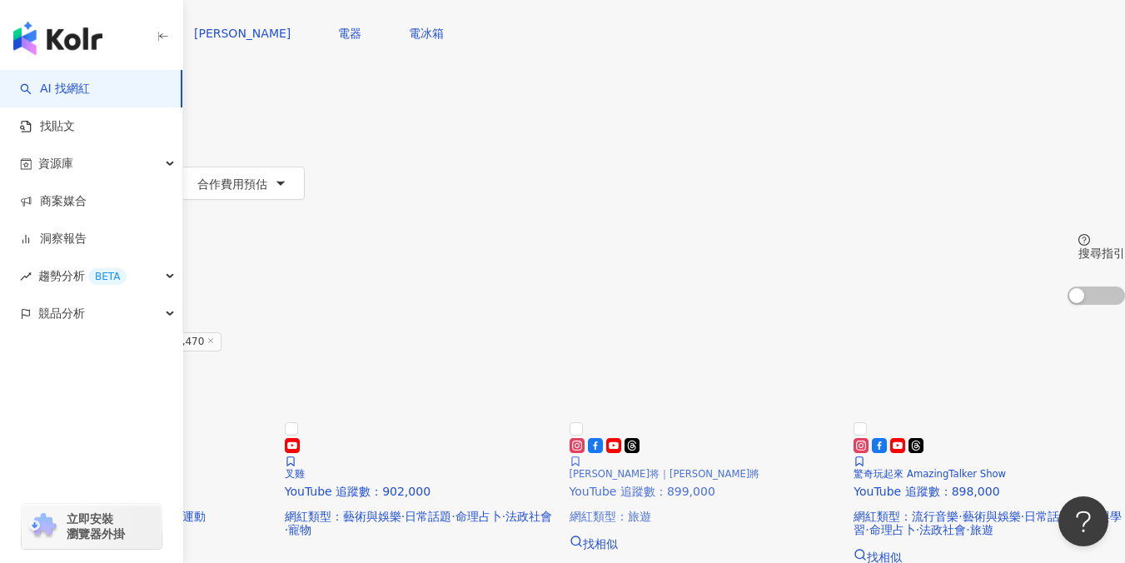
click at [757, 469] on h5 "Tommy 富田克将｜富田克將" at bounding box center [704, 474] width 271 height 11
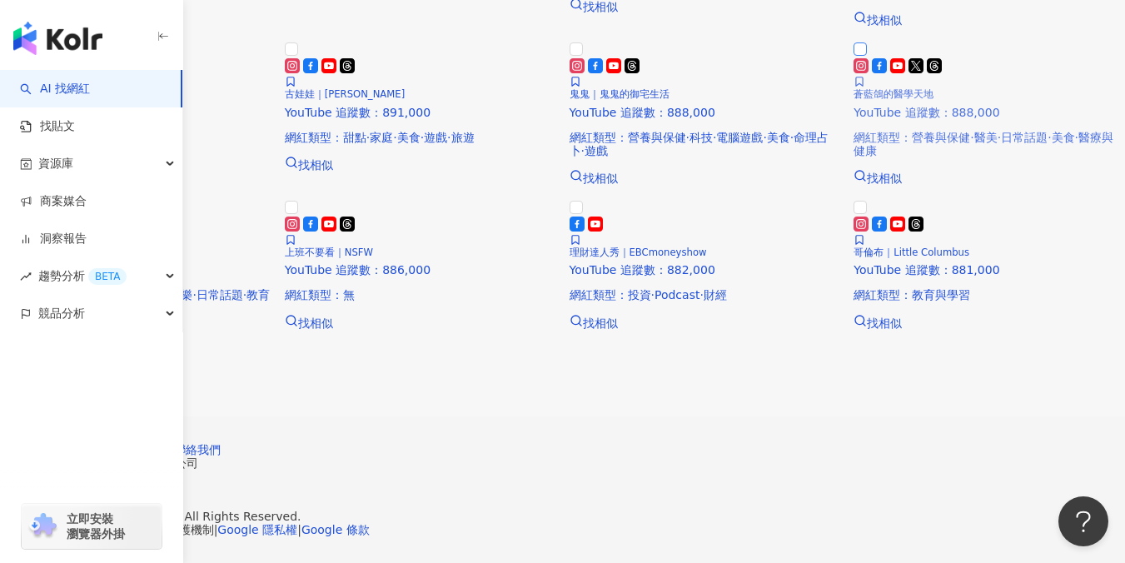
scroll to position [1161, 0]
click at [164, 353] on span "下一頁" at bounding box center [146, 359] width 35 height 13
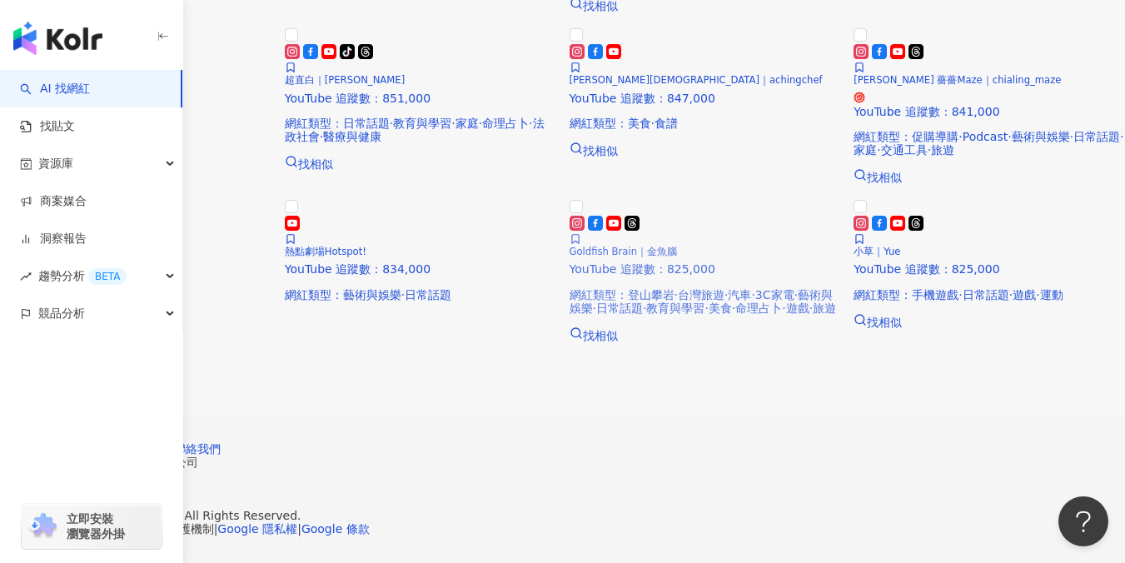
scroll to position [1124, 0]
click at [182, 375] on button "下一頁" at bounding box center [147, 358] width 70 height 33
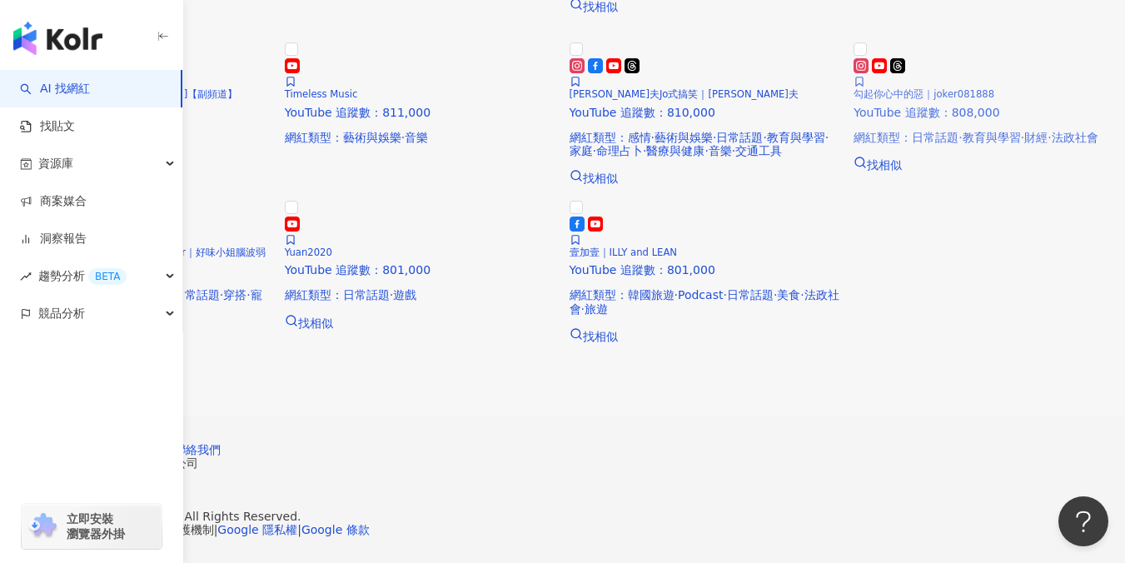
scroll to position [1261, 0]
click at [164, 353] on span "下一頁" at bounding box center [146, 359] width 35 height 13
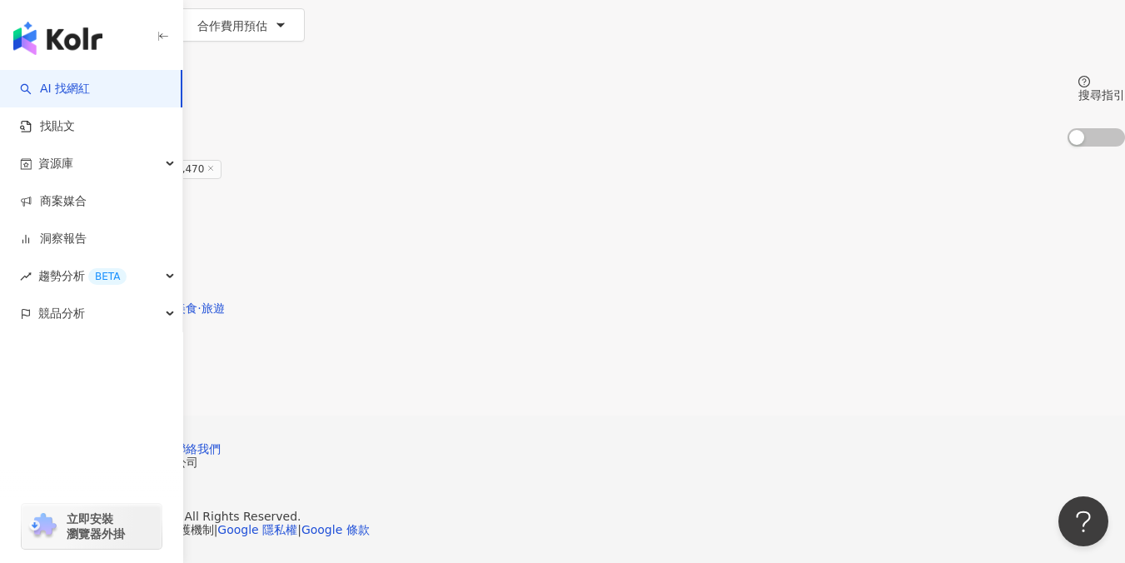
scroll to position [0, 0]
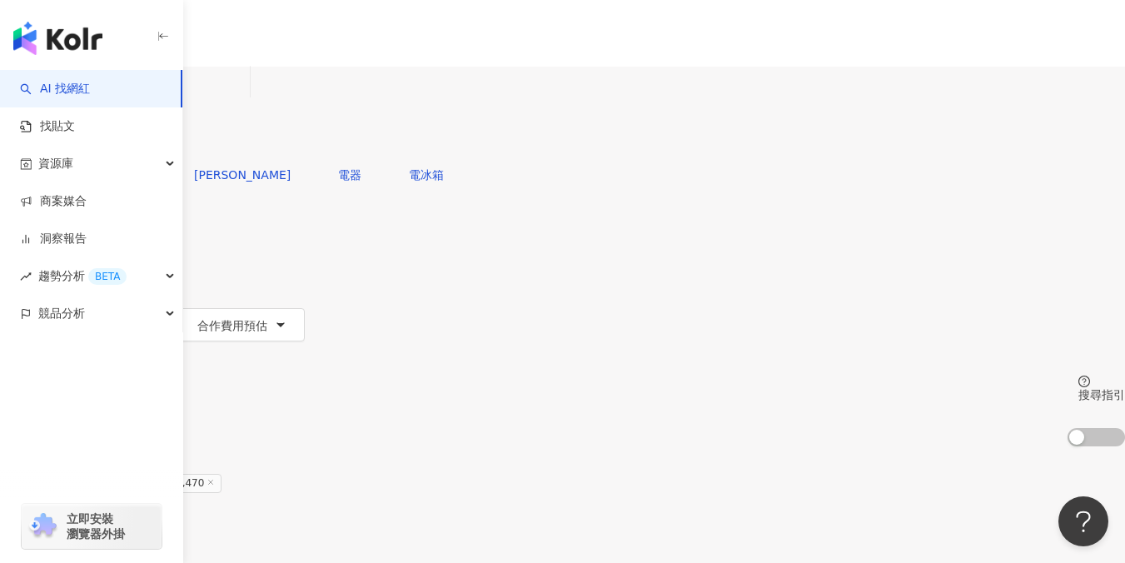
click at [243, 98] on input "search" at bounding box center [175, 83] width 135 height 32
click at [72, 285] on icon "button" at bounding box center [65, 291] width 13 height 13
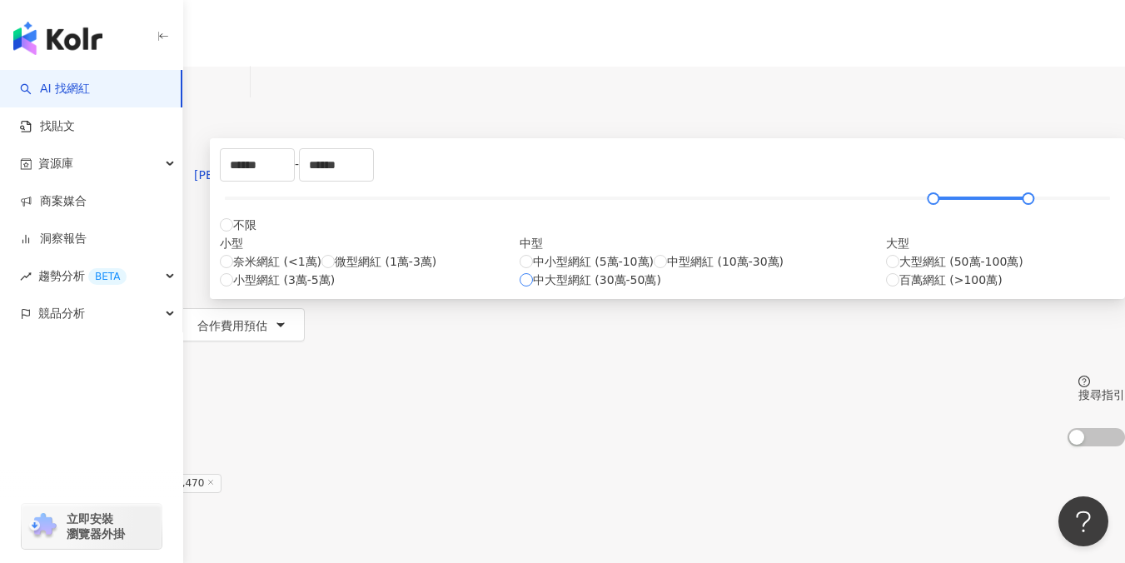
click at [587, 289] on span "中大型網紅 (30萬-50萬)" at bounding box center [597, 280] width 128 height 18
type input "******"
click at [886, 289] on div "大型 大型網紅 (50萬-100萬) 百萬網紅 (>100萬)" at bounding box center [1000, 261] width 229 height 55
type input "*******"
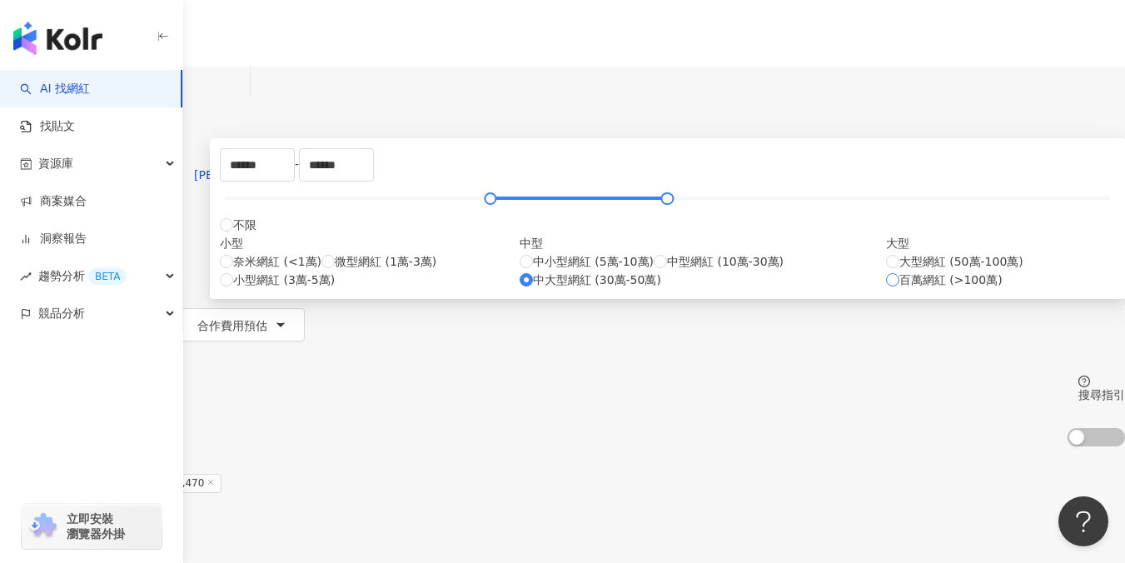
type input "*********"
click at [899, 271] on span "大型網紅 (50萬-100萬)" at bounding box center [961, 261] width 124 height 18
type input "******"
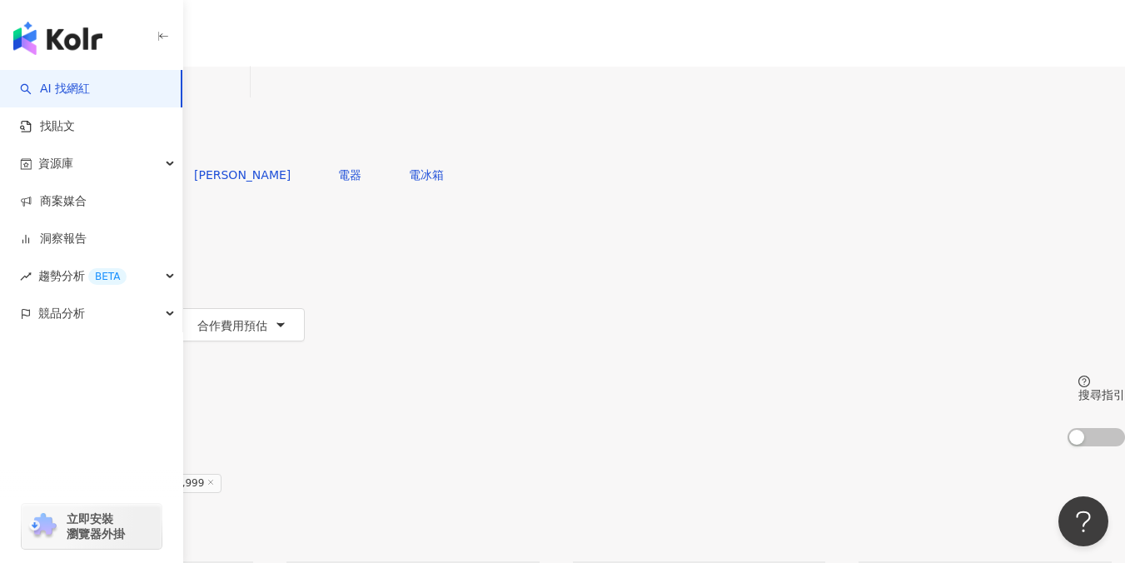
click at [61, 218] on icon "button" at bounding box center [53, 224] width 13 height 13
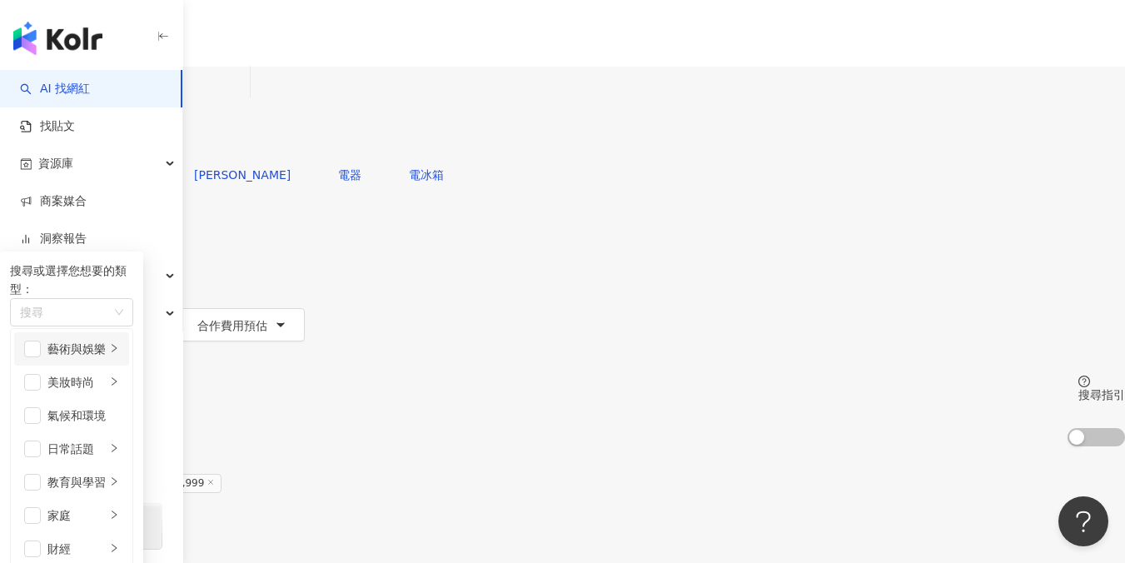
click at [129, 337] on li "藝術與娛樂" at bounding box center [71, 348] width 115 height 33
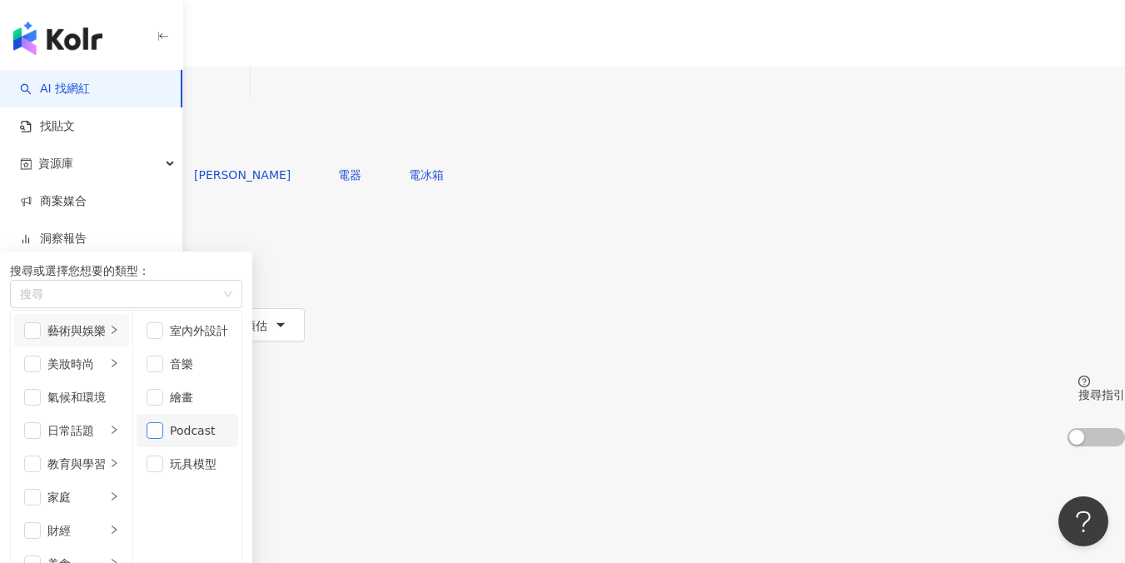
click at [163, 439] on span "button" at bounding box center [155, 430] width 17 height 17
click at [735, 446] on div "共 308 筆 條件 ： YouTube 追蹤數：500,000-999,999 重置 排序： 關聯性" at bounding box center [562, 503] width 1125 height 114
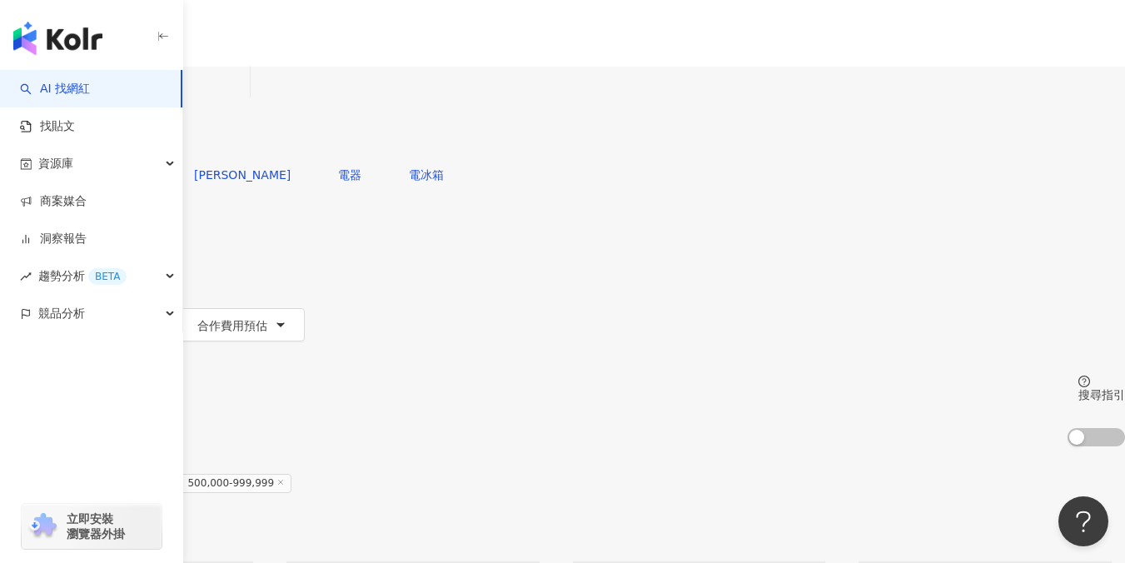
click at [61, 218] on icon "button" at bounding box center [53, 224] width 13 height 13
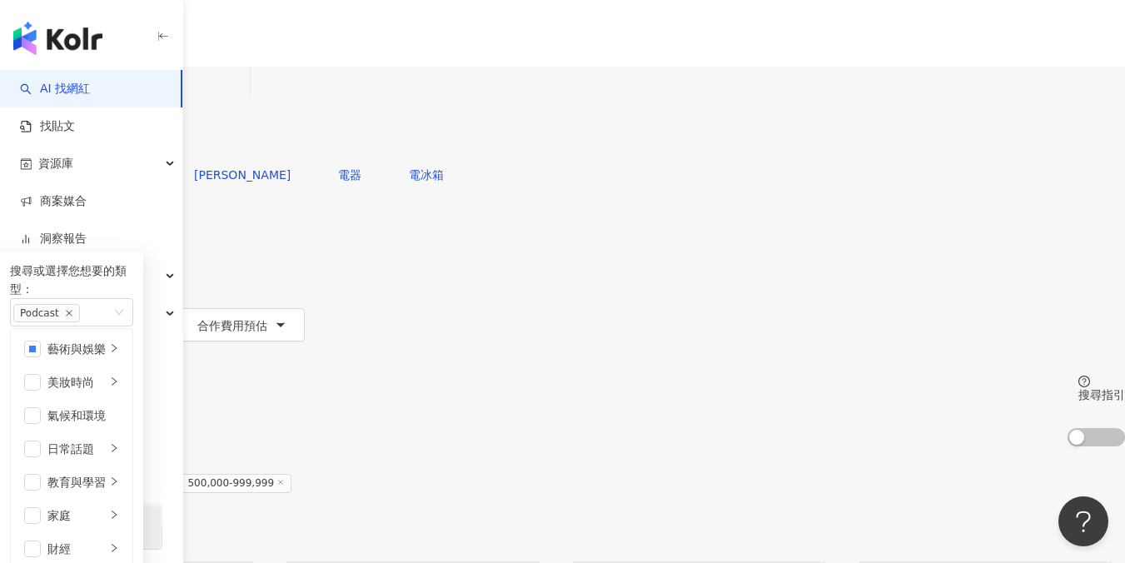
scroll to position [577, 0]
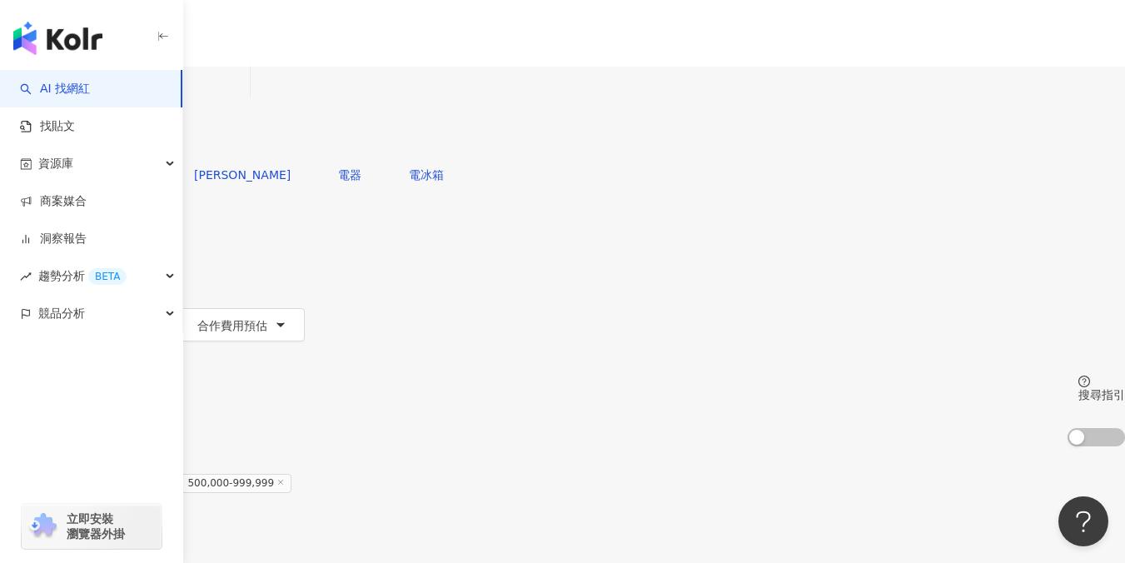
click at [854, 158] on div "您可能感興趣： 樓心潼 解偉苓 電器 電冰箱 類型 搜尋或選擇您想要的類型： Podcast 成人 藝術與娛樂 美妝時尚 氣候和環境 日常話題 教育與學習 家…" at bounding box center [562, 266] width 1125 height 216
click at [59, 135] on span "搜尋" at bounding box center [47, 141] width 23 height 13
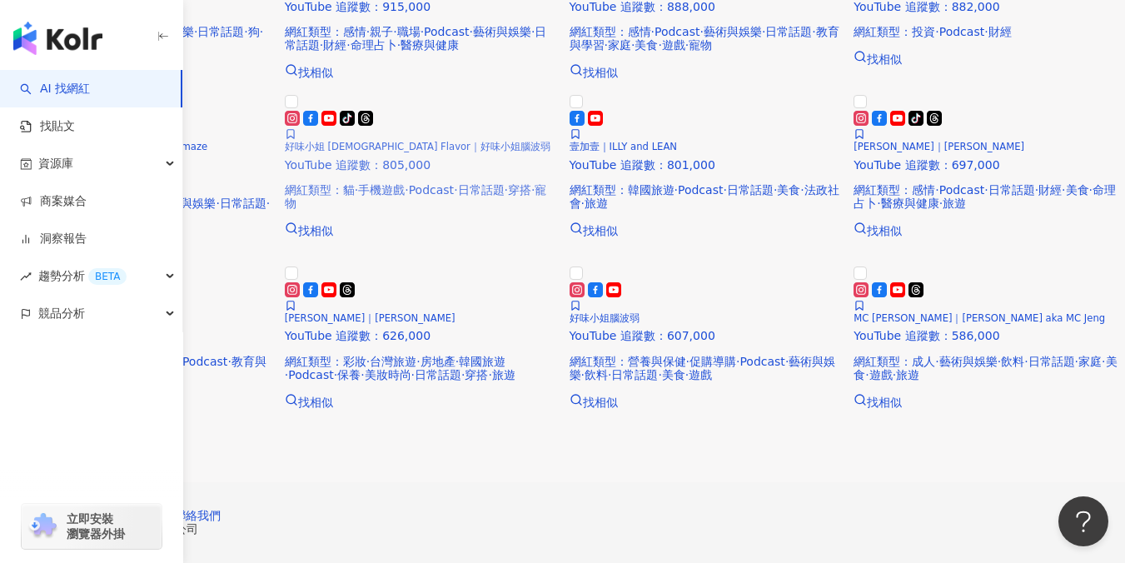
scroll to position [482, 0]
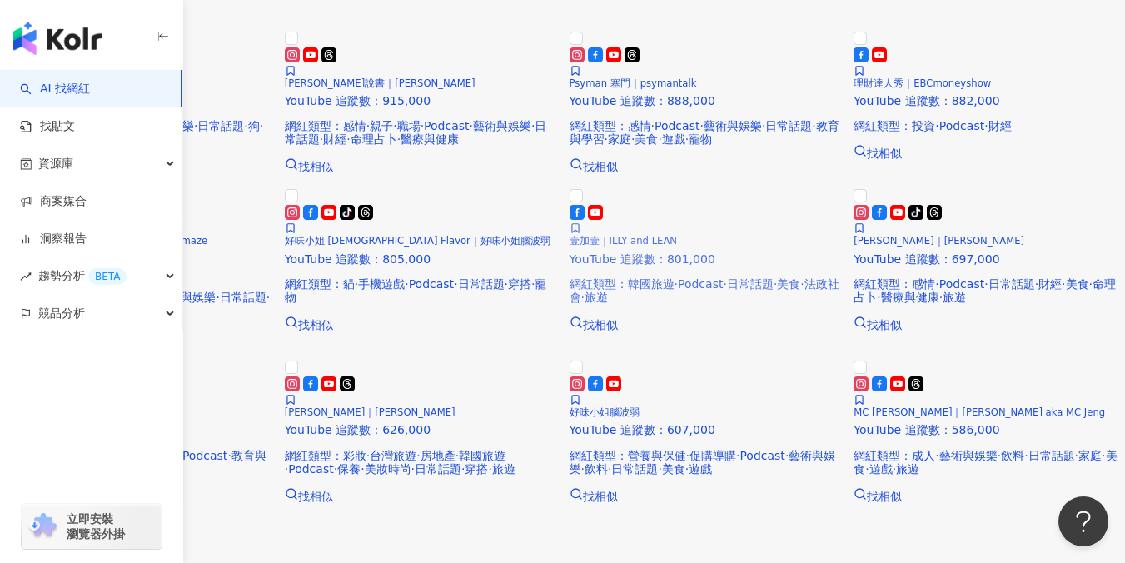
click at [678, 246] on span "壹加壹｜ILLY and LEAN" at bounding box center [623, 241] width 108 height 12
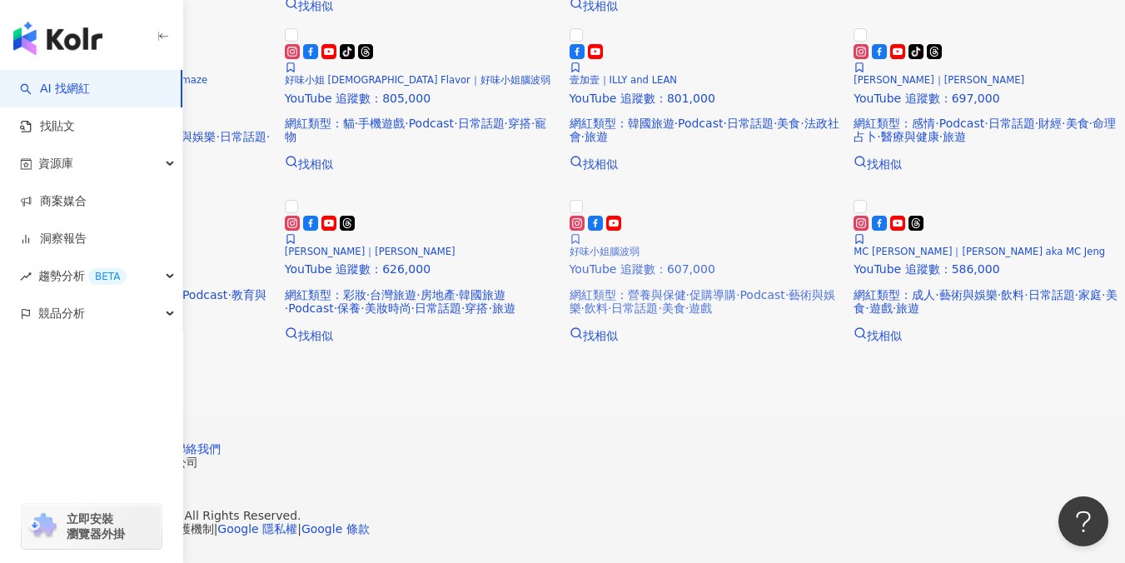
scroll to position [1020, 0]
click at [164, 366] on span "下一頁" at bounding box center [146, 358] width 35 height 13
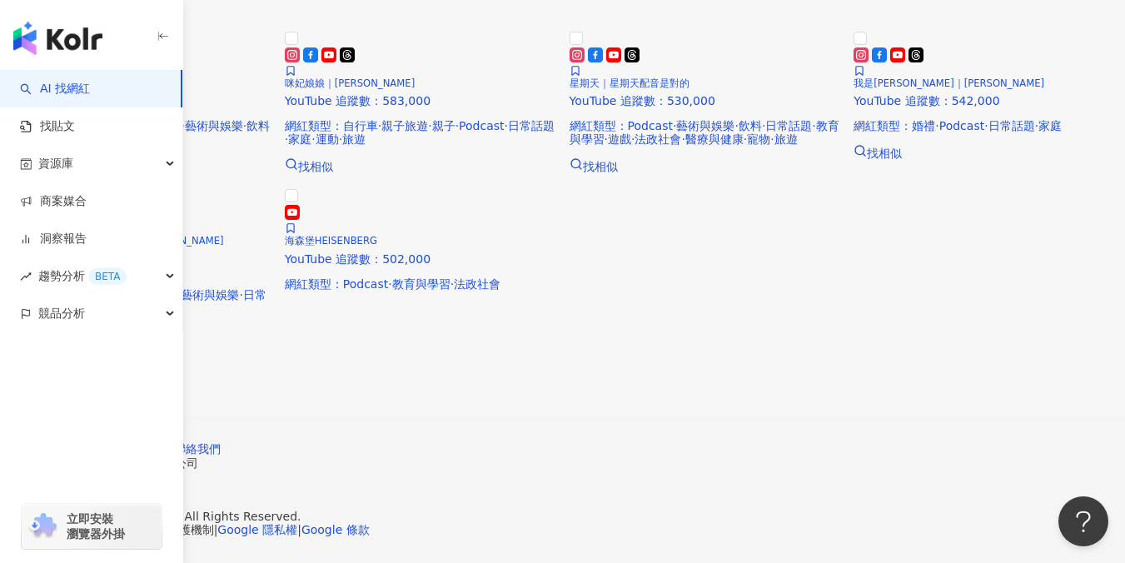
scroll to position [755, 0]
click at [52, 366] on span "上一頁" at bounding box center [34, 358] width 35 height 13
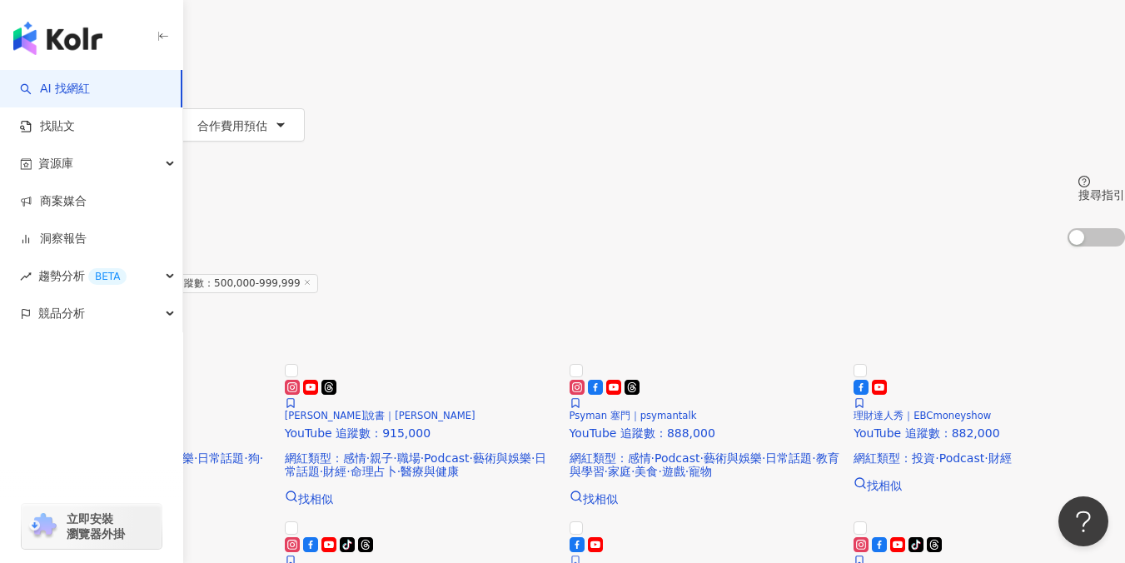
scroll to position [144, 0]
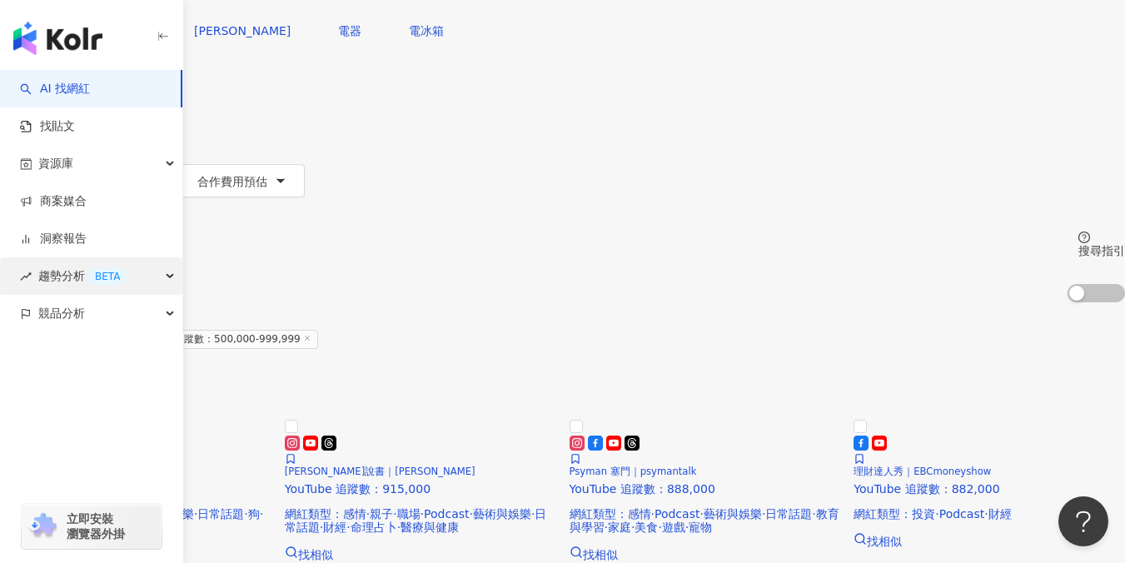
click at [67, 278] on span "趨勢分析 BETA" at bounding box center [82, 275] width 88 height 37
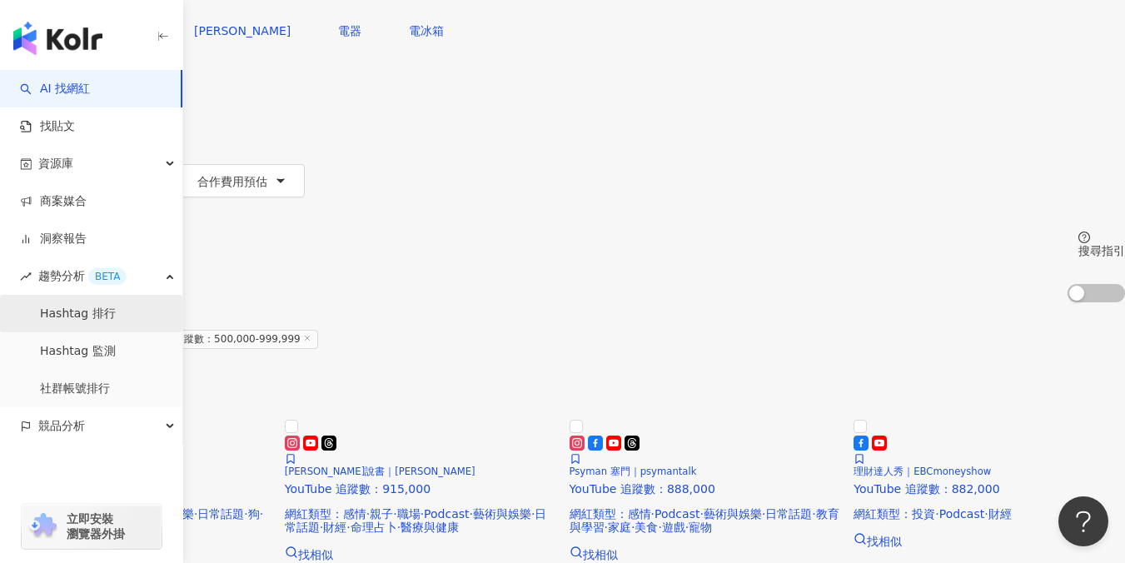
click at [59, 318] on link "Hashtag 排行" at bounding box center [78, 314] width 76 height 17
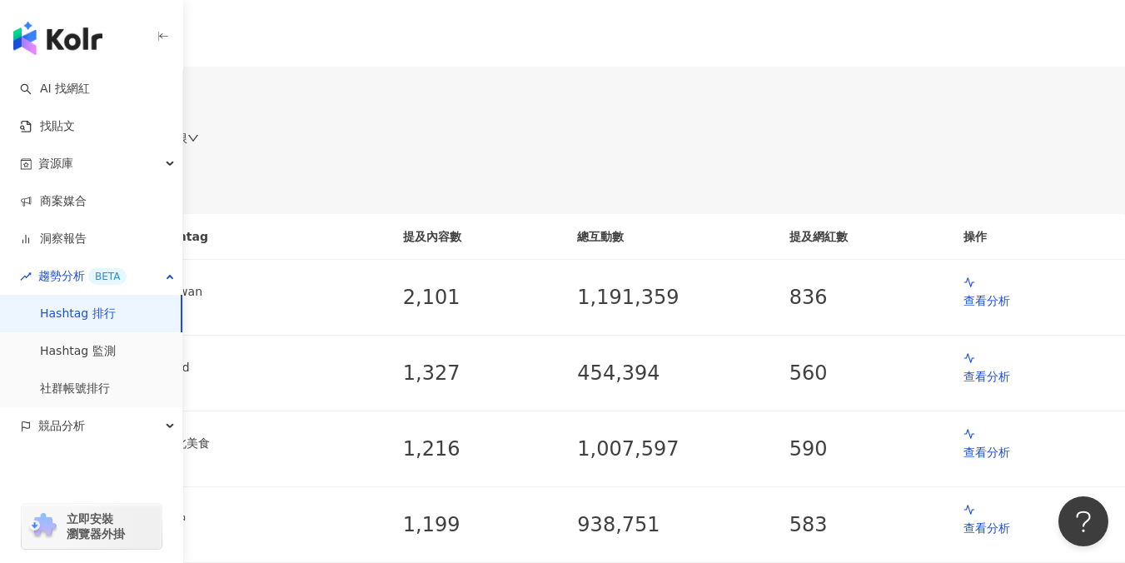
scroll to position [233, 0]
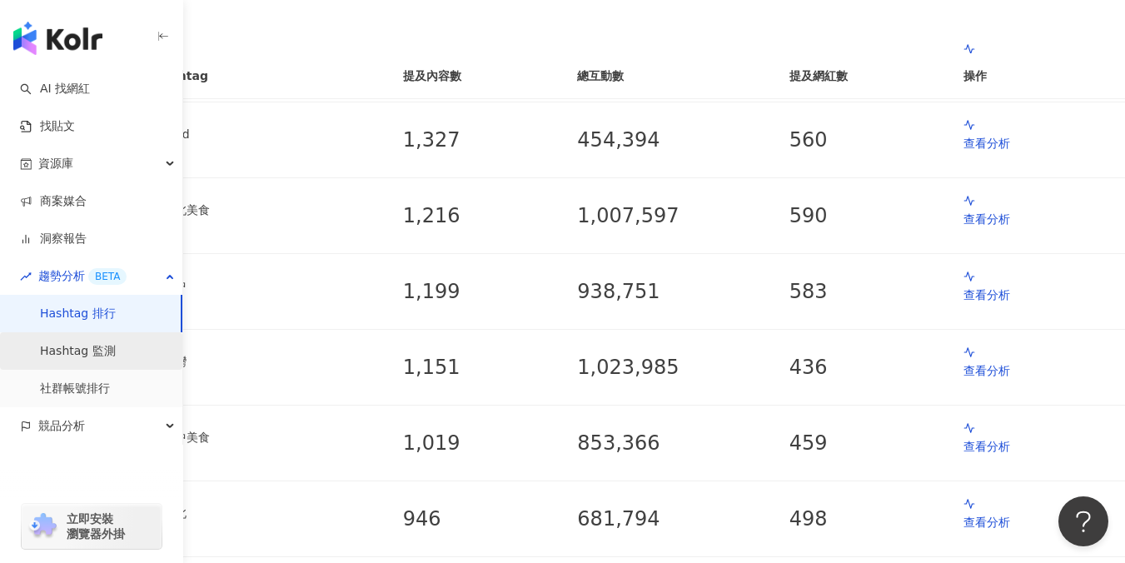
click at [93, 351] on link "Hashtag 監測" at bounding box center [78, 351] width 76 height 17
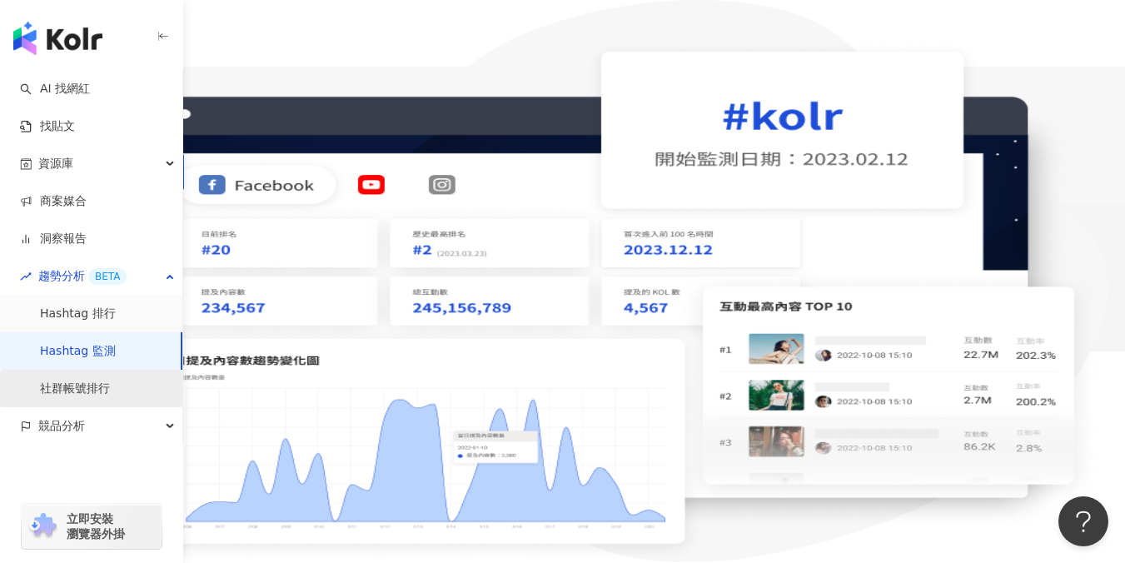
click at [62, 387] on link "社群帳號排行" at bounding box center [75, 388] width 70 height 17
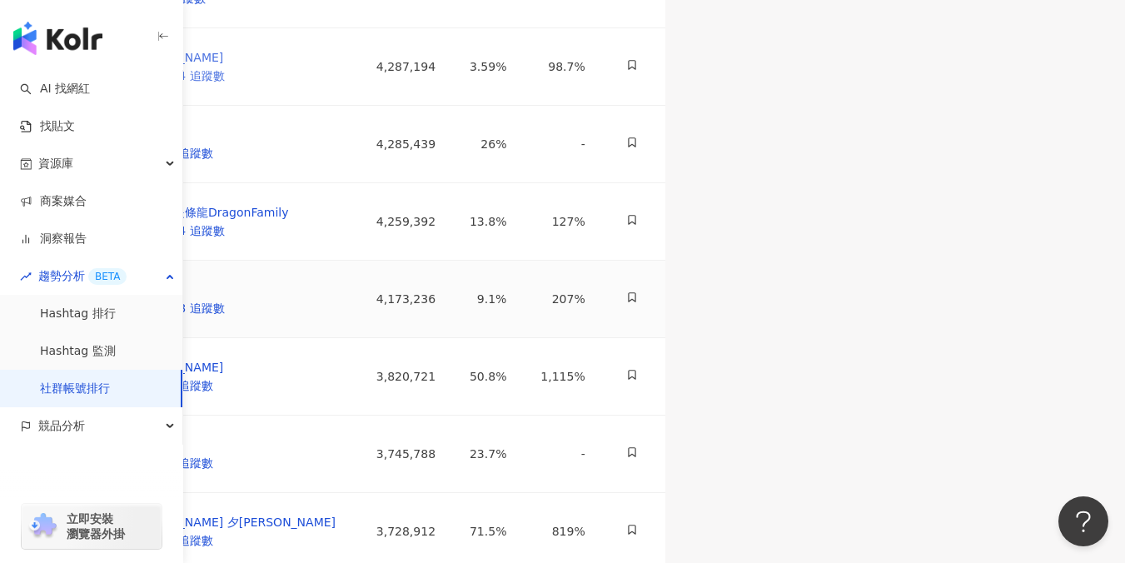
scroll to position [890, 0]
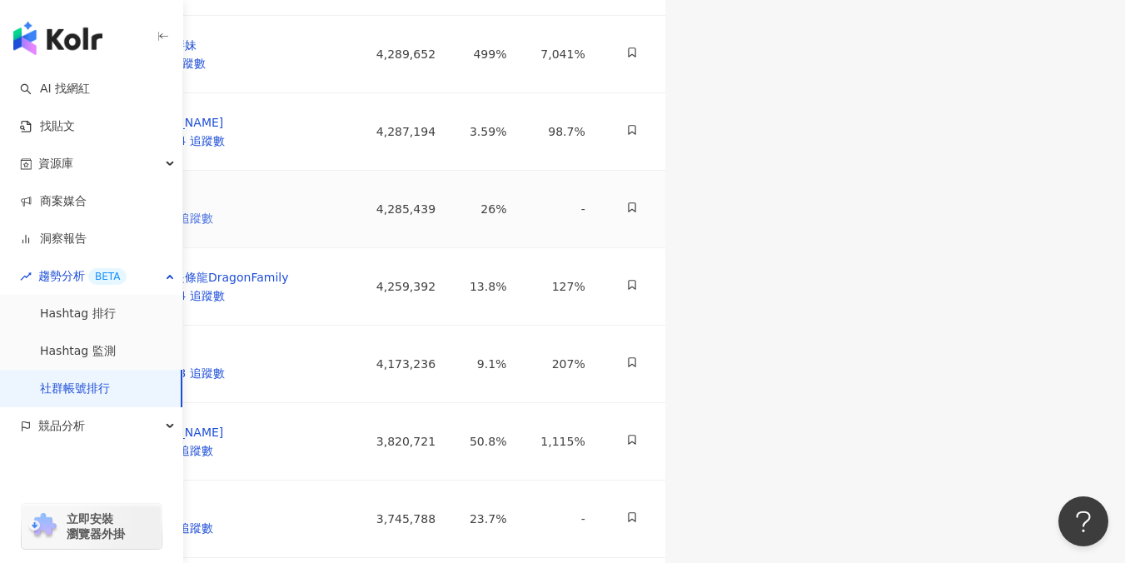
click at [213, 234] on div "凱利 570,734 追蹤數" at bounding box center [138, 209] width 150 height 50
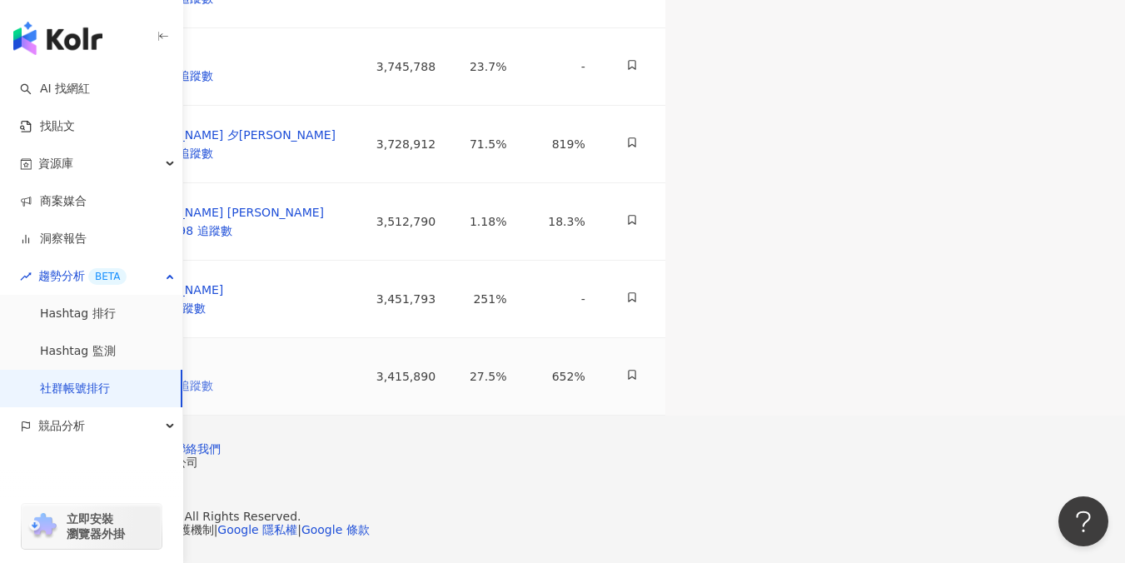
scroll to position [1621, 0]
click at [152, 430] on div "競品分析" at bounding box center [91, 425] width 182 height 37
click at [102, 463] on link "品牌帳號分析" at bounding box center [75, 463] width 70 height 17
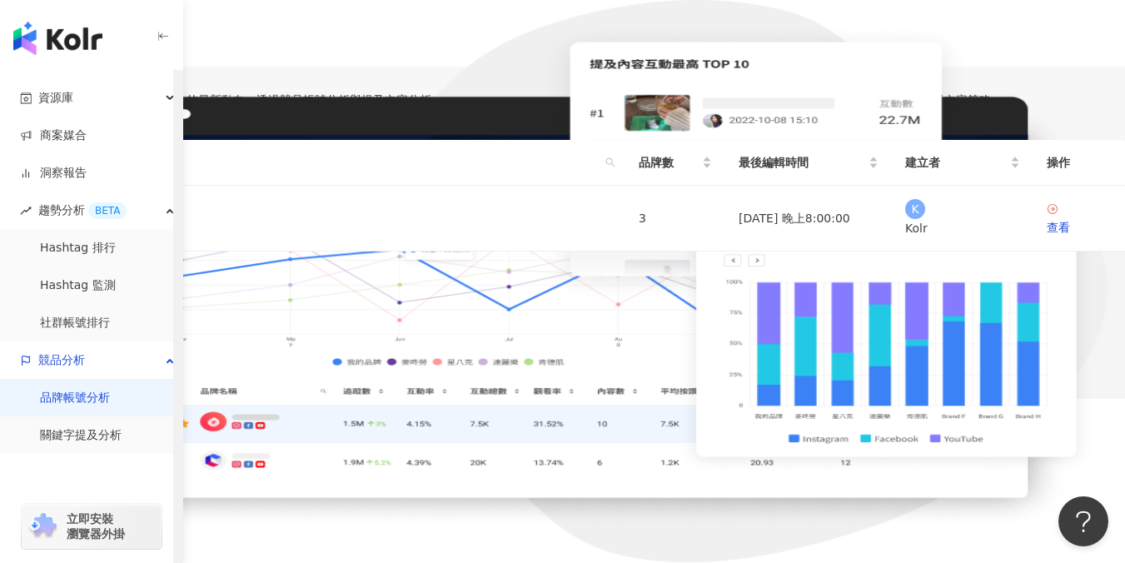
scroll to position [67, 0]
click at [102, 140] on link "前往升級" at bounding box center [51, 123] width 102 height 33
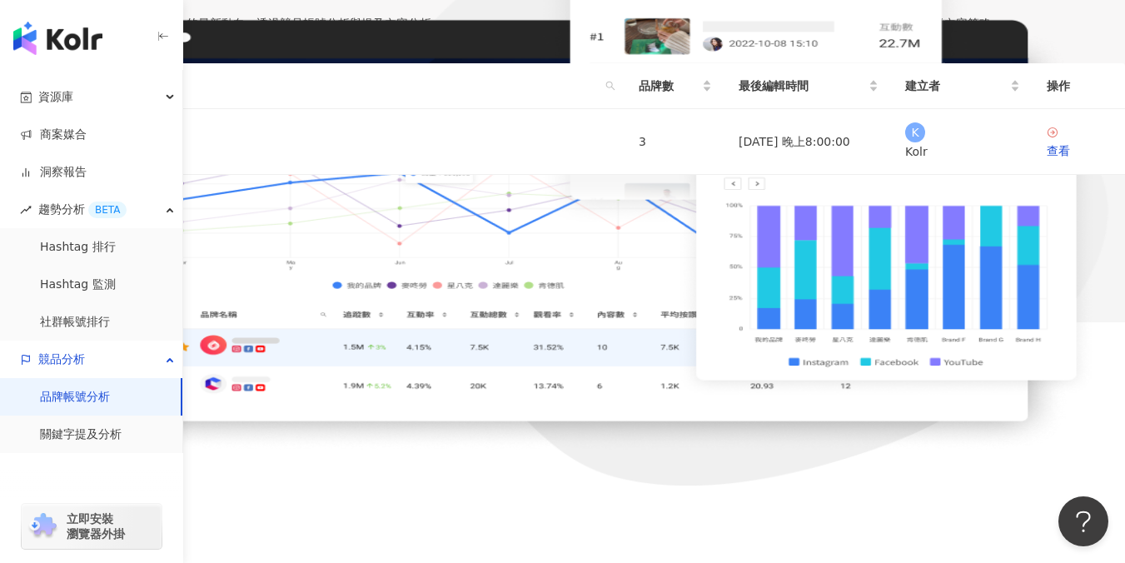
scroll to position [235, 0]
click at [96, 443] on link "關鍵字提及分析" at bounding box center [81, 434] width 82 height 17
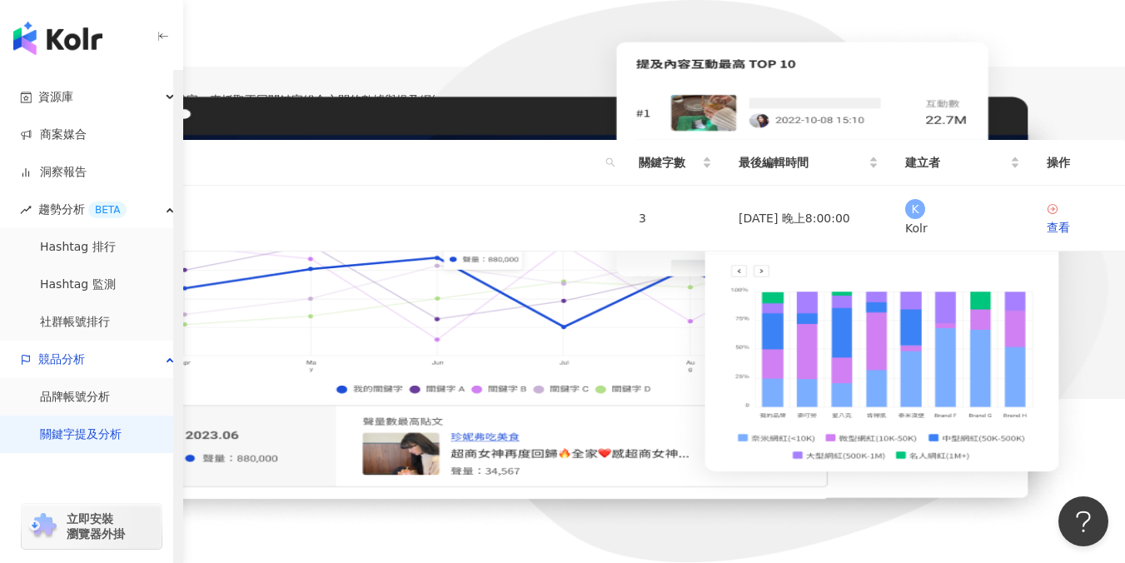
scroll to position [291, 0]
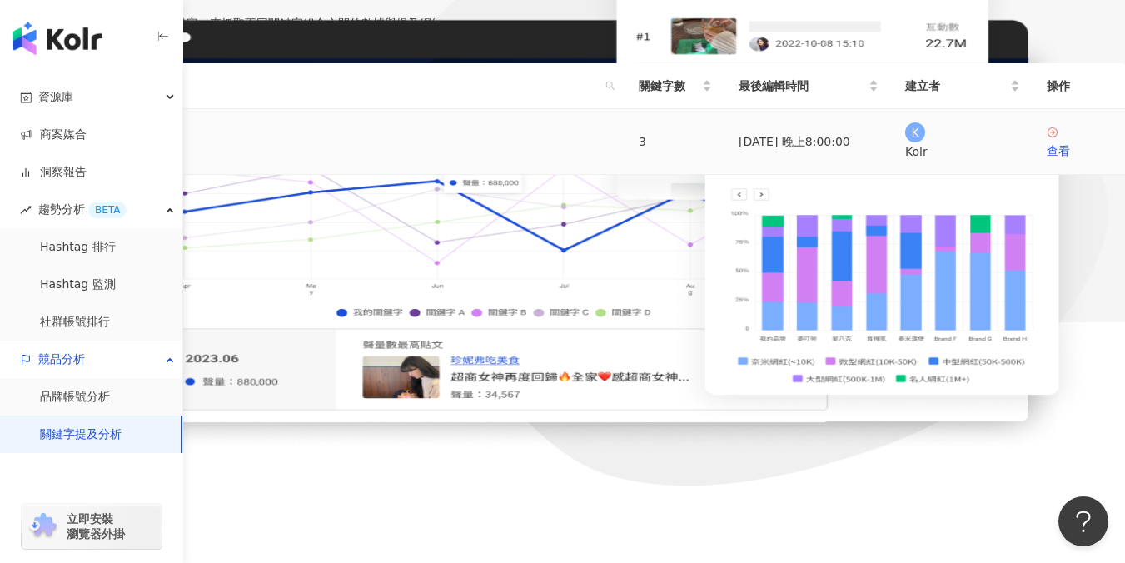
click at [99, 151] on link "DEMO" at bounding box center [81, 141] width 36 height 18
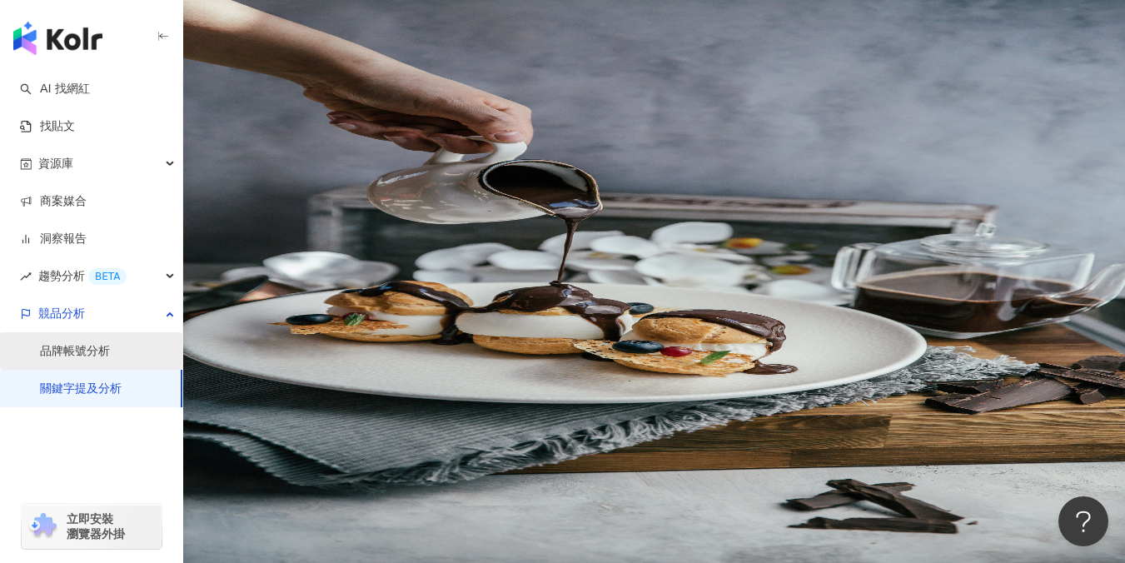
click at [72, 343] on link "品牌帳號分析" at bounding box center [75, 351] width 70 height 17
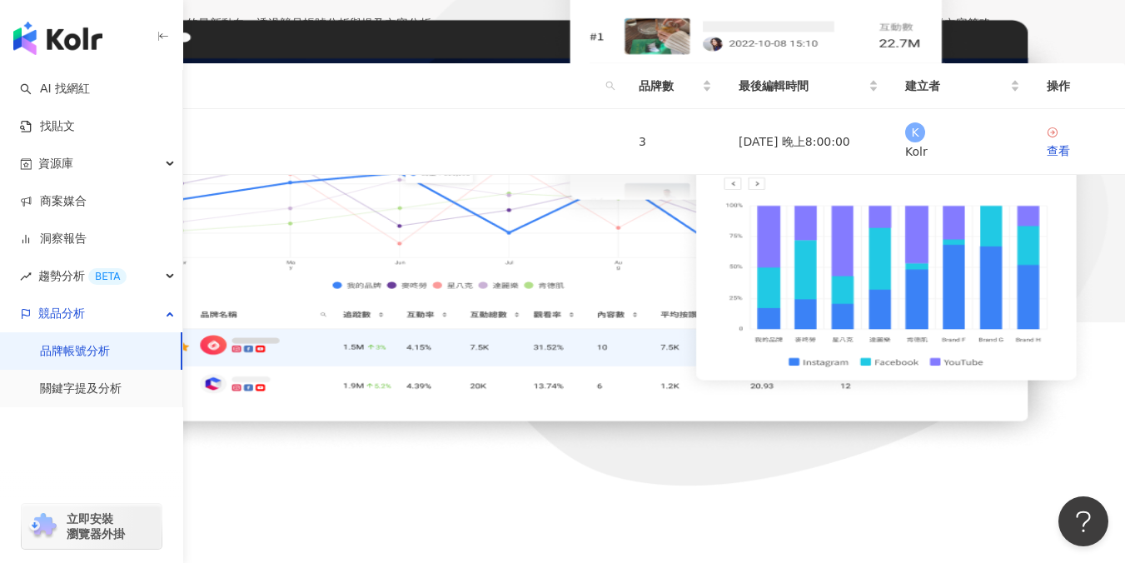
scroll to position [257, 0]
click at [99, 151] on link "DEMO" at bounding box center [81, 141] width 36 height 18
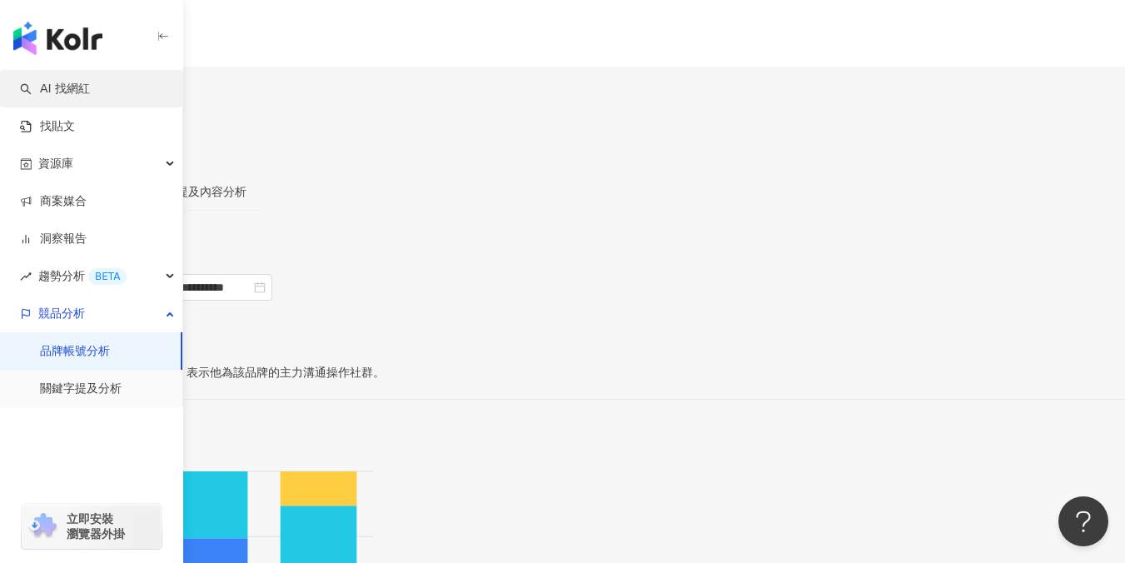
click at [90, 93] on link "AI 找網紅" at bounding box center [55, 89] width 70 height 17
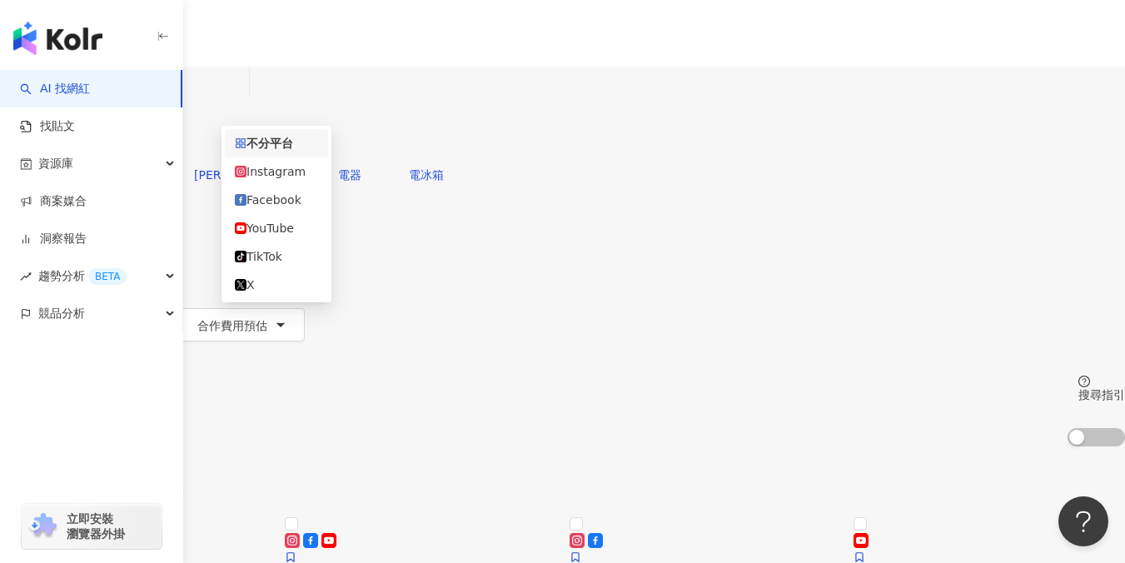
click at [68, 94] on div "不分平台" at bounding box center [39, 81] width 58 height 27
click at [263, 235] on div "YouTube" at bounding box center [276, 228] width 83 height 18
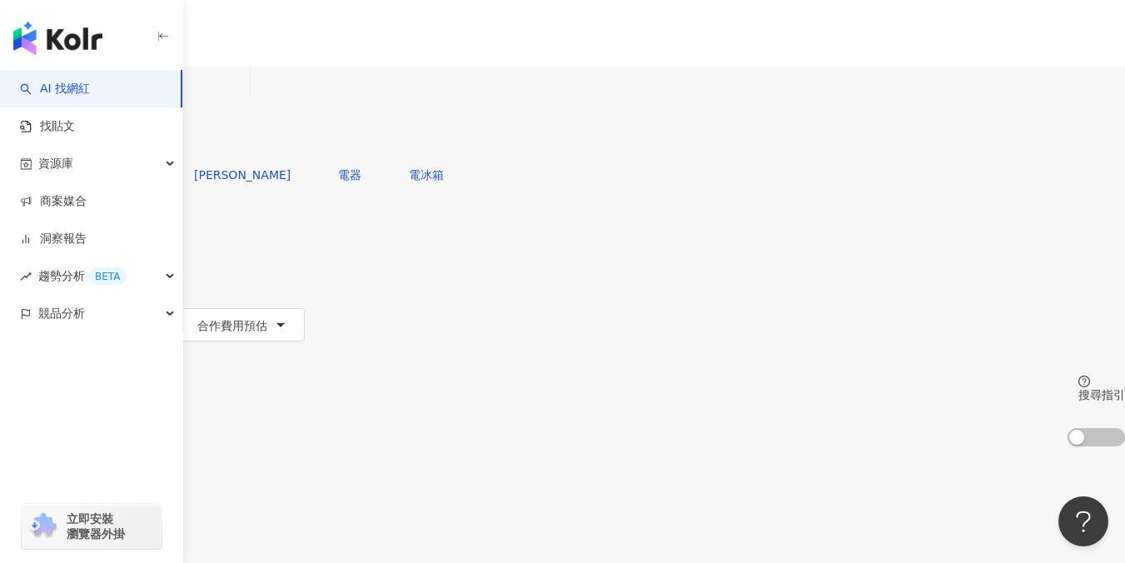
click at [78, 208] on button "類型" at bounding box center [39, 224] width 78 height 33
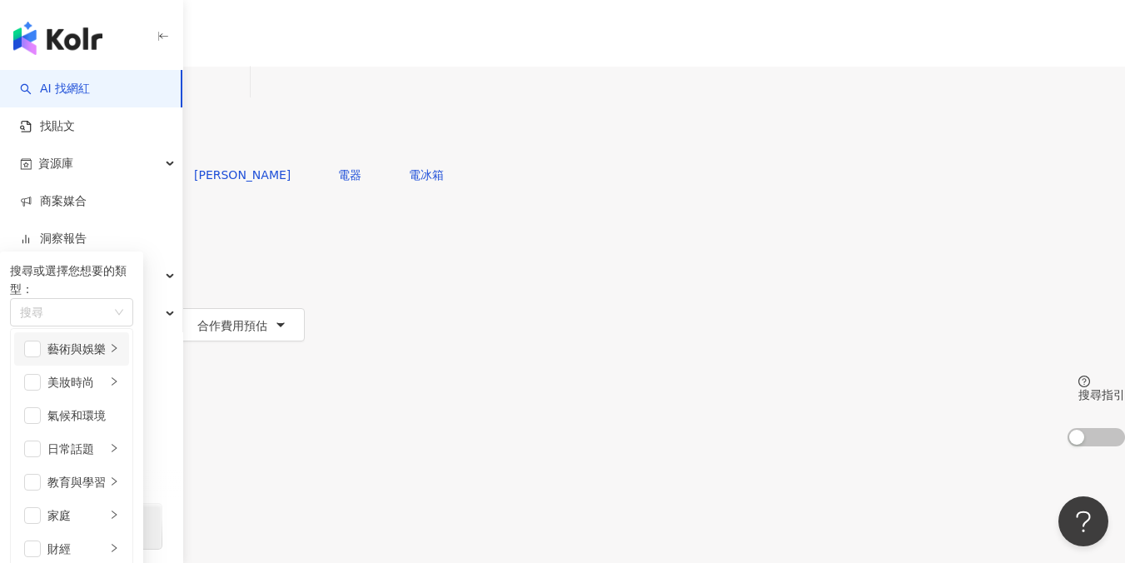
click at [129, 344] on li "藝術與娛樂" at bounding box center [71, 348] width 115 height 33
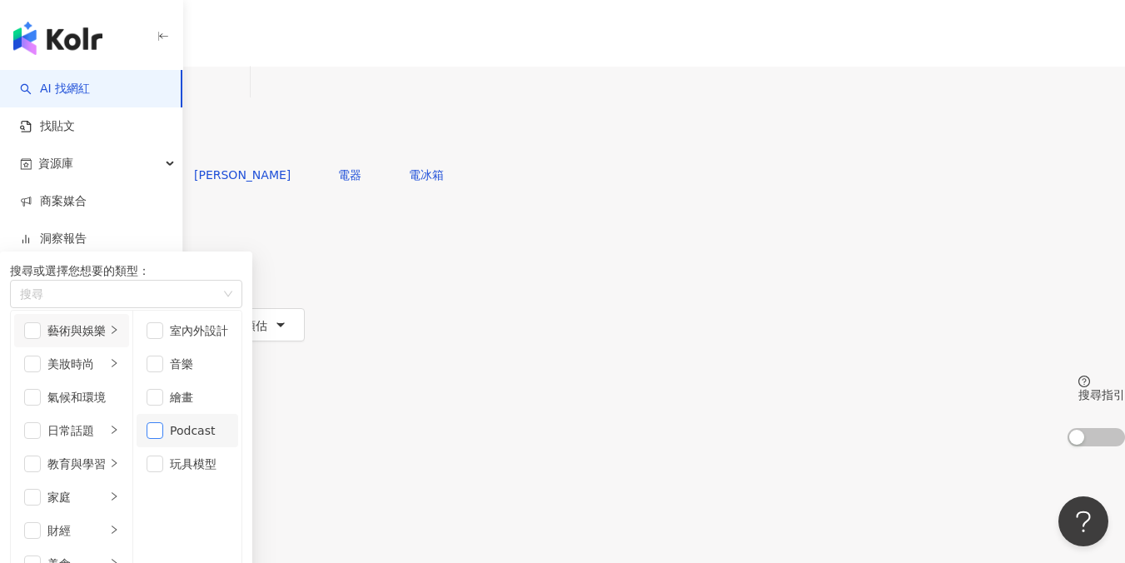
click at [163, 431] on span "button" at bounding box center [155, 430] width 17 height 17
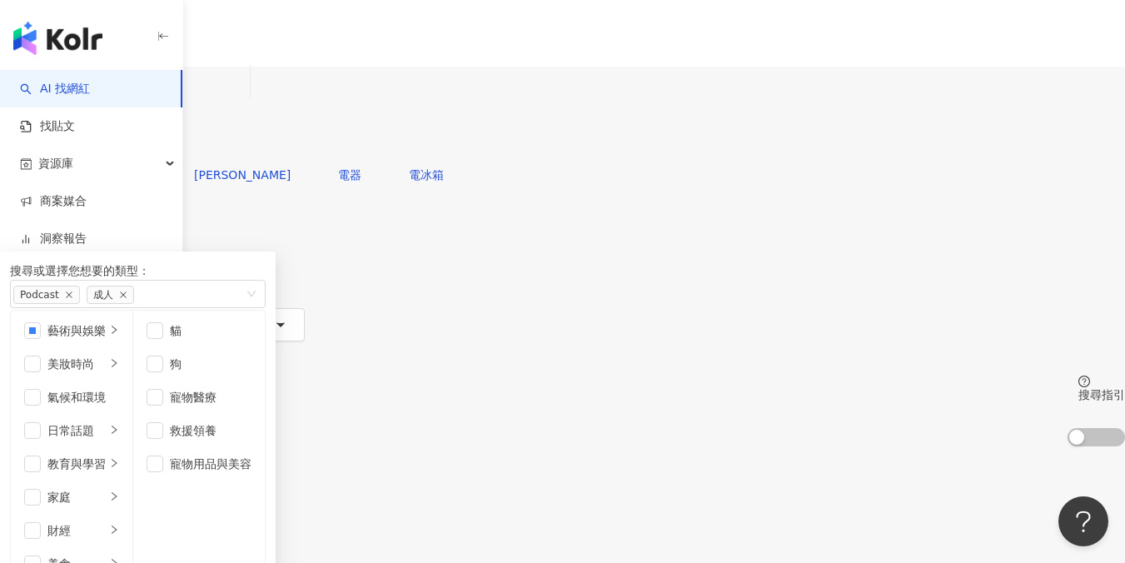
scroll to position [0, 0]
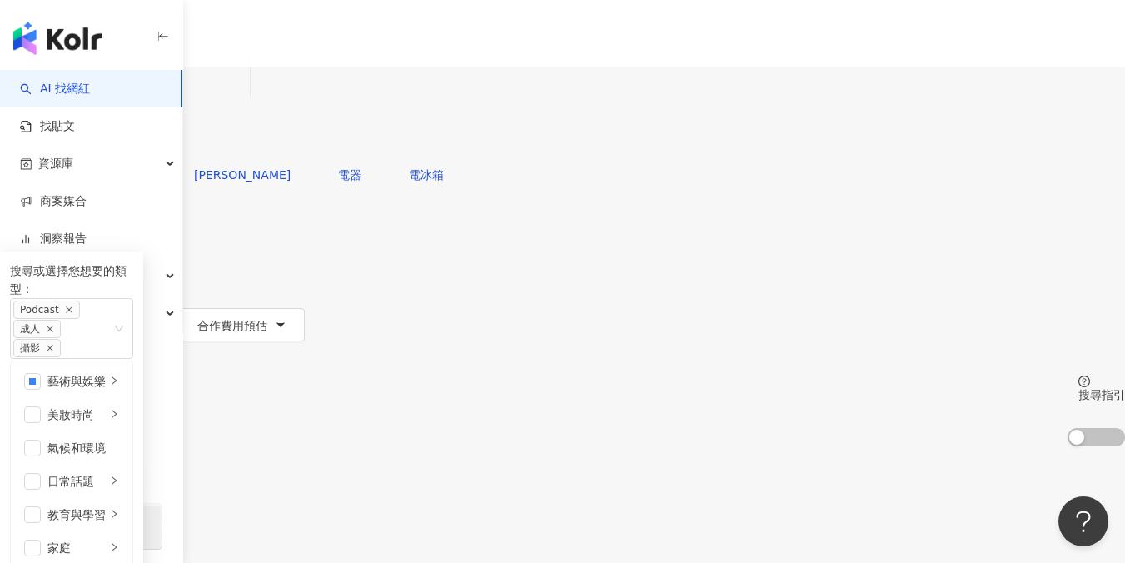
scroll to position [520, 0]
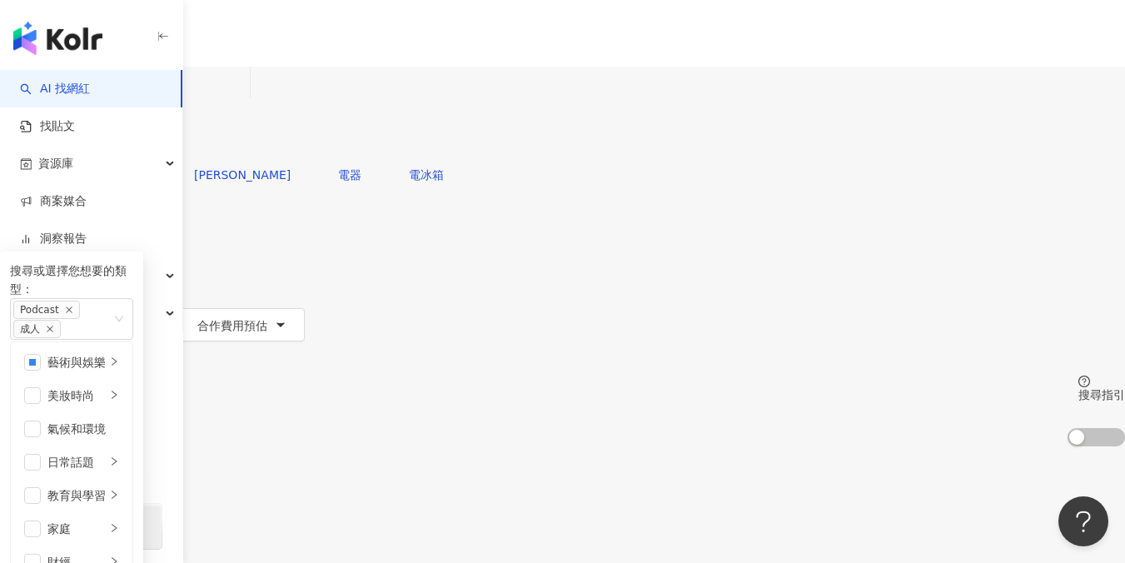
scroll to position [0, 0]
click at [683, 158] on div "您可能感興趣： 樓心潼 解偉苓 電器 電冰箱" at bounding box center [562, 174] width 1125 height 33
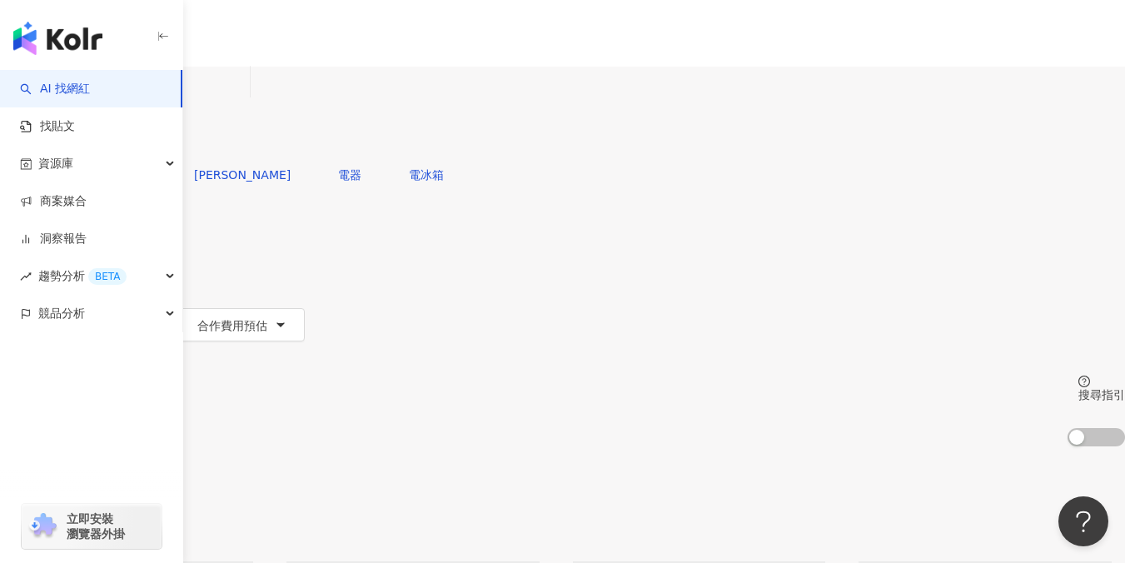
click at [69, 290] on icon "button" at bounding box center [65, 291] width 7 height 3
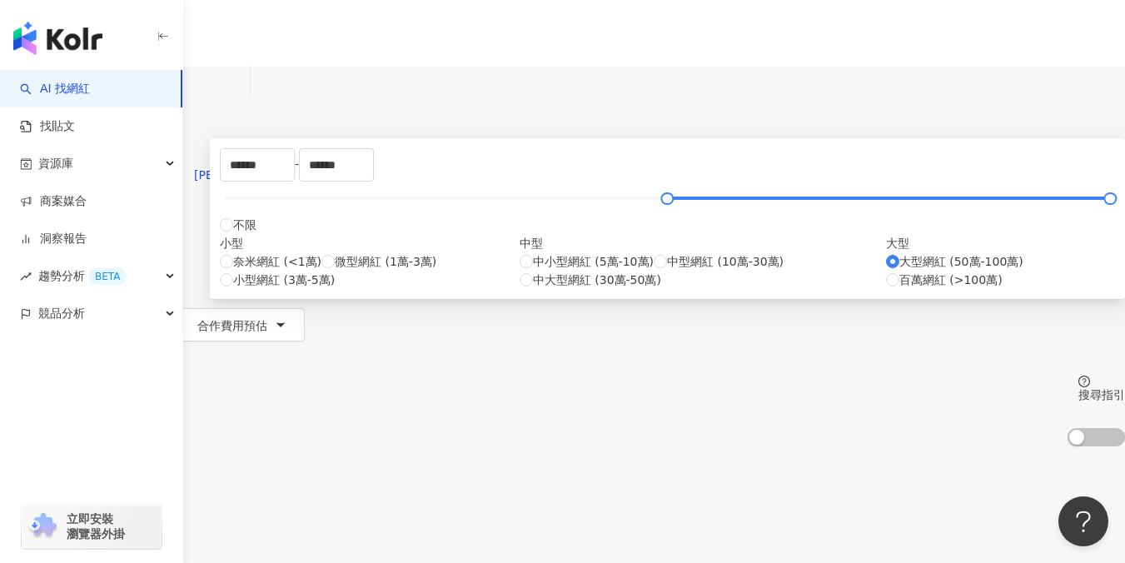
type input "******"
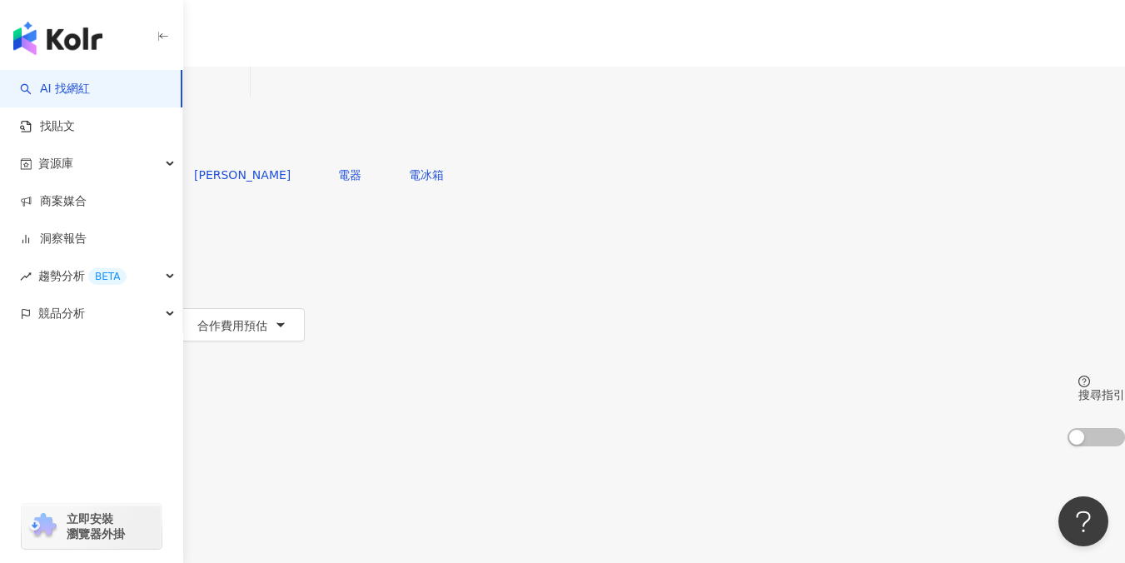
click at [836, 158] on div "您可能感興趣： 樓心潼 解偉苓 電器 電冰箱" at bounding box center [562, 174] width 1125 height 33
click at [59, 135] on span "搜尋" at bounding box center [47, 141] width 23 height 13
click at [78, 208] on button "類型" at bounding box center [39, 224] width 78 height 33
click at [803, 446] on div "共 18 筆 條件 ： YouTube Podcast, 成人 追蹤數：500,000-999,999 重置 排序： 關聯性" at bounding box center [562, 503] width 1125 height 114
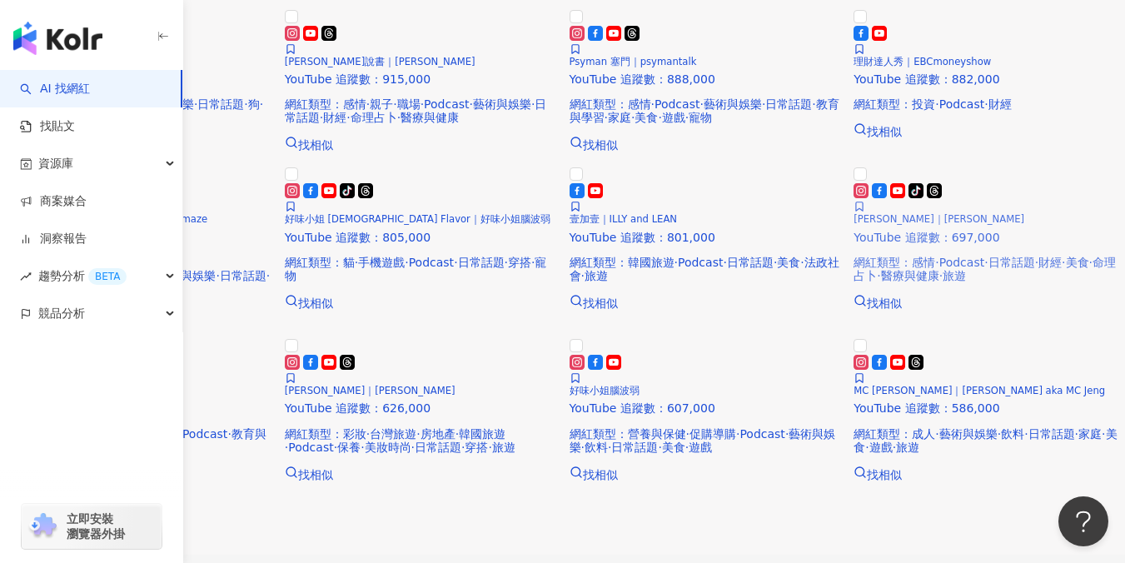
scroll to position [505, 0]
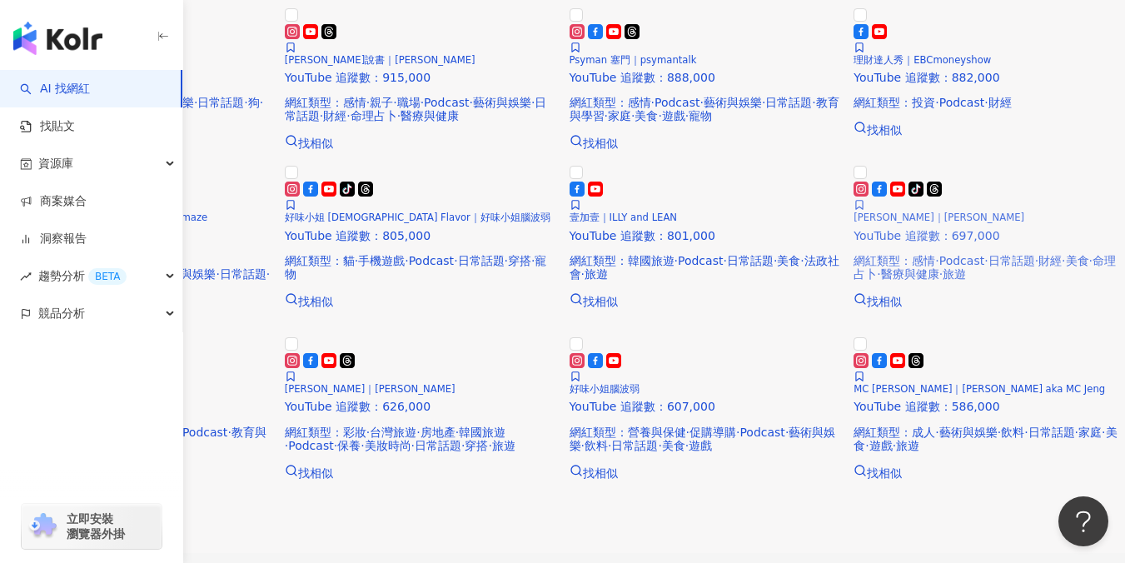
click at [970, 223] on h5 "莊酷炫｜小苦苓" at bounding box center [988, 217] width 271 height 11
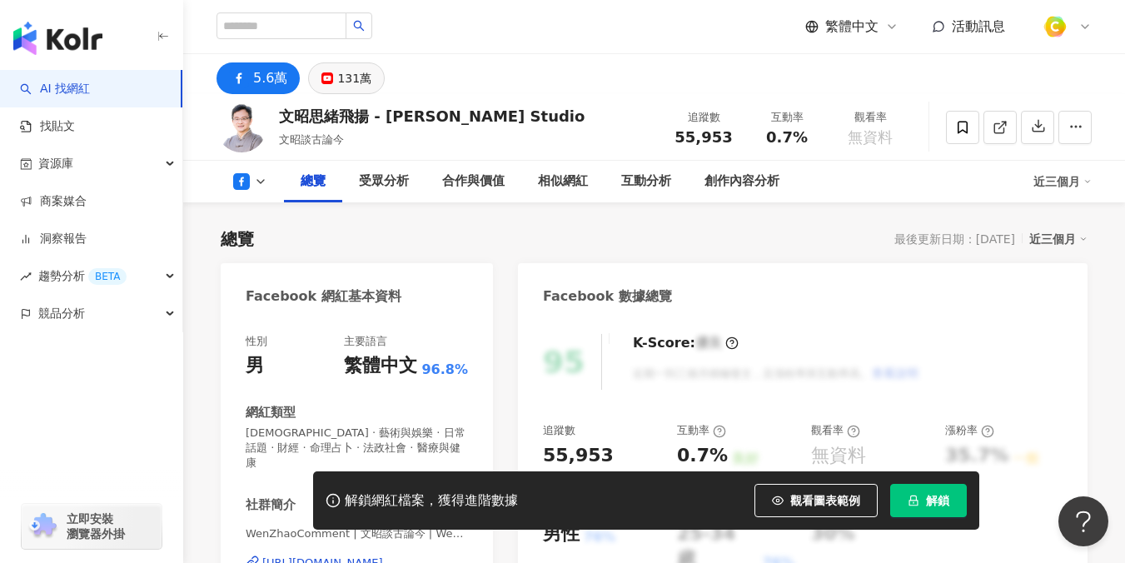
click at [353, 78] on div "131萬" at bounding box center [354, 78] width 34 height 23
click at [351, 78] on div "131萬" at bounding box center [354, 78] width 34 height 23
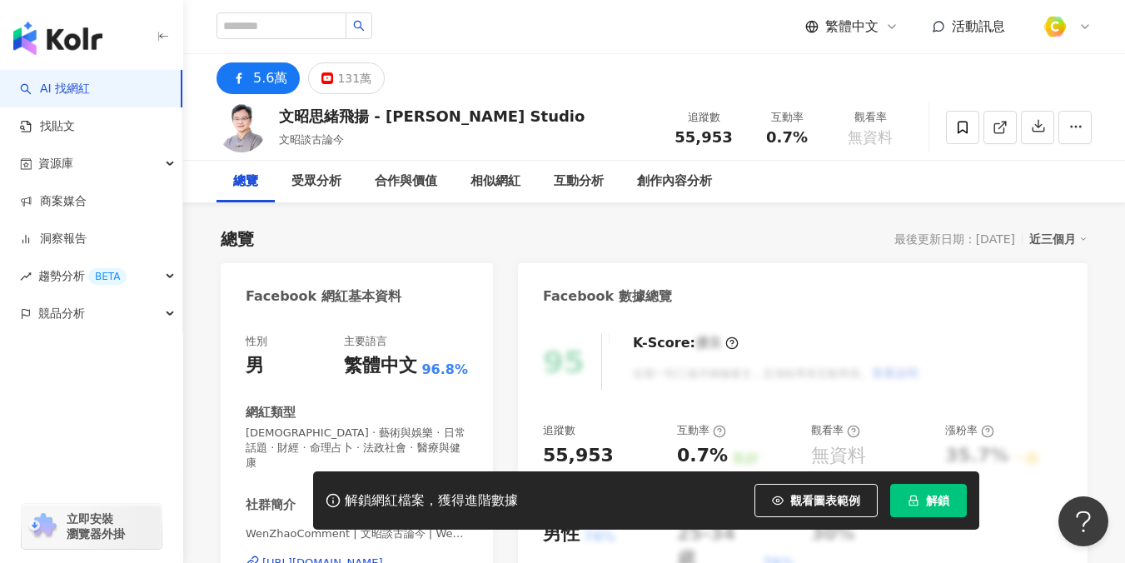
click at [326, 74] on icon at bounding box center [327, 78] width 12 height 12
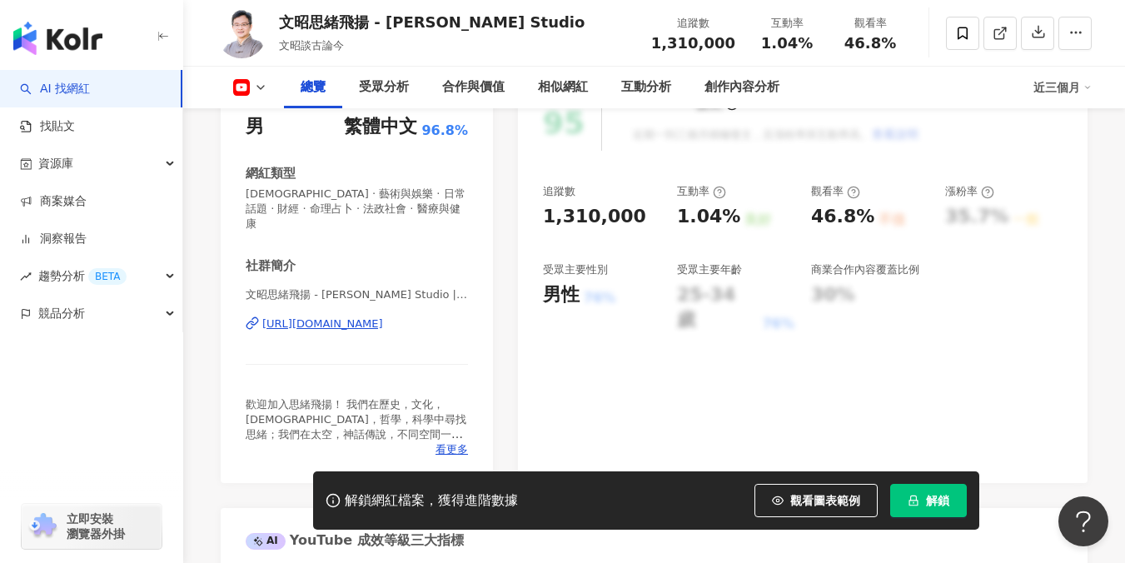
scroll to position [289, 0]
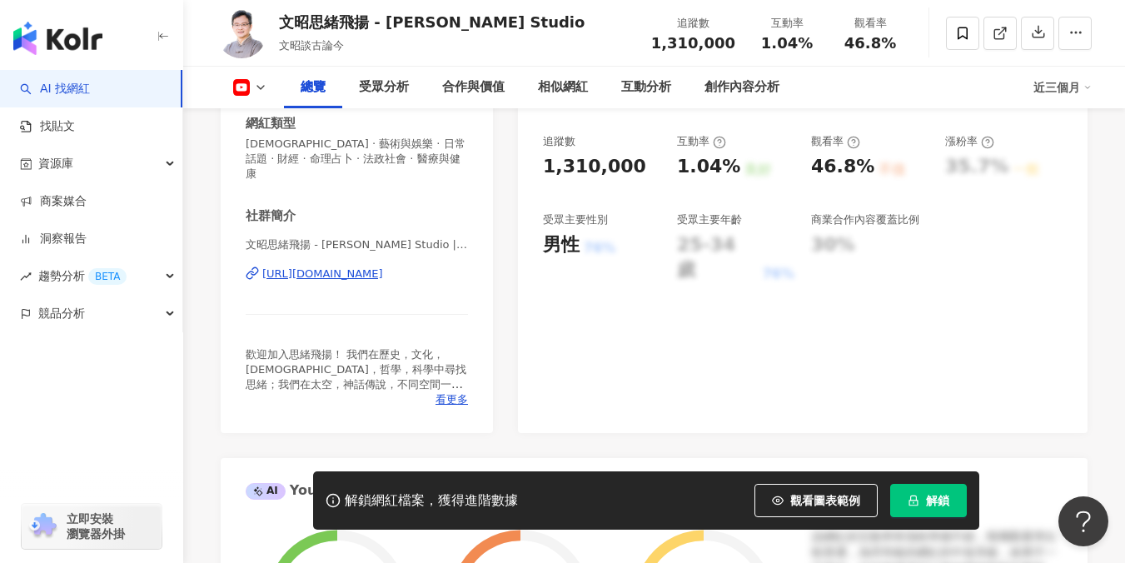
click at [383, 266] on div "https://www.youtube.com/channel/UCTu_hTaVf3DJMpMIyOAq2Ew" at bounding box center [322, 273] width 121 height 15
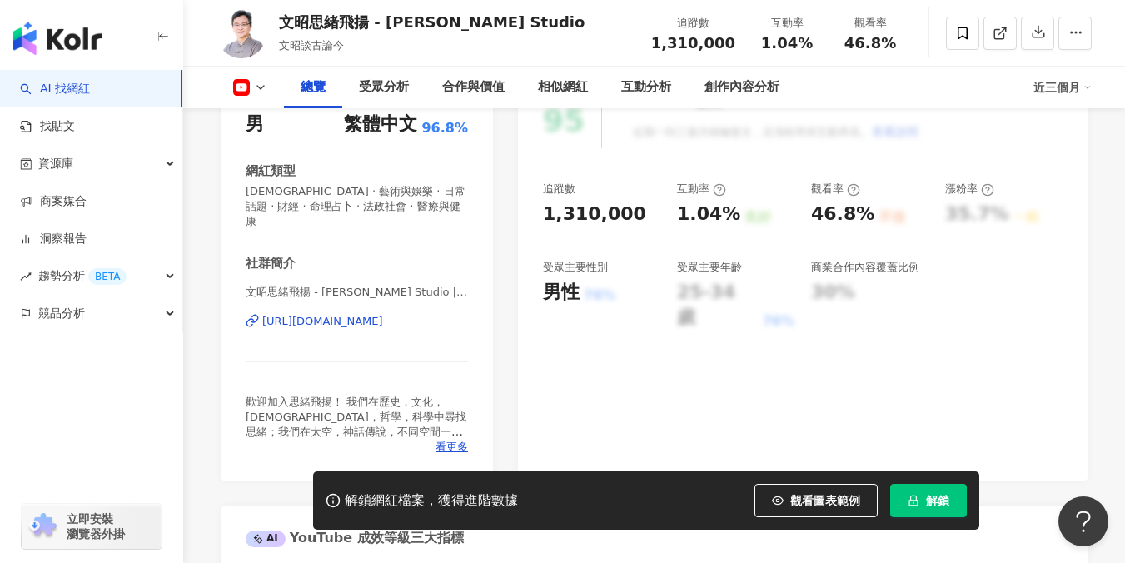
scroll to position [0, 0]
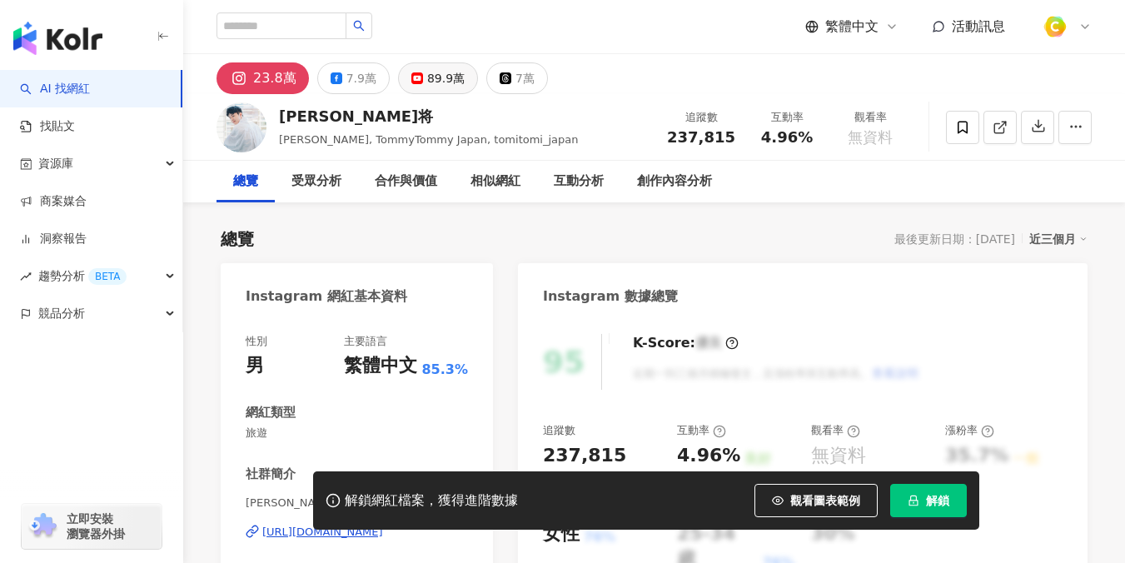
click at [427, 81] on div "89.9萬" at bounding box center [445, 78] width 37 height 23
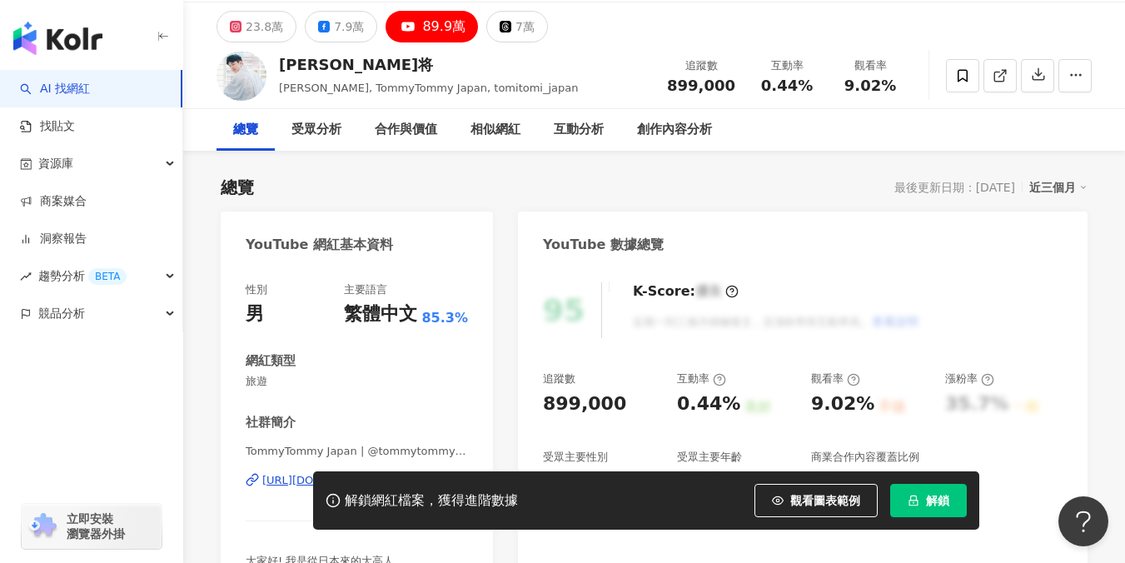
scroll to position [262, 0]
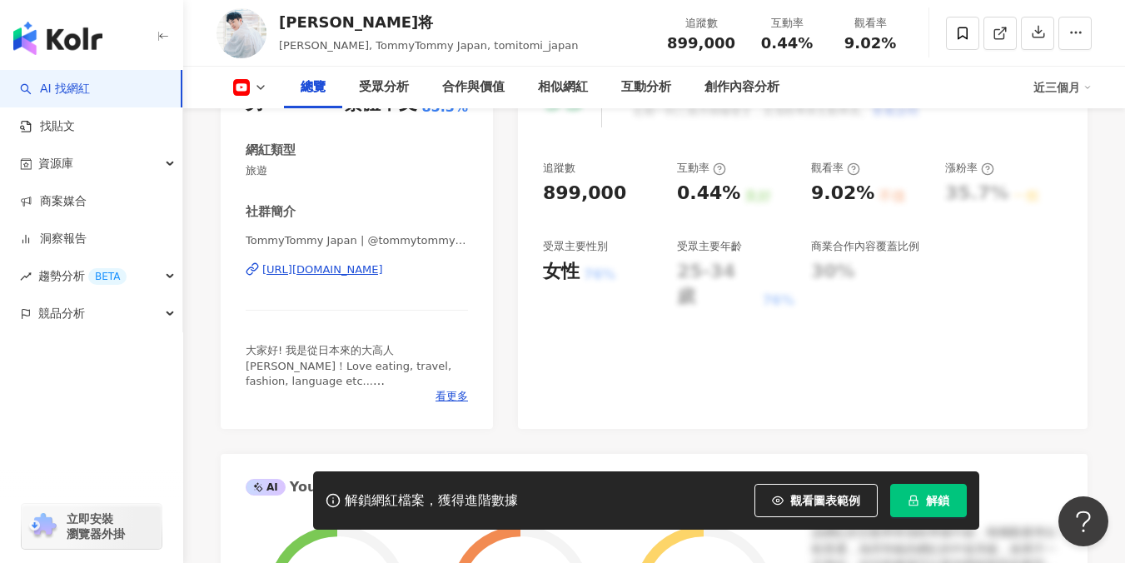
click at [379, 273] on div "[URL][DOMAIN_NAME]" at bounding box center [322, 269] width 121 height 15
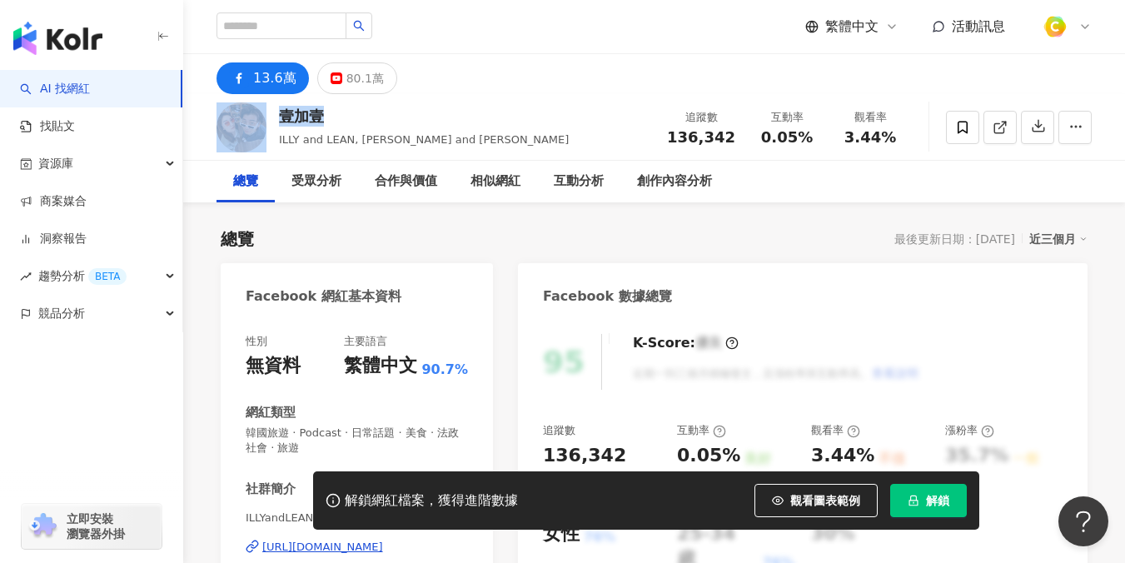
drag, startPoint x: 326, startPoint y: 113, endPoint x: 270, endPoint y: 111, distance: 56.7
click at [270, 111] on div "壹加壹 ILLY and [PERSON_NAME], 壹加壹 ILLY and LEAN 追蹤數 136,342 互動率 0.05% 觀看率 3.44%" at bounding box center [654, 127] width 942 height 66
copy div "壹加壹"
click at [375, 77] on div "80.1萬" at bounding box center [364, 78] width 37 height 23
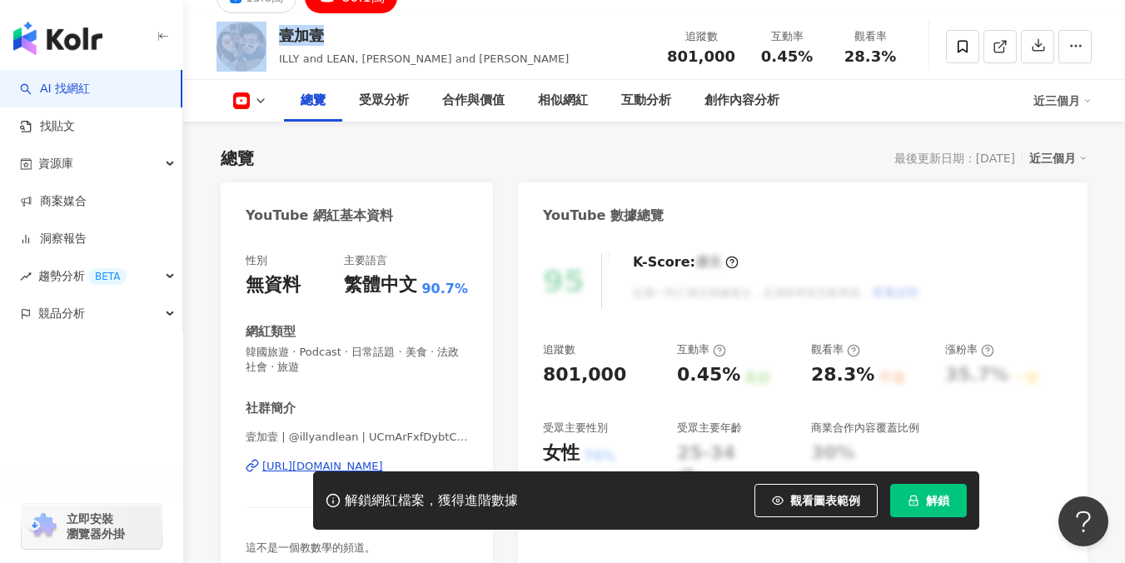
scroll to position [116, 0]
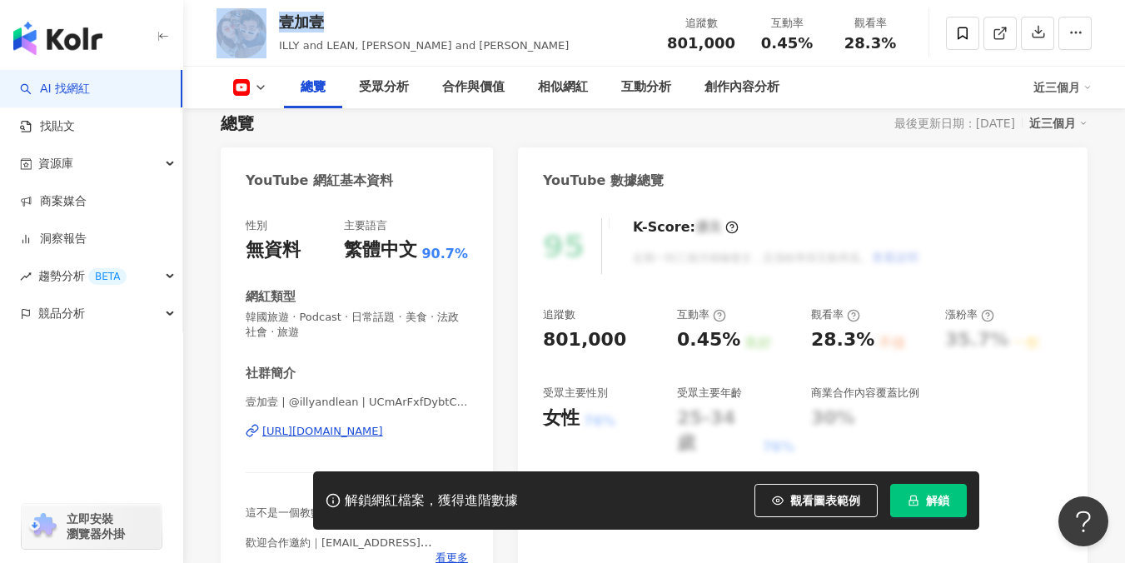
click at [335, 440] on div "壹加壹 | @illyandlean | UCmArFxfDybtCbo0Fa0Z2xxA [URL][DOMAIN_NAME]" at bounding box center [357, 443] width 222 height 97
click at [336, 436] on div "[URL][DOMAIN_NAME]" at bounding box center [322, 431] width 121 height 15
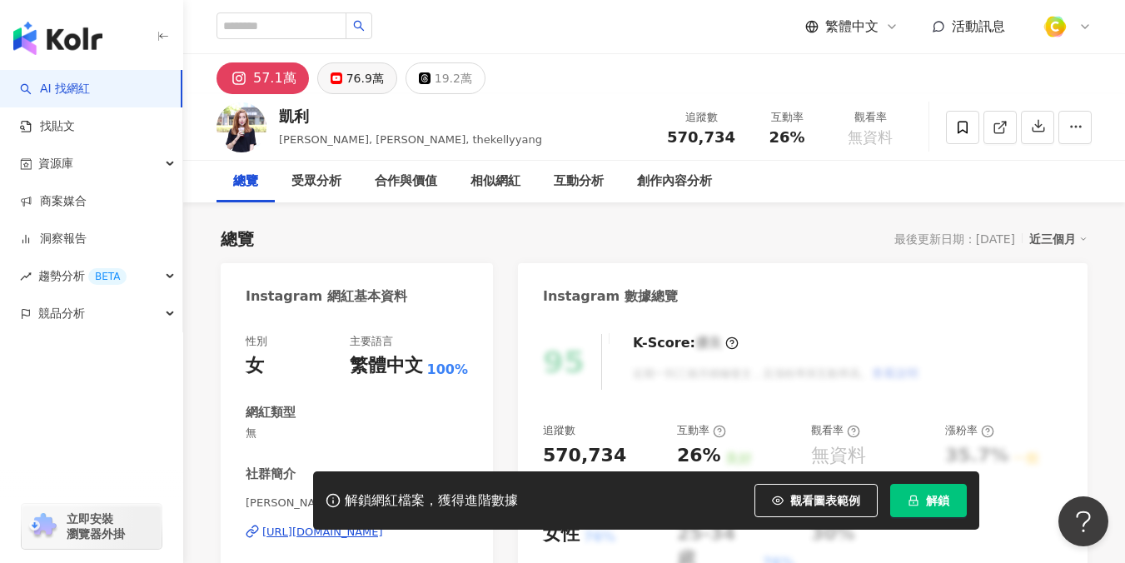
click at [353, 83] on div "76.9萬" at bounding box center [364, 78] width 37 height 23
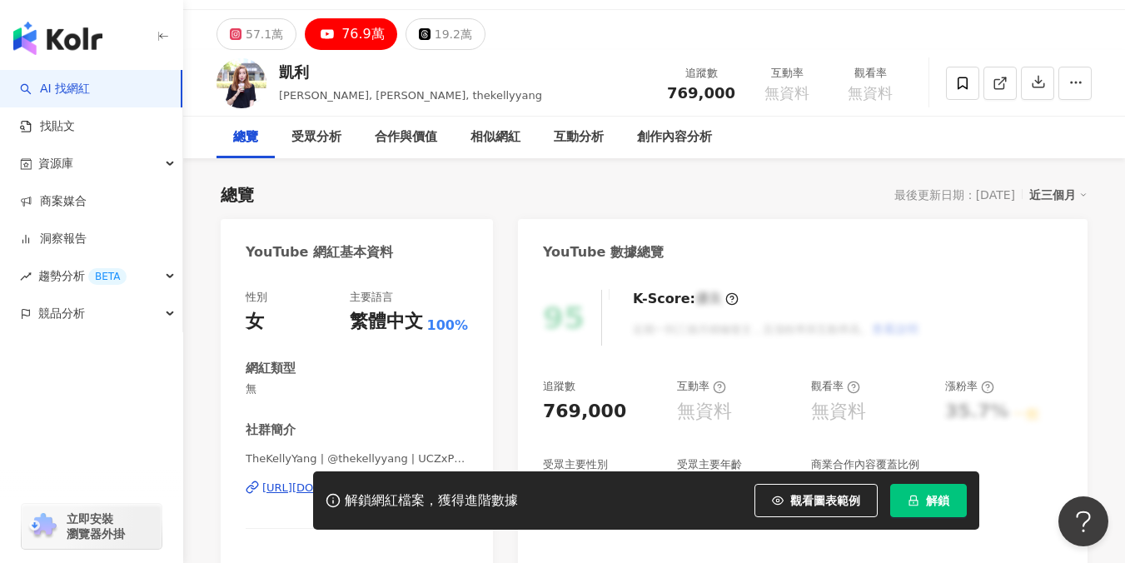
scroll to position [267, 0]
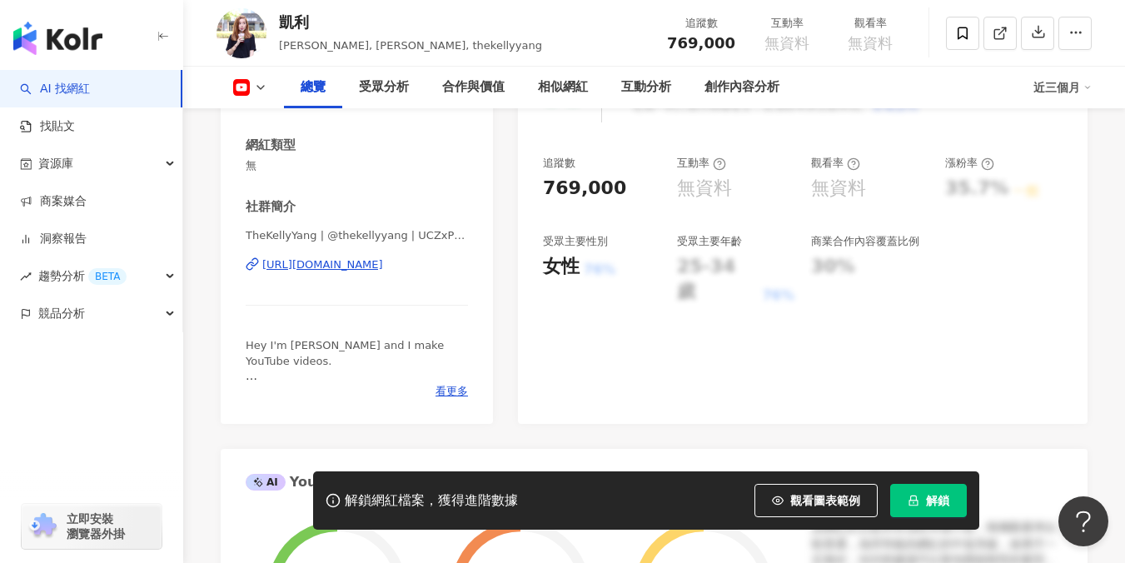
click at [383, 267] on div "[URL][DOMAIN_NAME]" at bounding box center [322, 264] width 121 height 15
